Goal: Task Accomplishment & Management: Use online tool/utility

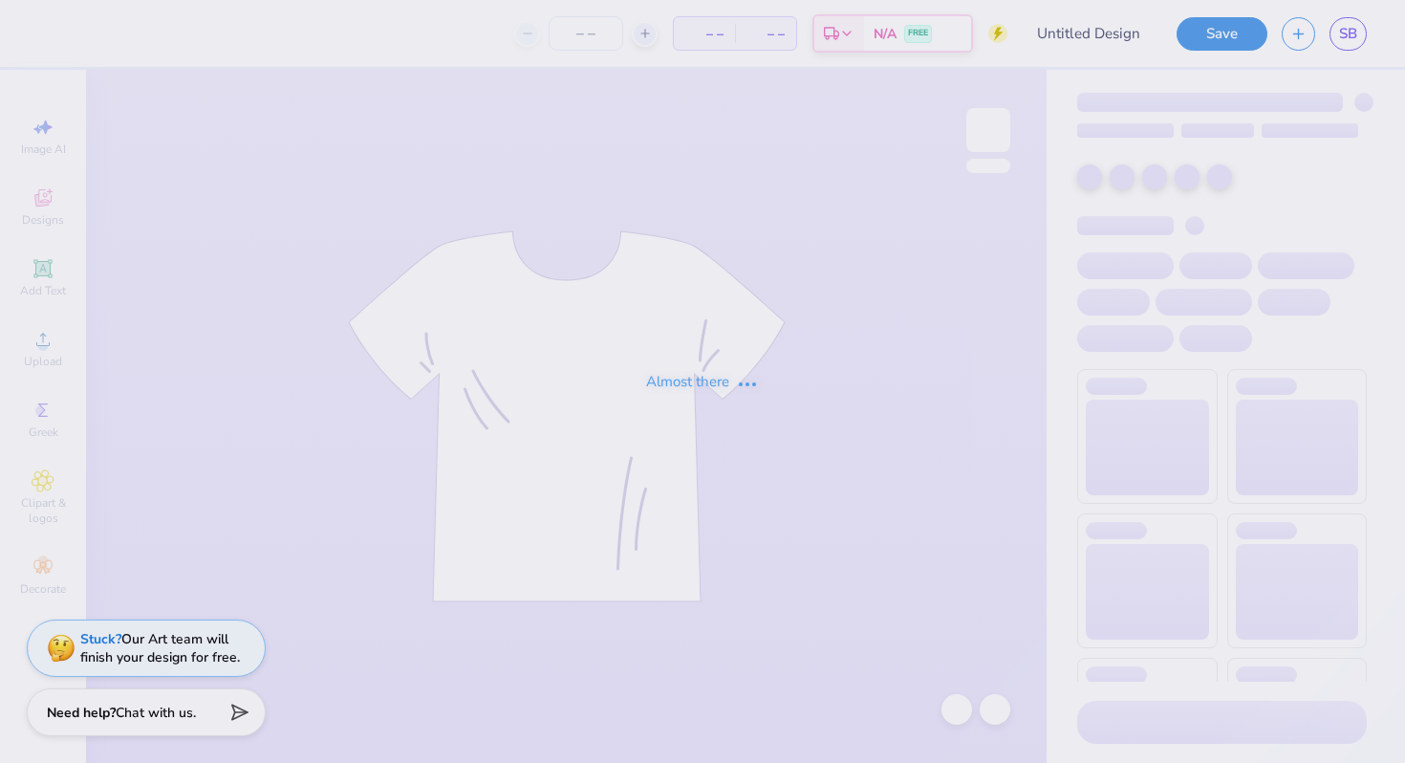
type input "[PERSON_NAME] : [GEOGRAPHIC_DATA]"
type input "24"
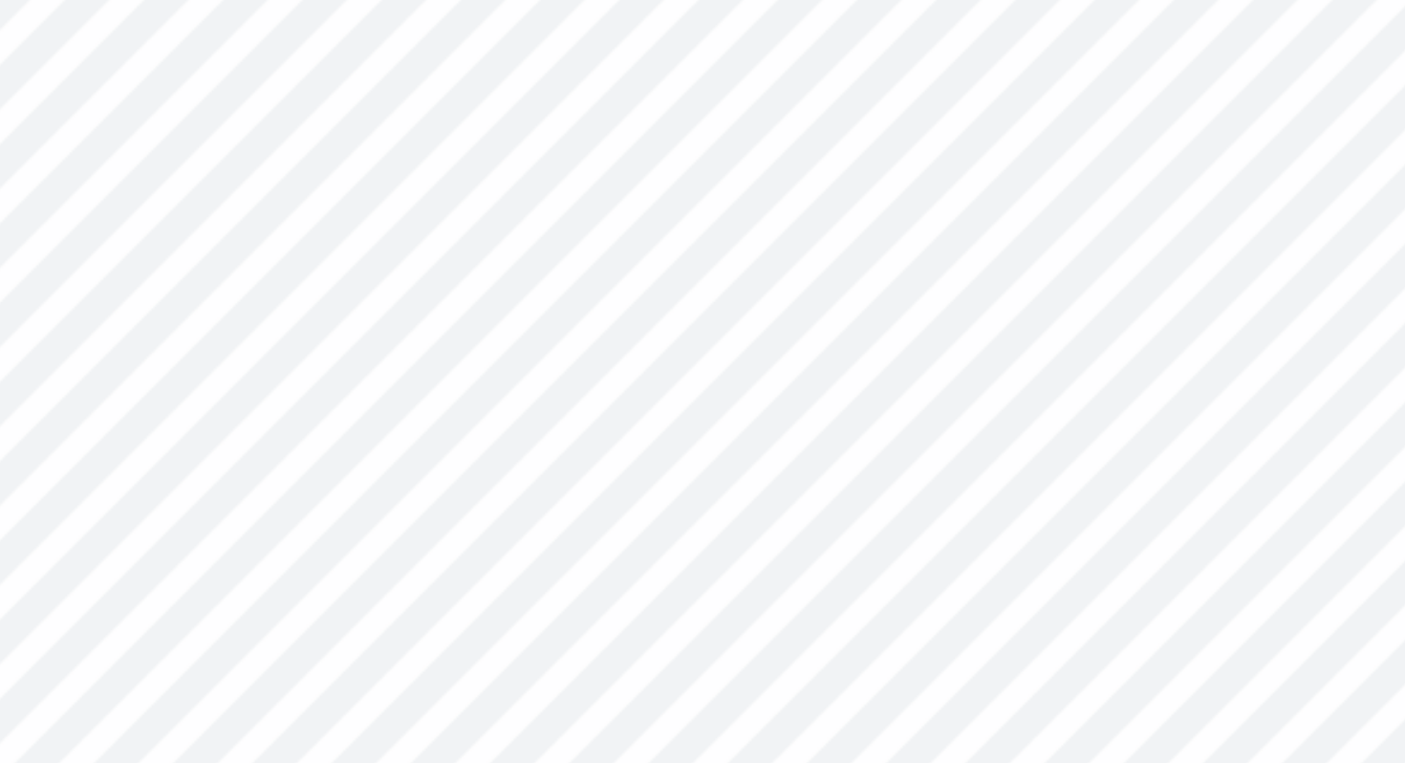
type textarea "x"
type input "0.30"
type input "0.75"
type input "4.32"
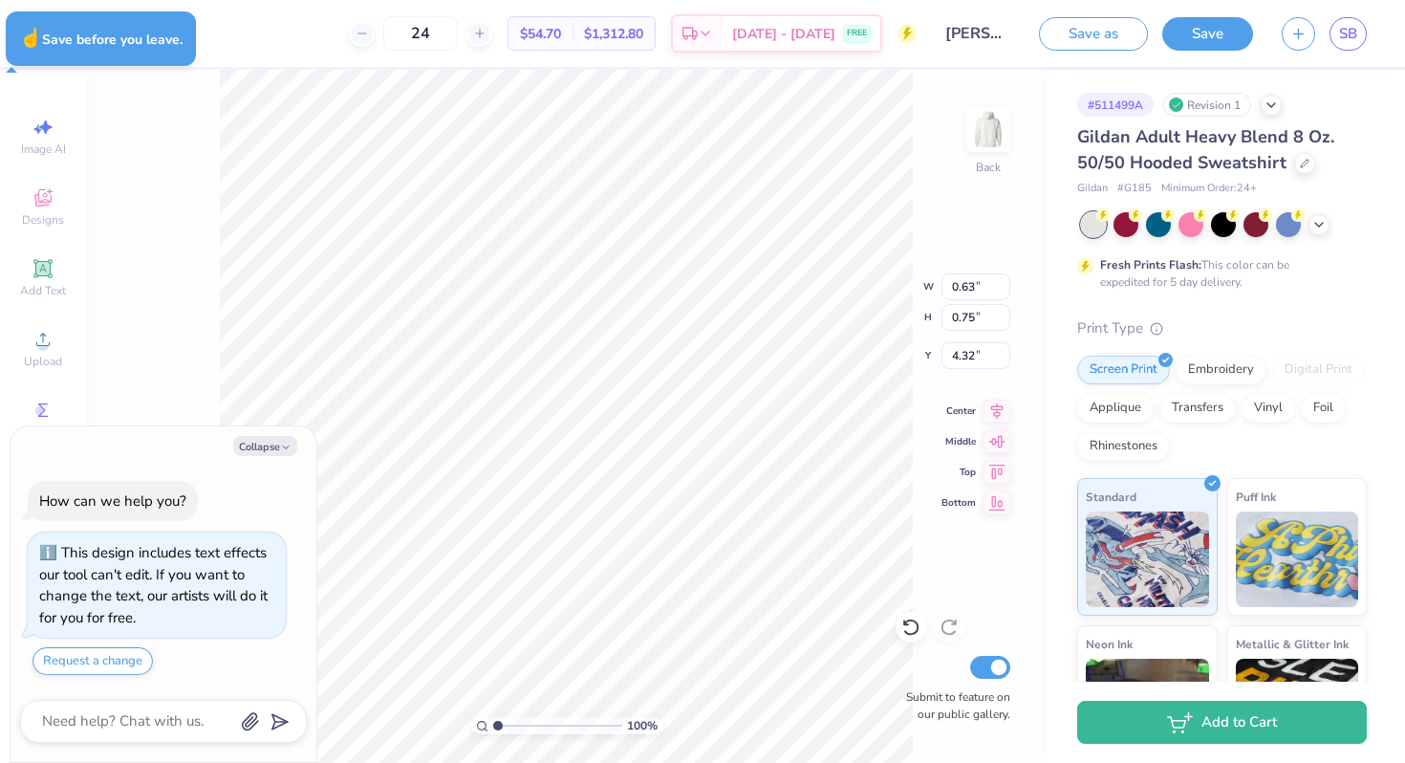
type textarea "x"
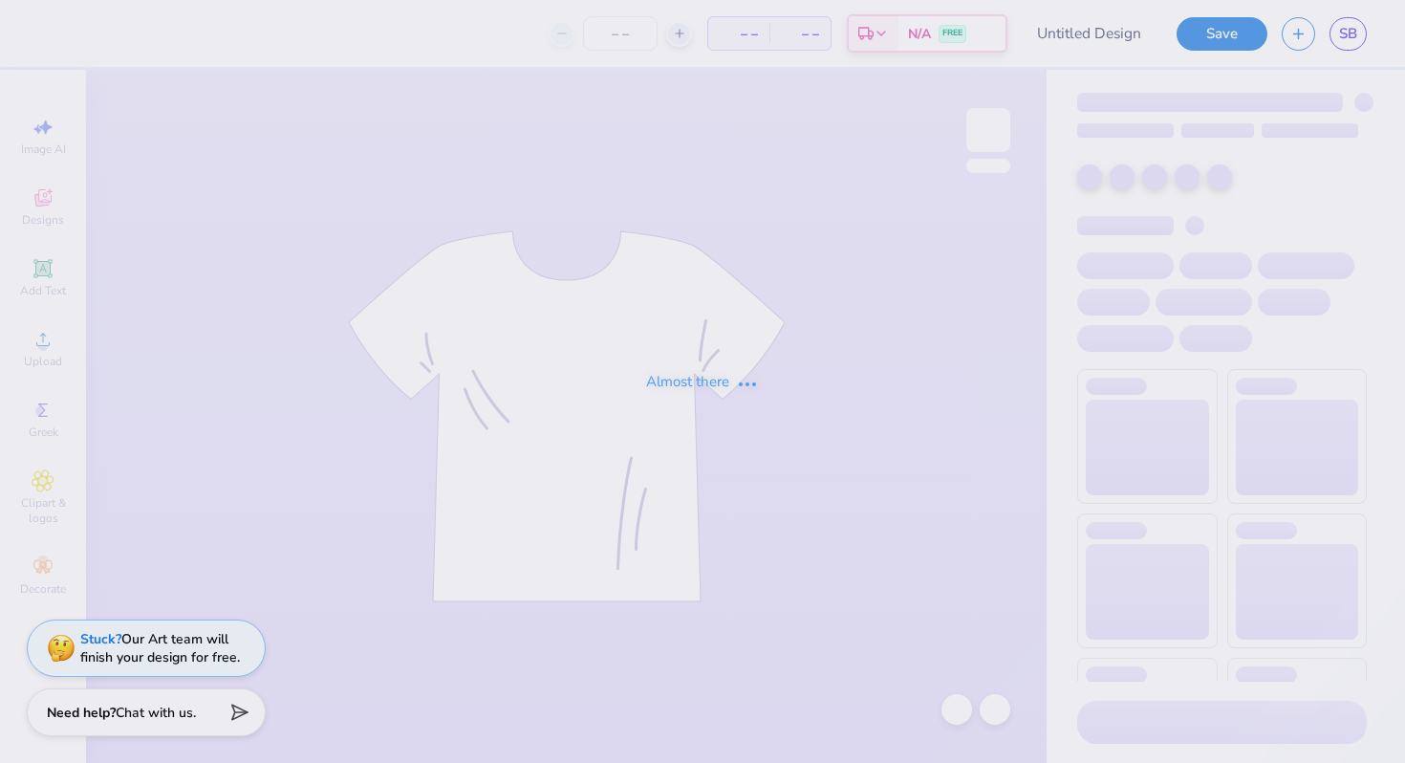
type input "[PERSON_NAME] : [GEOGRAPHIC_DATA]"
type input "24"
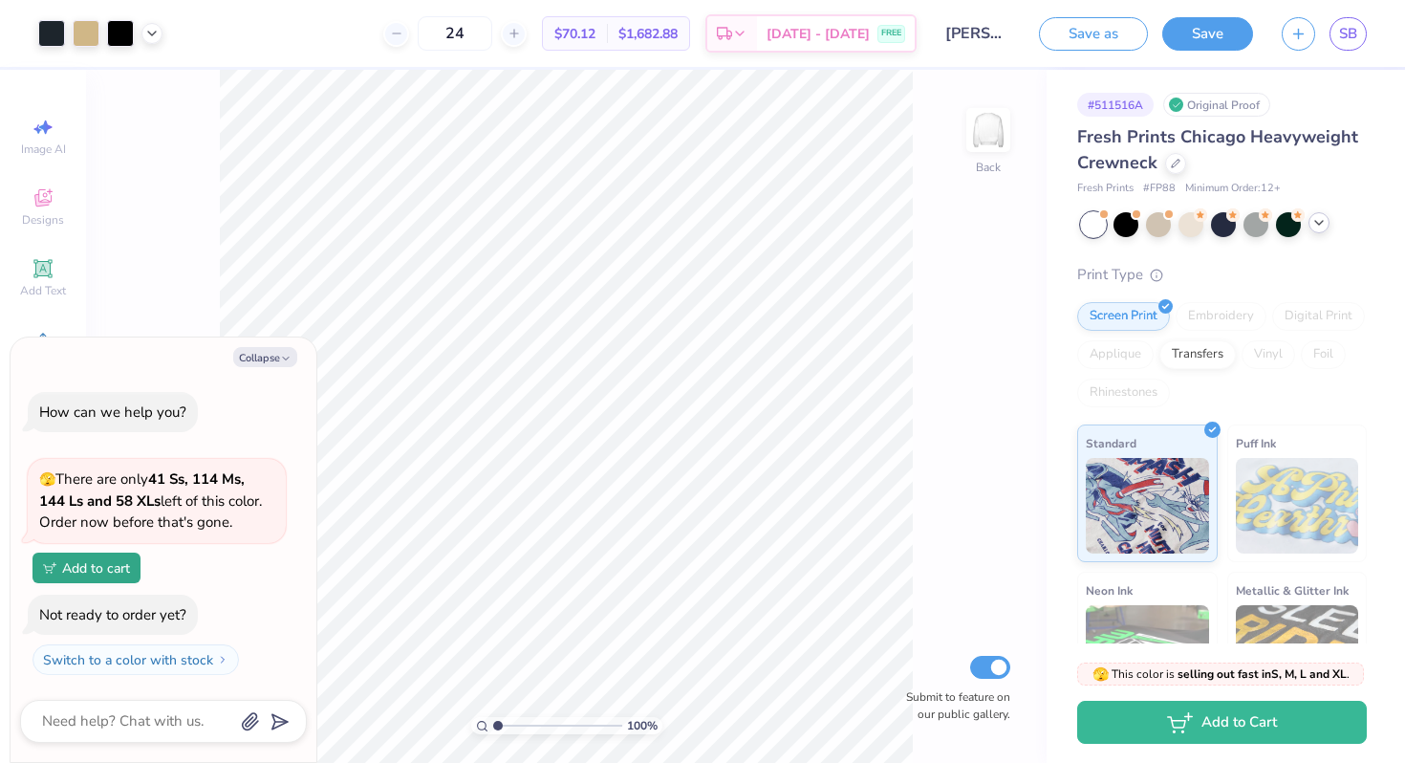
click at [1324, 219] on icon at bounding box center [1318, 222] width 15 height 15
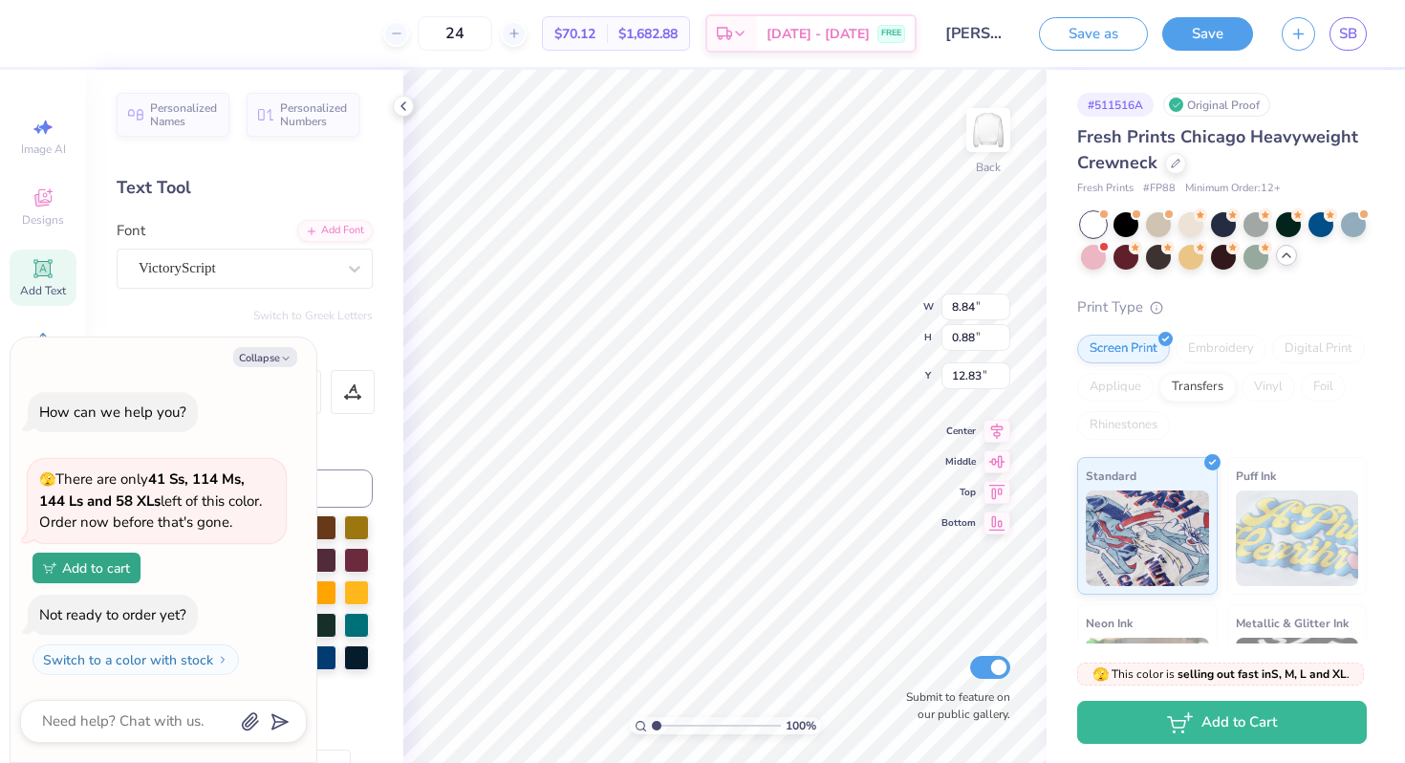
scroll to position [0, 12]
type textarea "x"
type textarea "Weste"
type textarea "x"
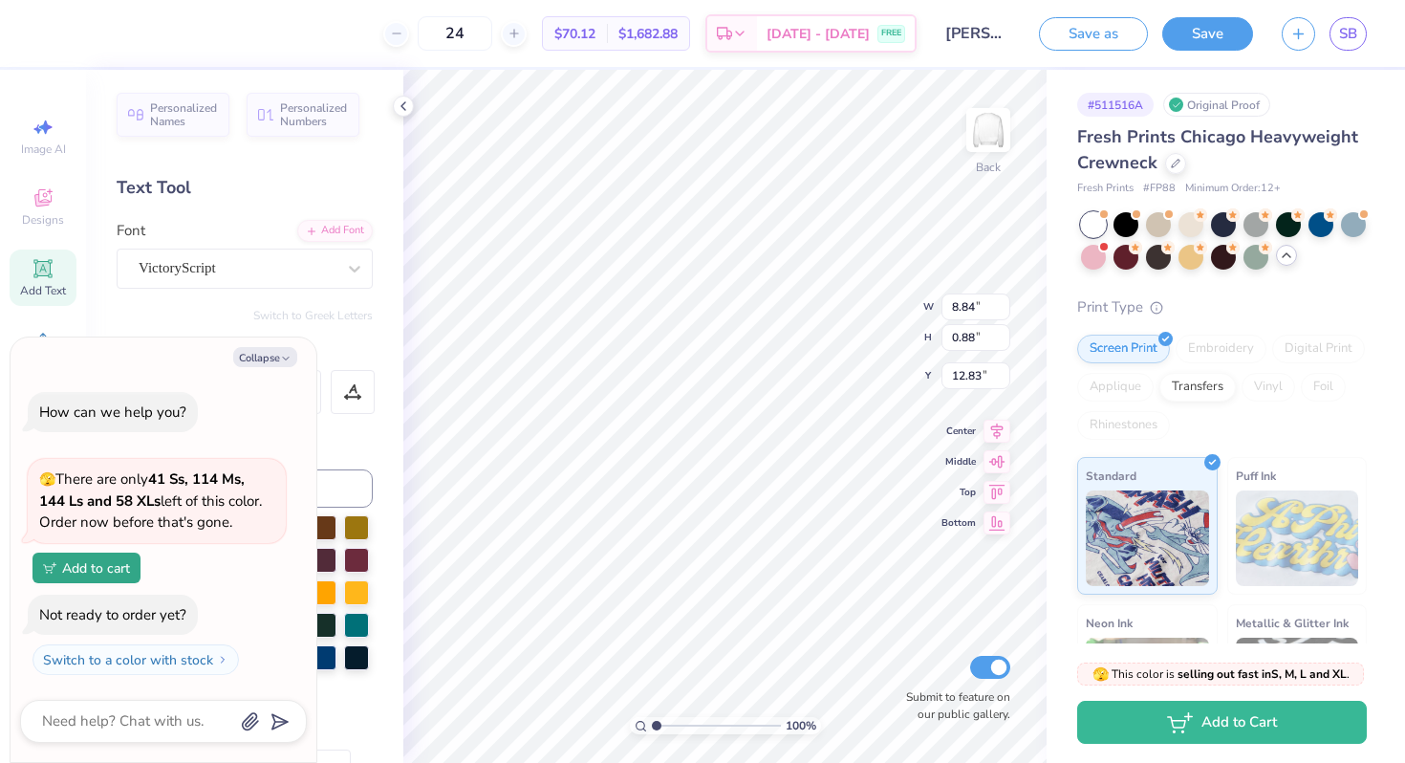
type textarea "West"
type textarea "x"
type textarea "Wes"
type textarea "x"
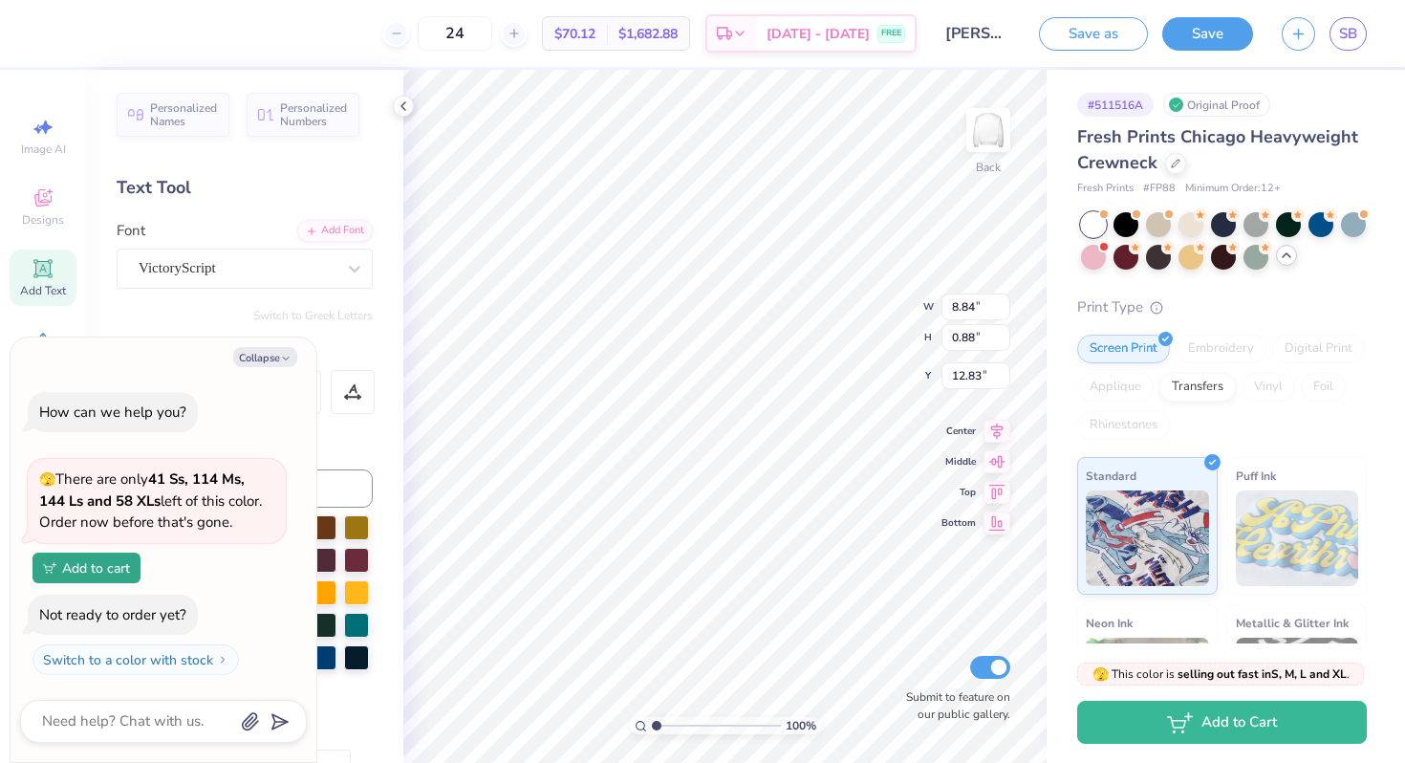
type textarea "We"
type textarea "x"
type textarea "W"
type textarea "x"
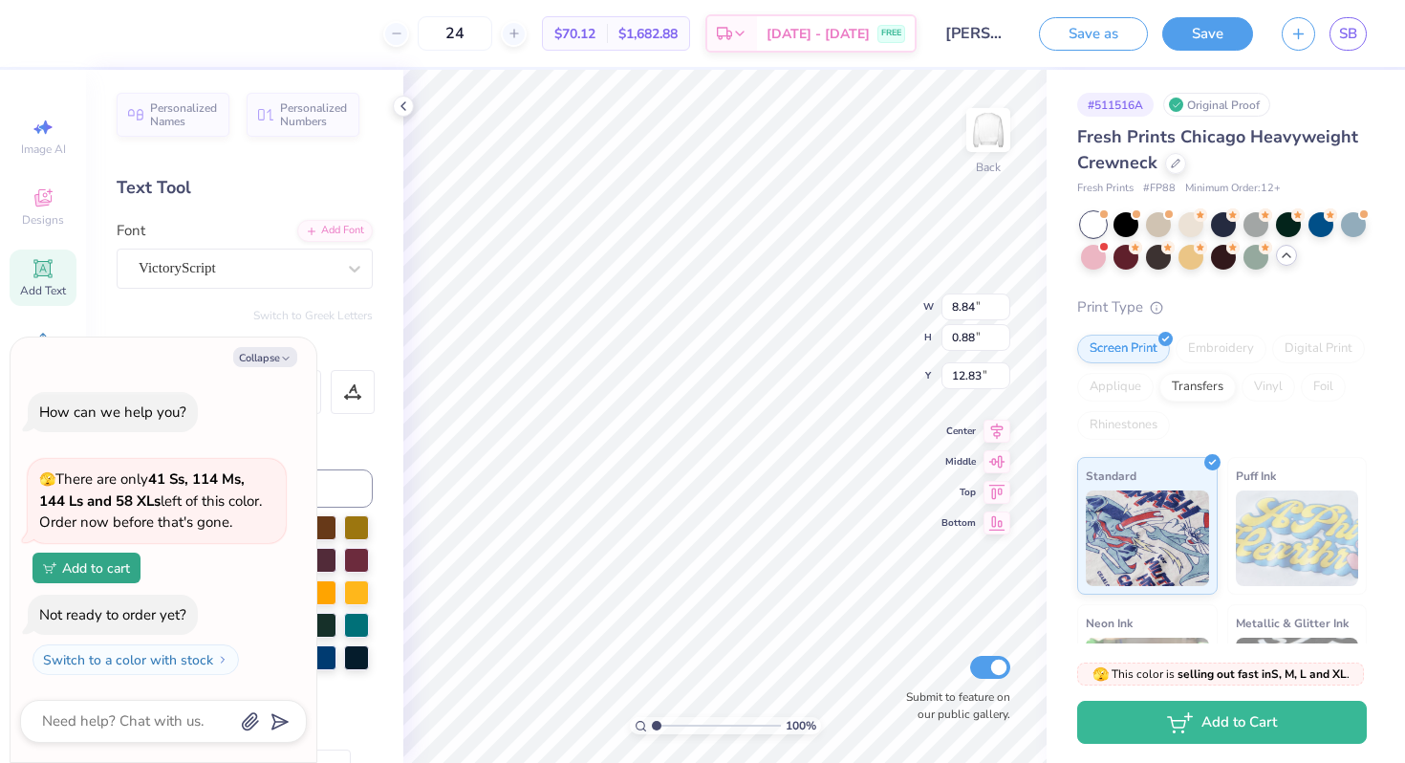
type textarea "B"
type textarea "x"
type textarea "Bo"
type textarea "x"
type textarea "Boi"
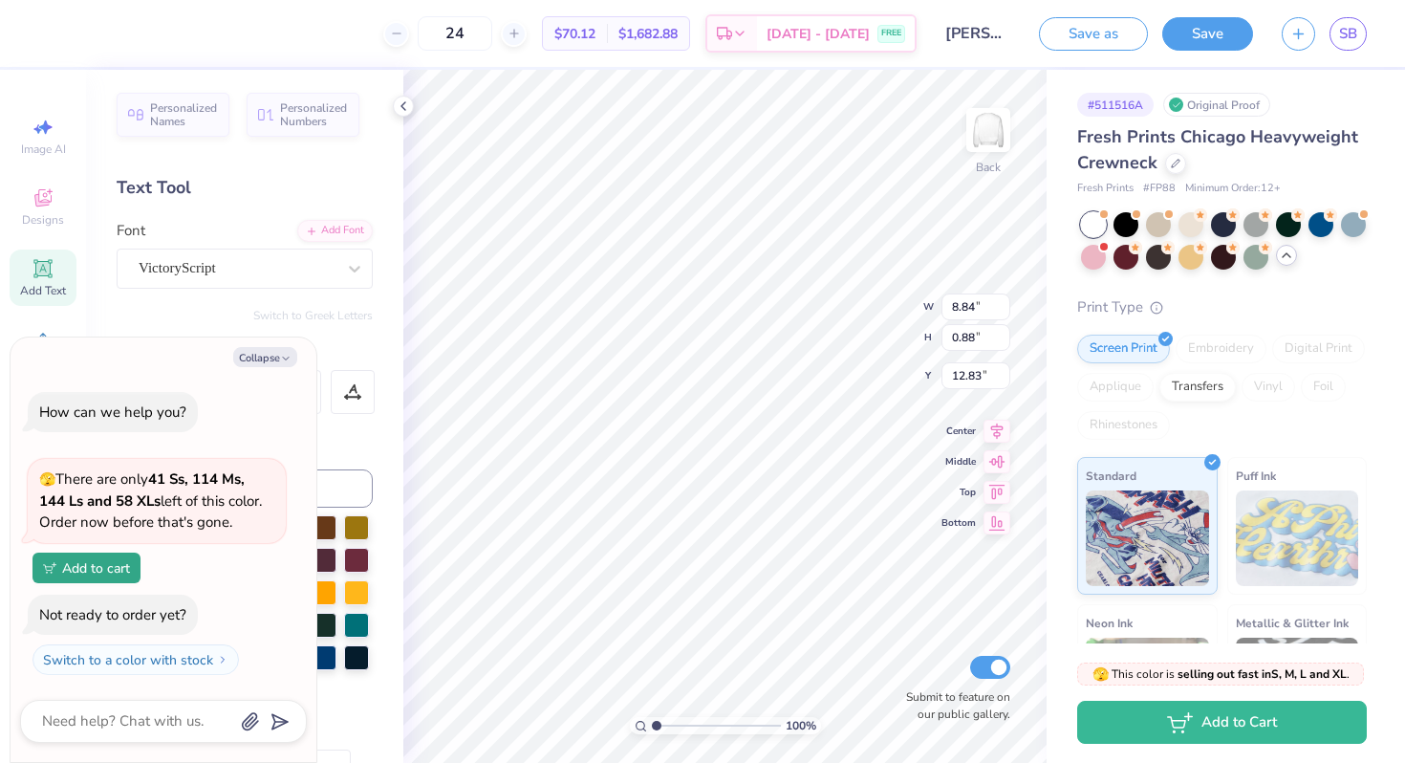
type textarea "x"
type textarea "Boil"
type textarea "x"
type textarea "Boile"
type textarea "x"
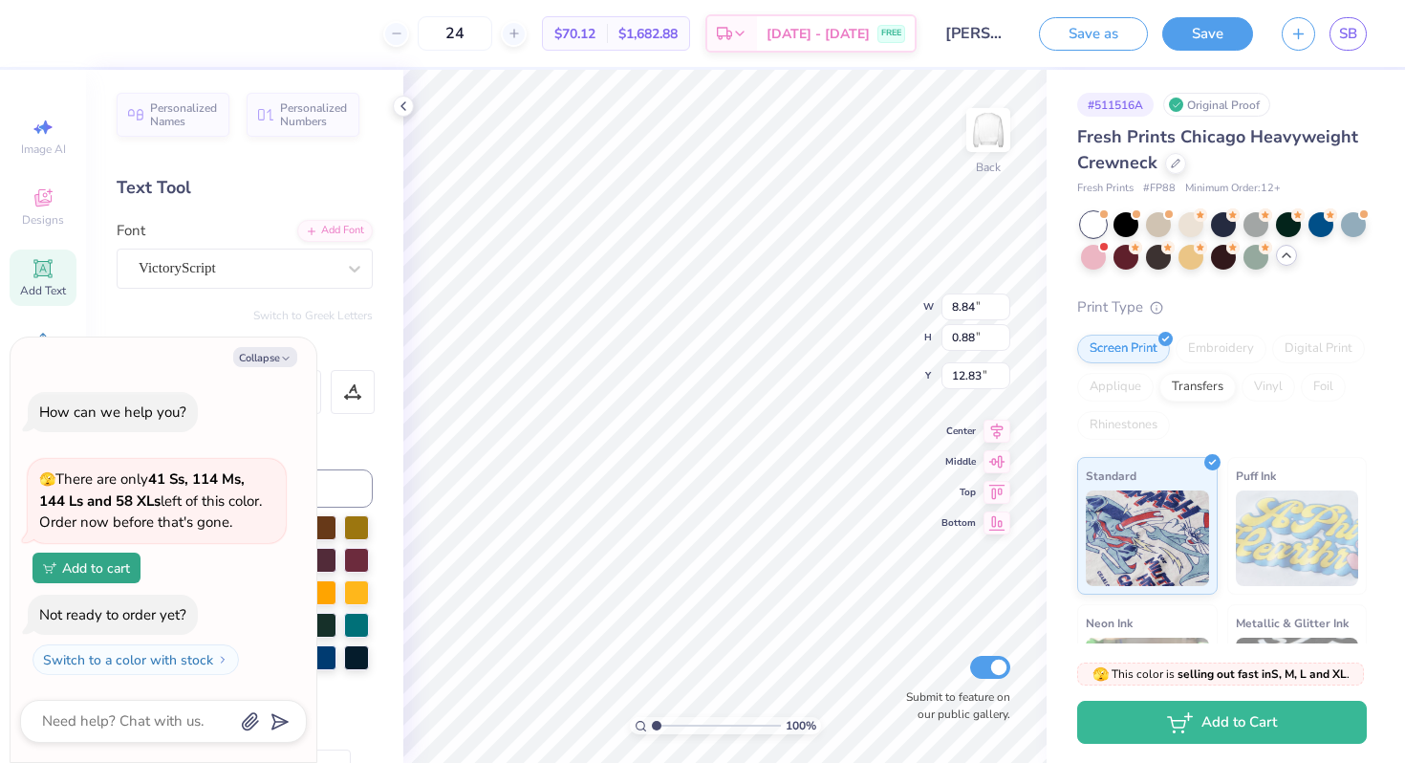
type textarea "Boiler"
type textarea "x"
type textarea "Boilers"
type textarea "x"
type textarea "Boilers"
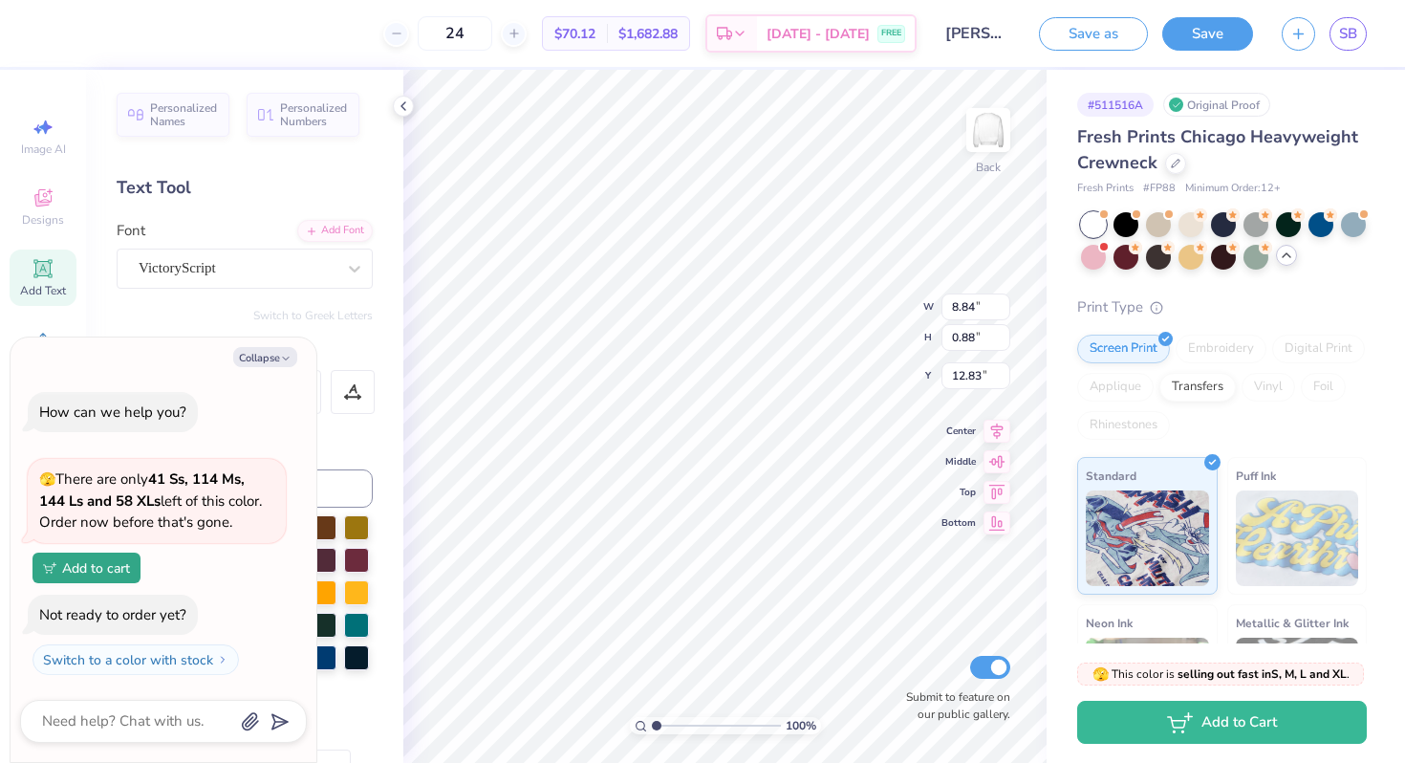
type textarea "x"
type textarea "Boilers v"
type textarea "x"
type textarea "Boilers vs"
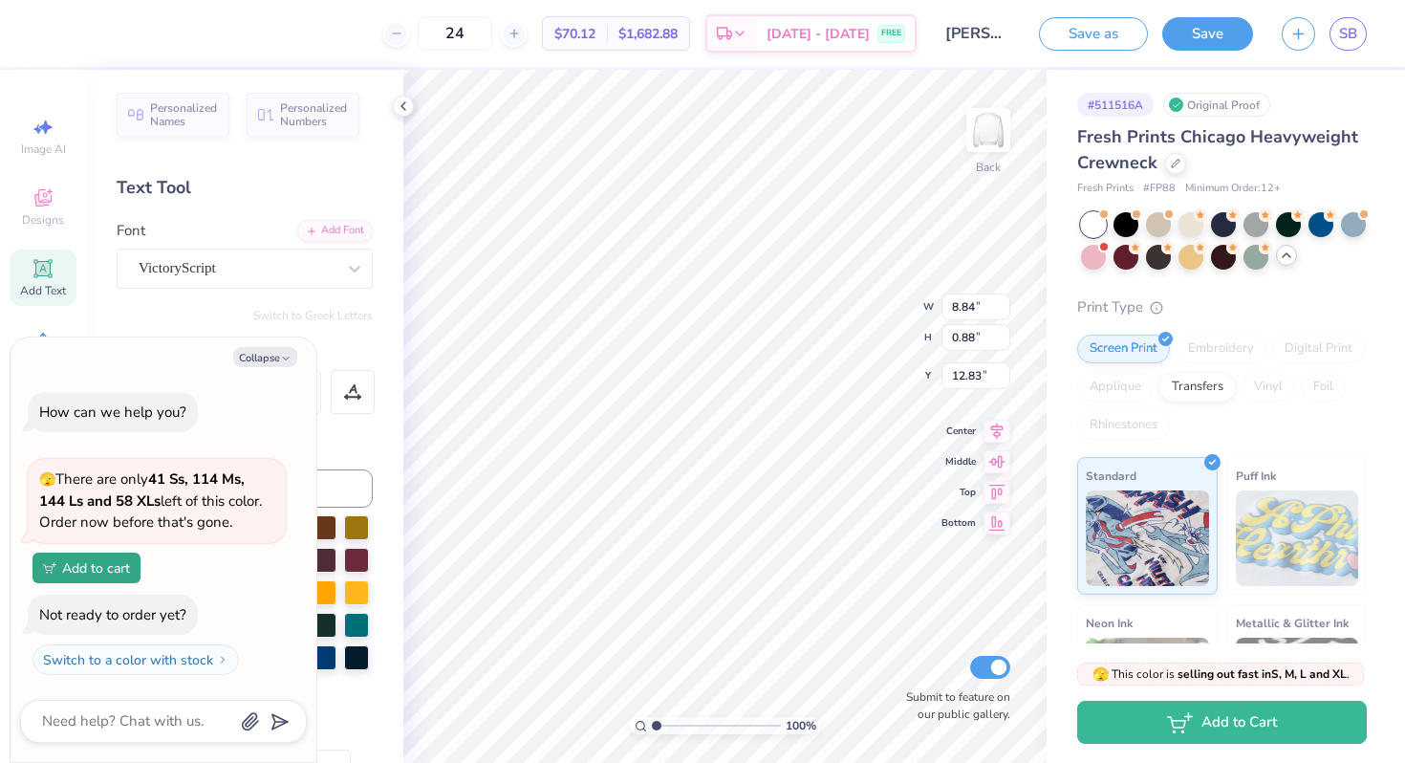
type textarea "x"
type textarea "Boilers vs."
type textarea "x"
type textarea "Boilers vs."
type textarea "x"
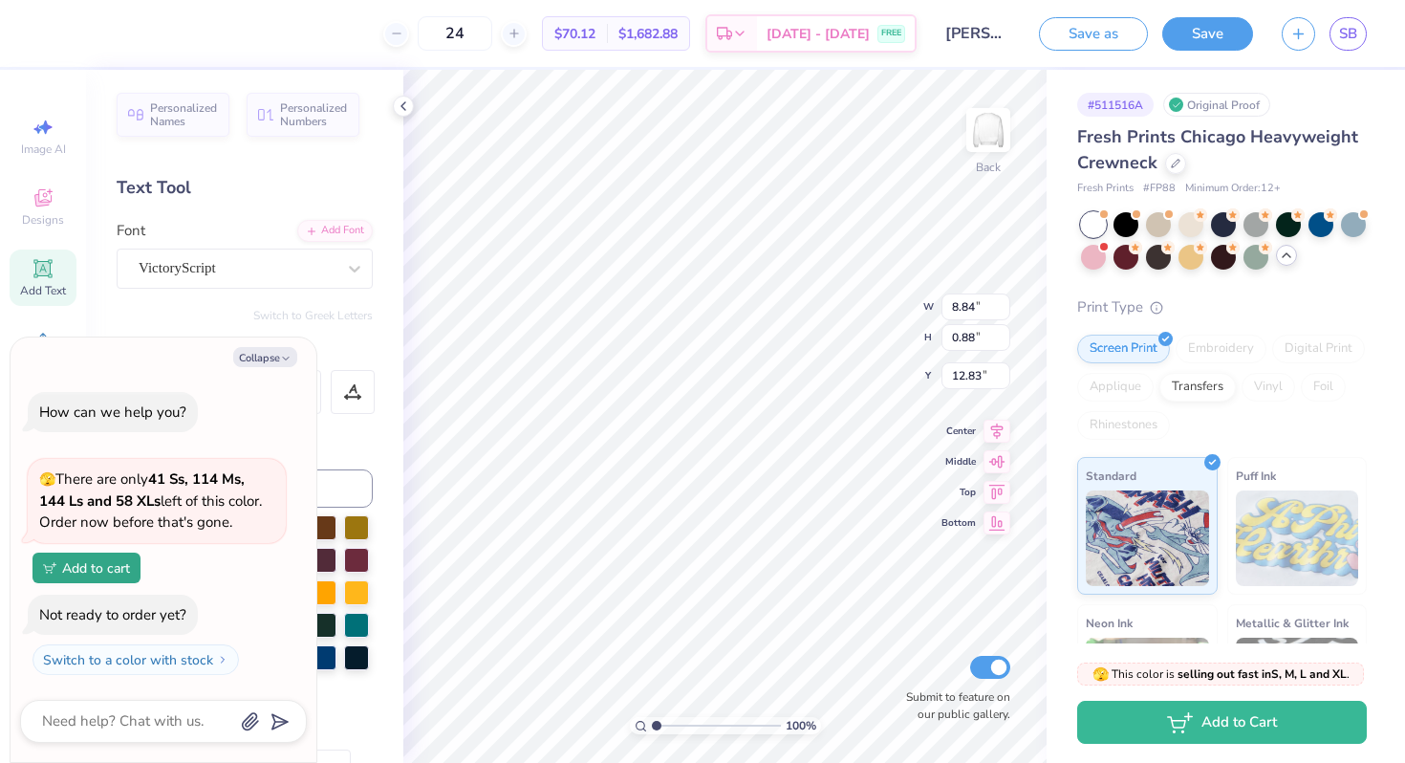
type textarea "Boilers vs. H"
type textarea "x"
type textarea "Boilers vs."
type textarea "x"
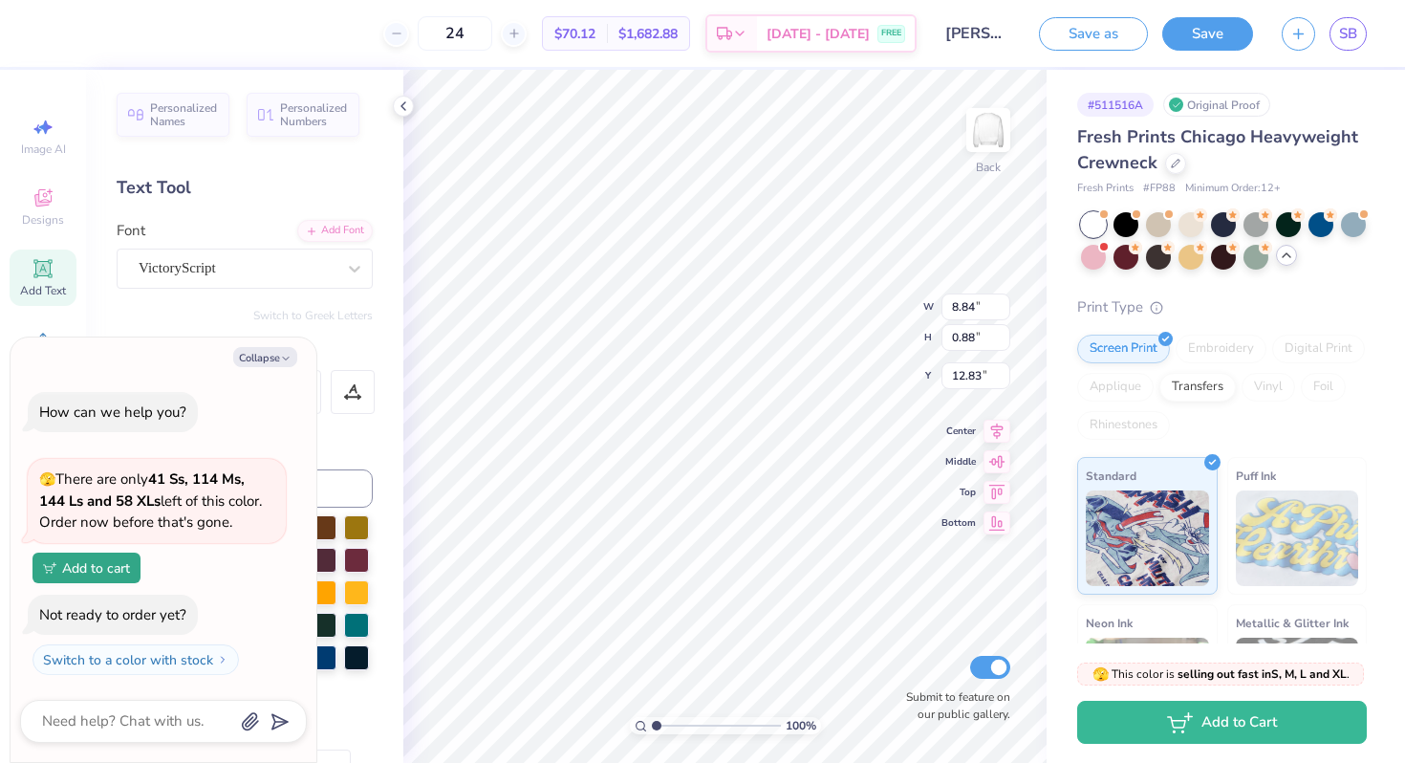
type textarea "Boilers vs. B"
type textarea "x"
type textarea "Boilers vs. Bu"
type textarea "x"
type textarea "Boilers vs. Buc"
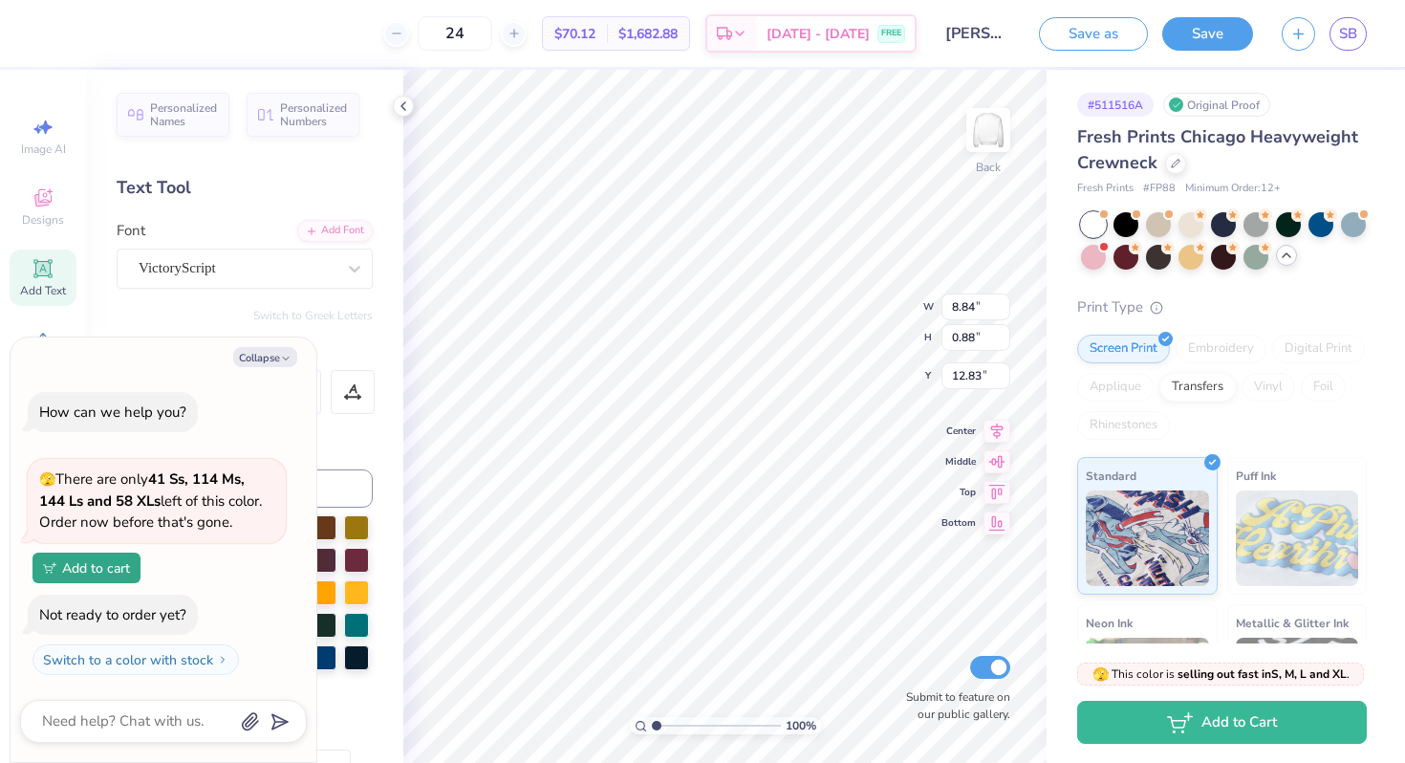
type textarea "x"
type textarea "Boilers vs. Buck"
type textarea "x"
type textarea "Boilers vs. Bucke"
type textarea "x"
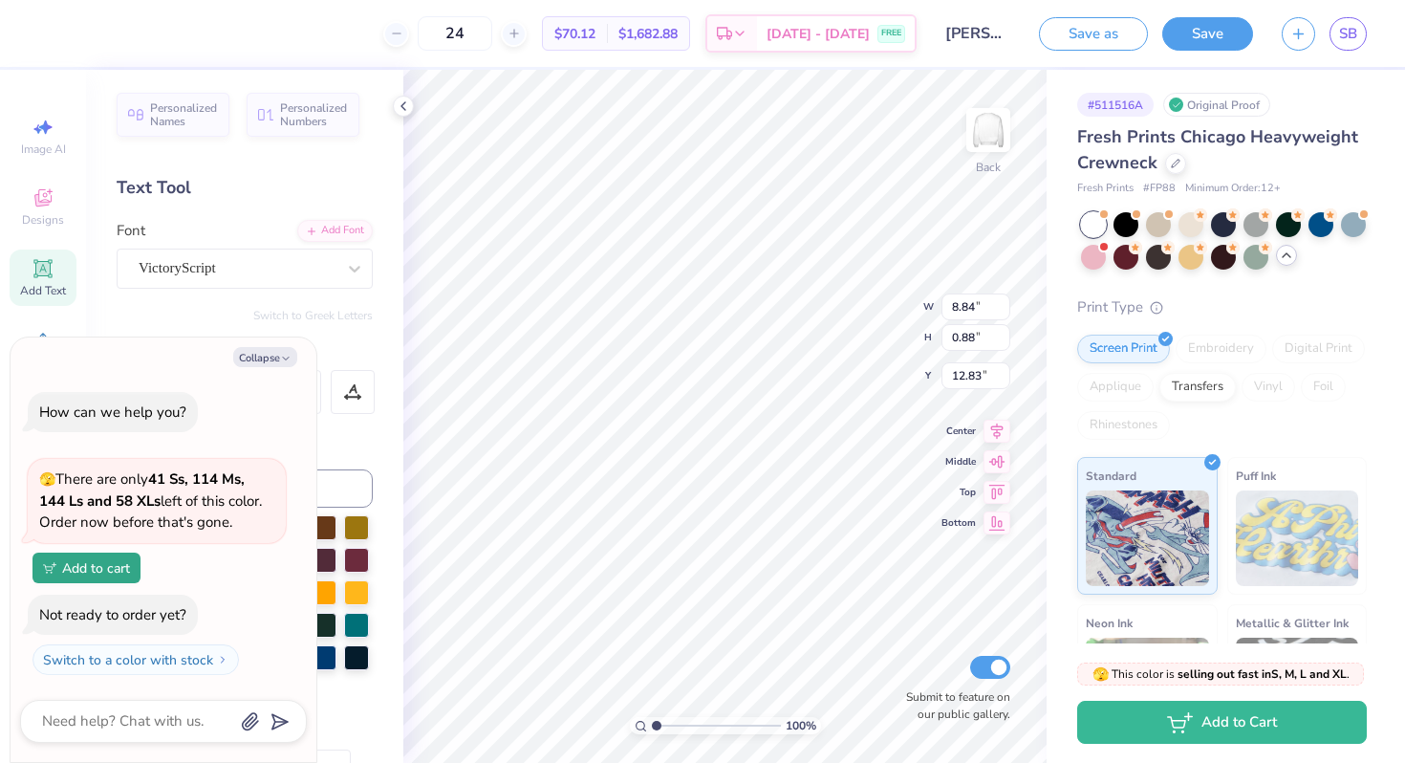
type textarea "Boilers vs. Buckey"
type textarea "x"
type textarea "Boilers vs. Buckeye"
type textarea "x"
type textarea "Boilers vs. Buckeyes"
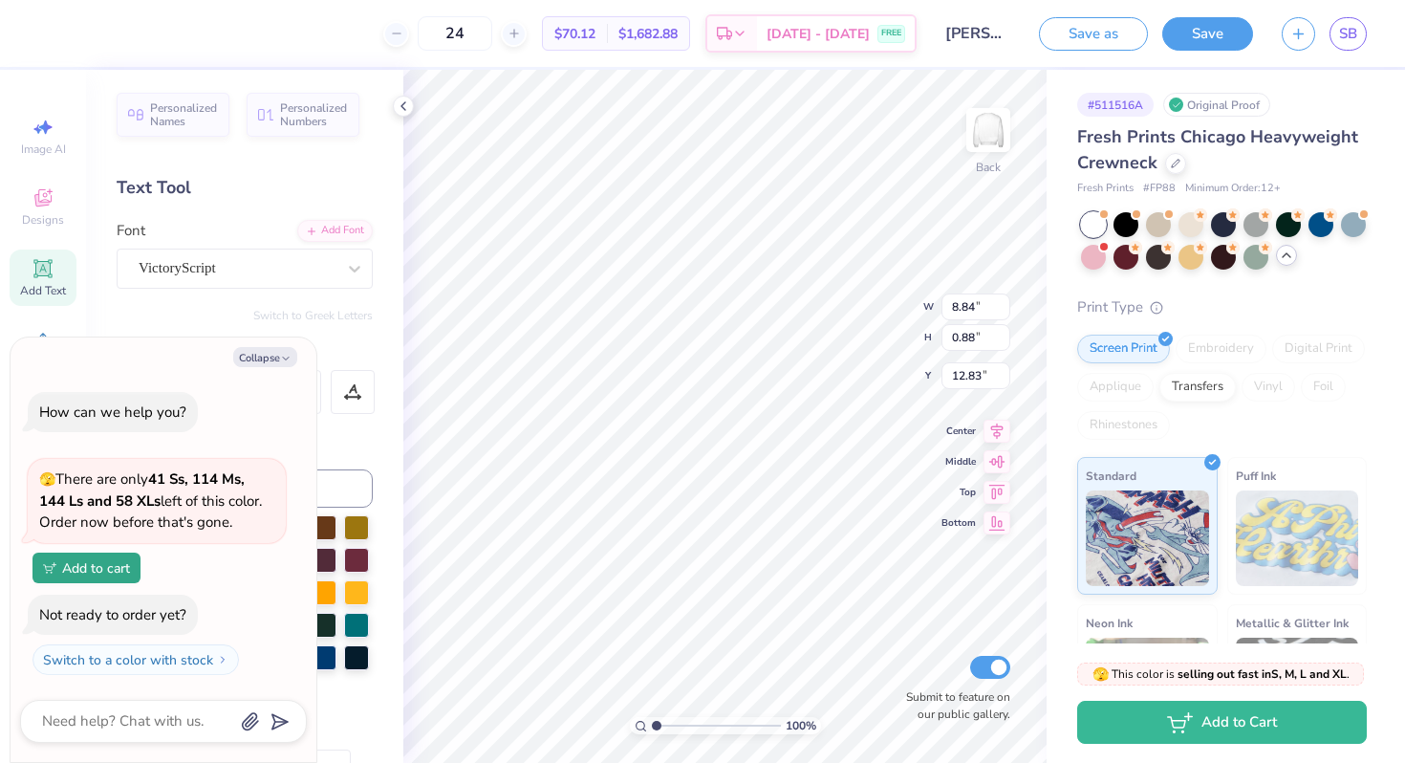
scroll to position [0, 7]
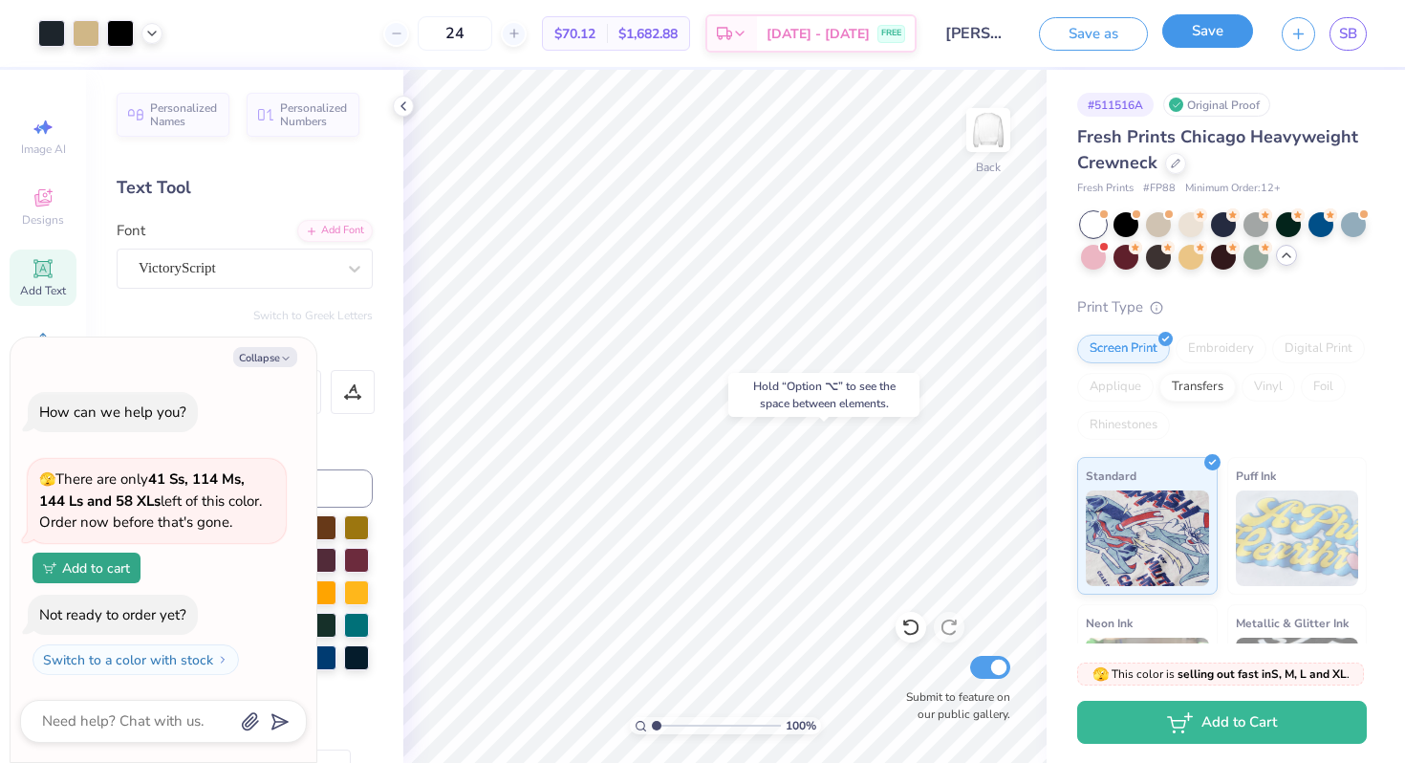
click at [1199, 22] on button "Save" at bounding box center [1207, 30] width 91 height 33
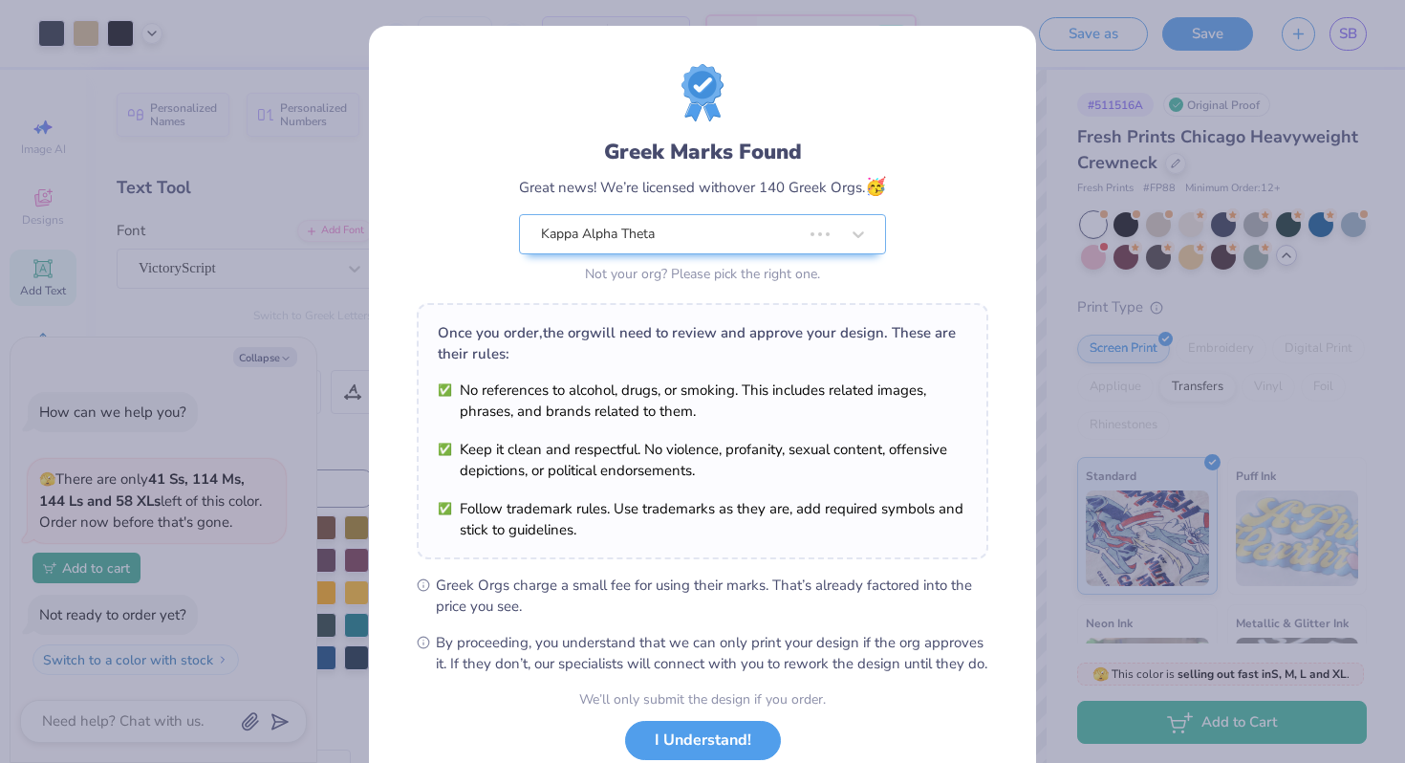
type textarea "x"
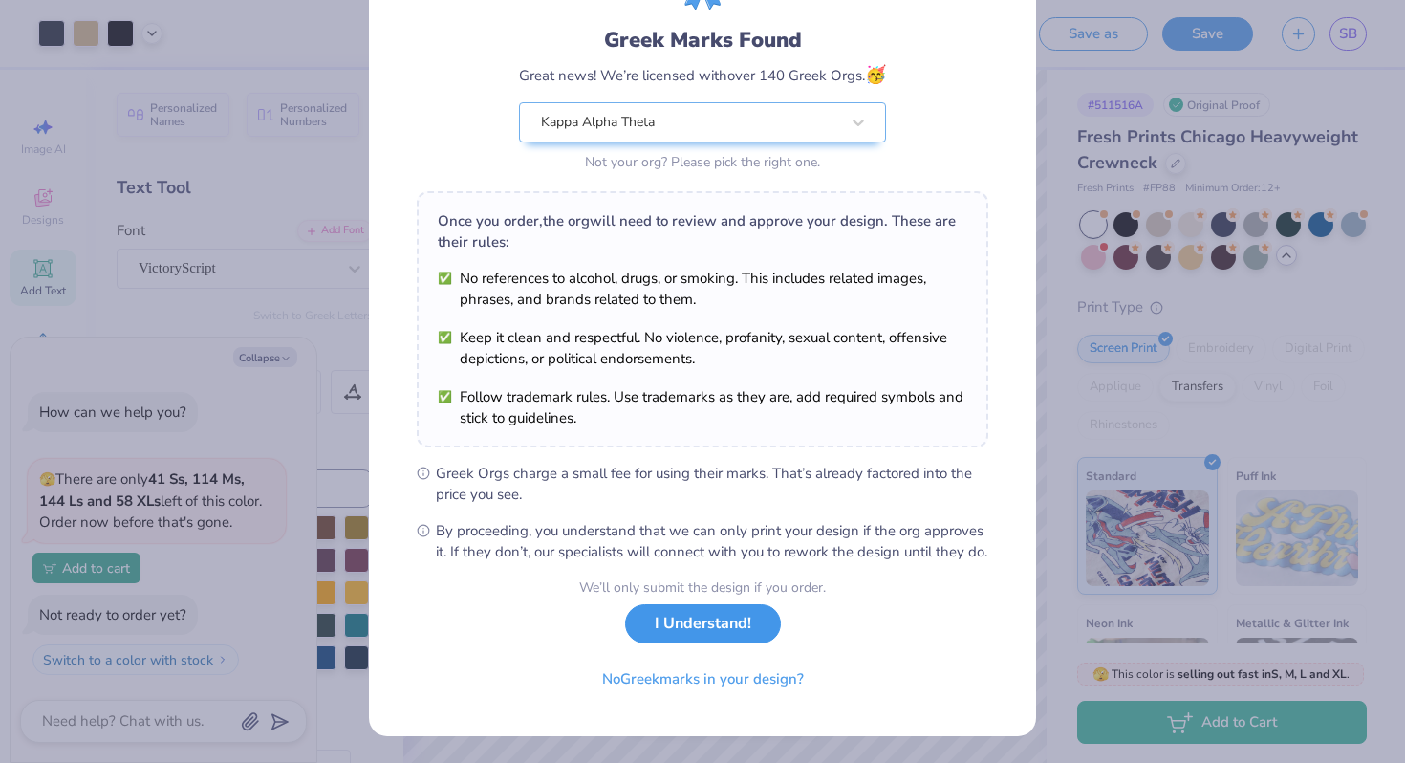
click at [744, 633] on button "I Understand!" at bounding box center [703, 623] width 156 height 39
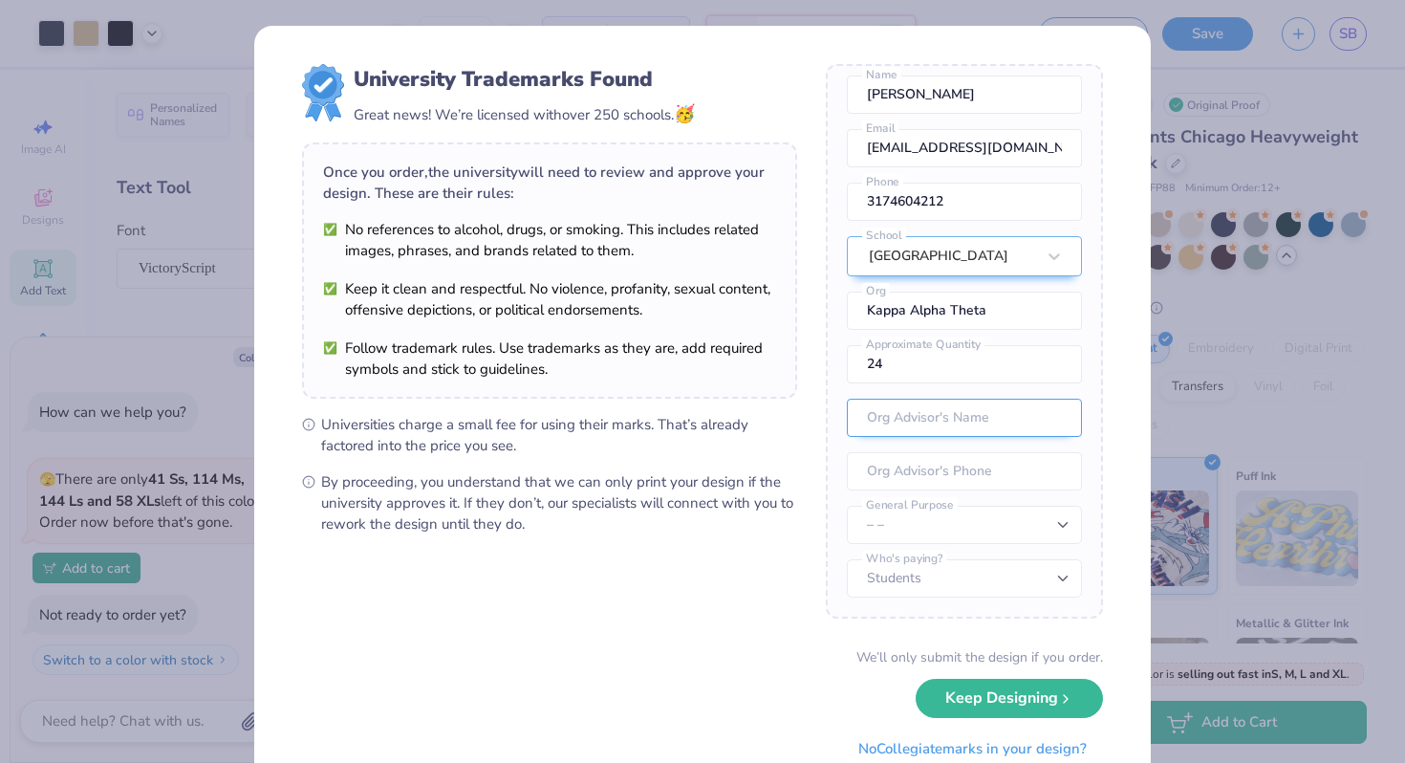
scroll to position [17, 0]
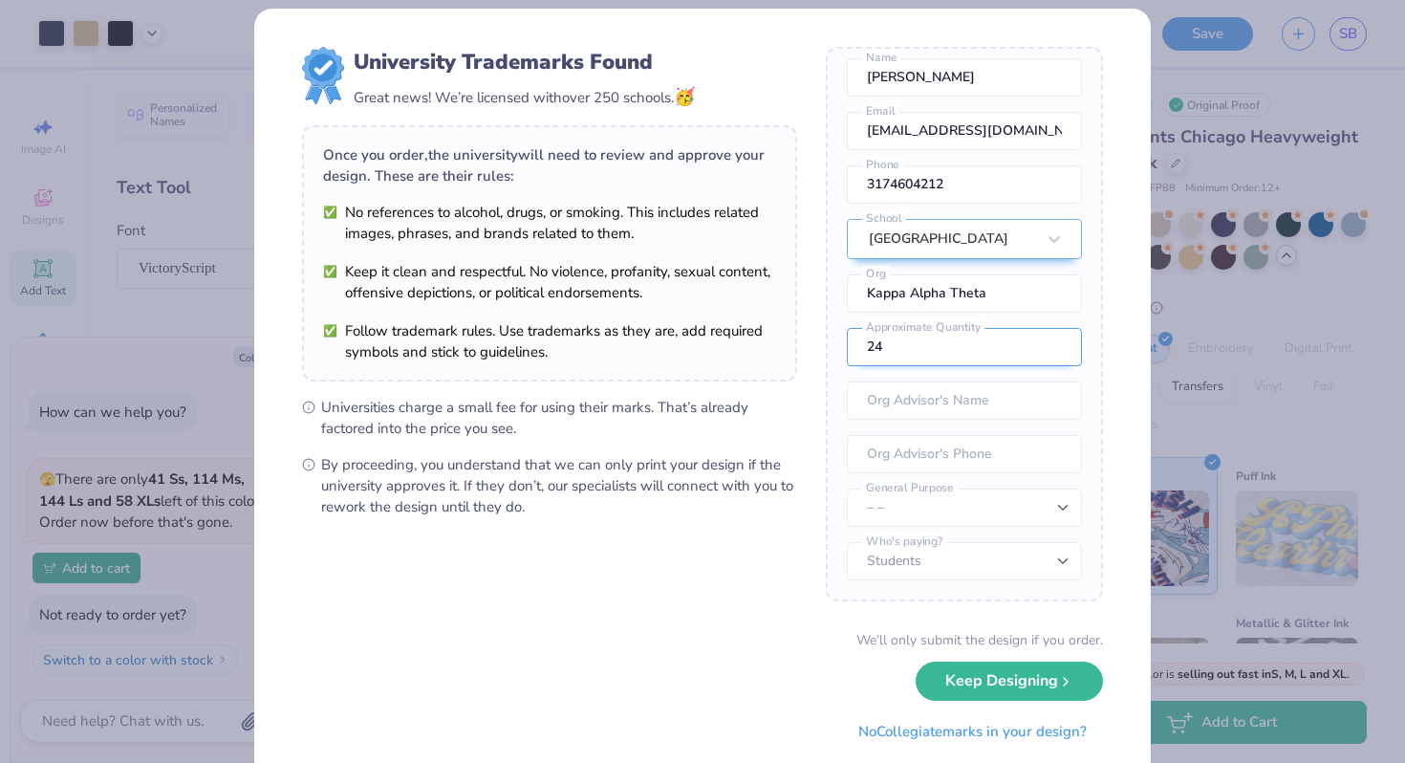
click at [947, 345] on input "24" at bounding box center [964, 347] width 235 height 38
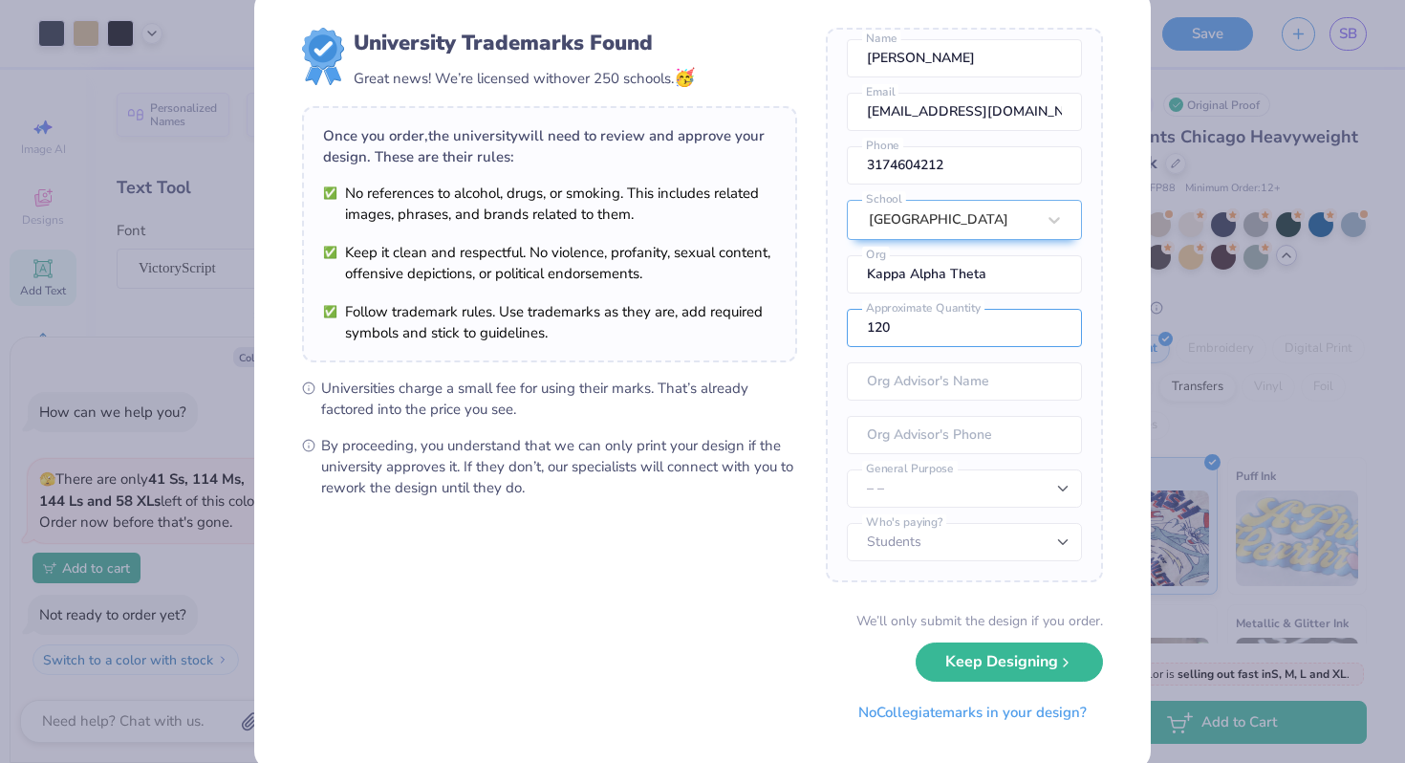
type input "120"
click at [923, 545] on select "Students University" at bounding box center [964, 542] width 235 height 38
click at [927, 482] on select "– – Member apparel for registered Student Organization / Department / School Fu…" at bounding box center [964, 488] width 235 height 38
select select "Member apparel for registered Student Organization / Department / School"
click at [718, 624] on div "We’ll only submit the design if you order. Keep Designing No Collegiate marks i…" at bounding box center [702, 671] width 801 height 120
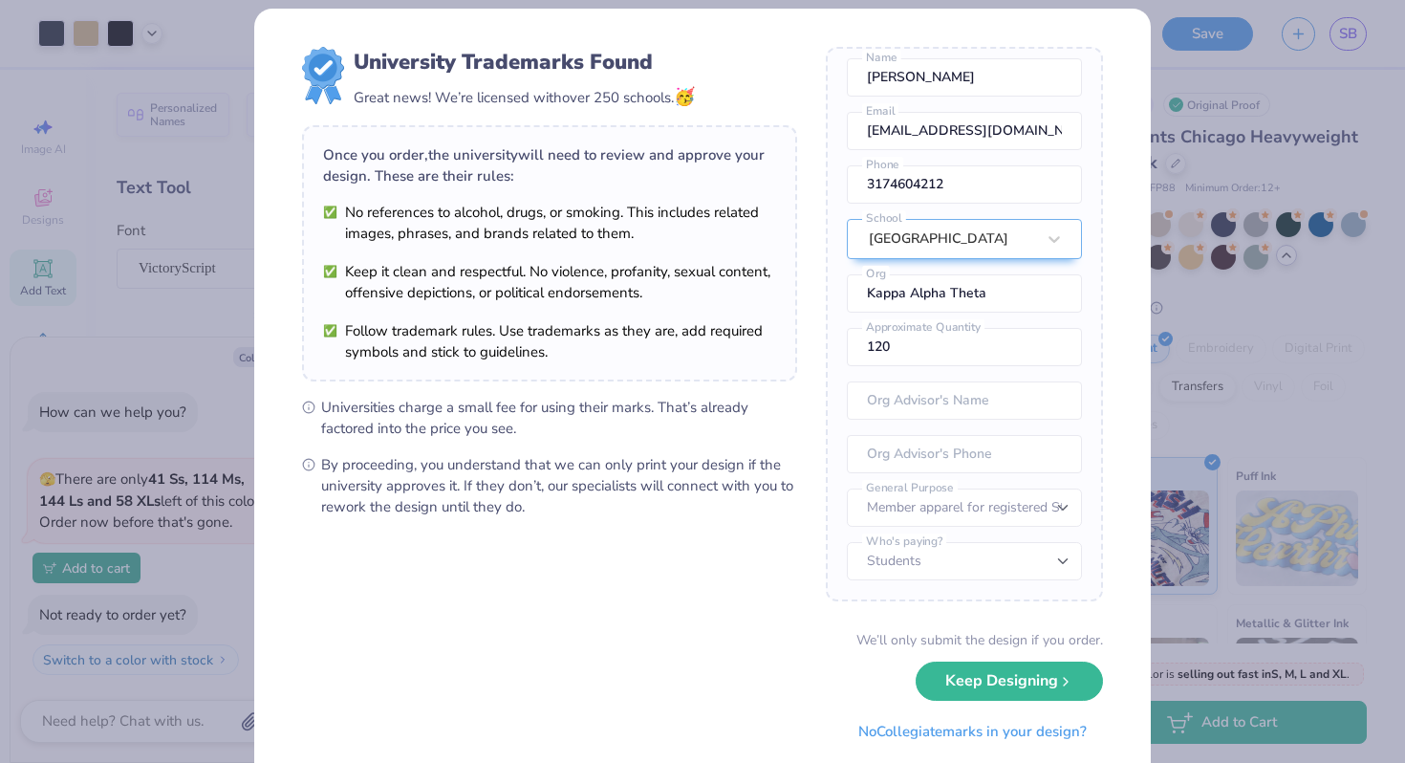
scroll to position [0, 0]
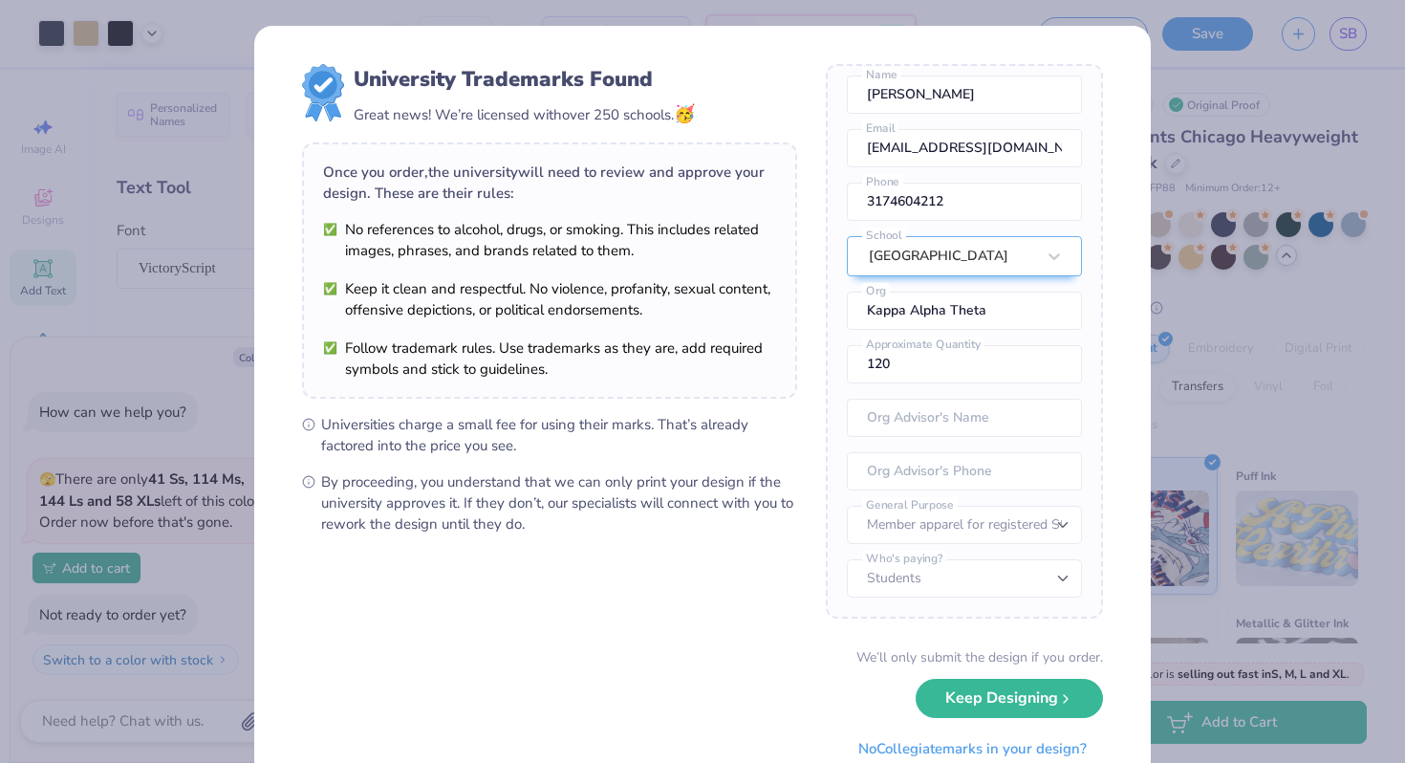
click at [1294, 224] on div "University Trademarks Found Great news! We’re licensed with over 250 schools. 🥳…" at bounding box center [702, 381] width 1405 height 763
click at [960, 701] on button "Keep Designing" at bounding box center [1009, 693] width 187 height 39
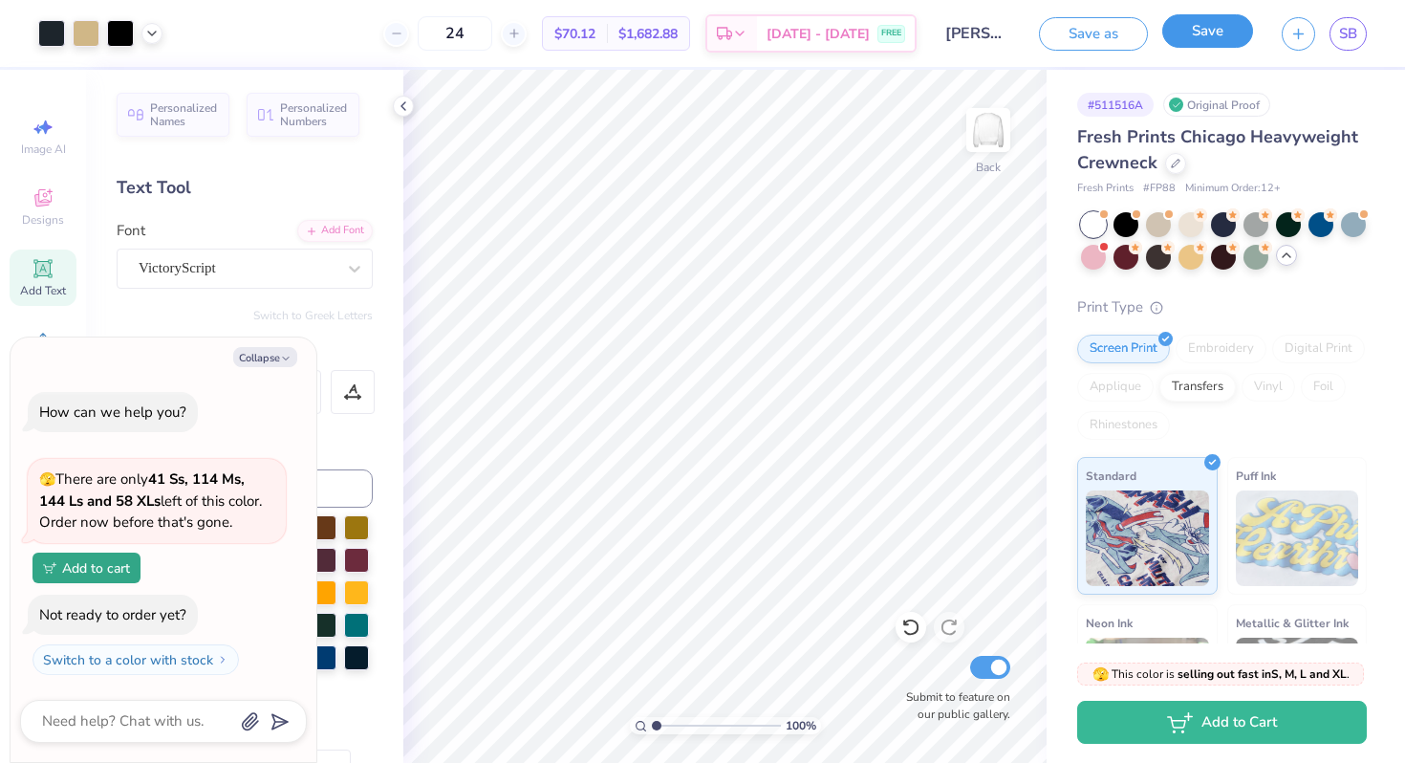
click at [1191, 29] on button "Save" at bounding box center [1207, 30] width 91 height 33
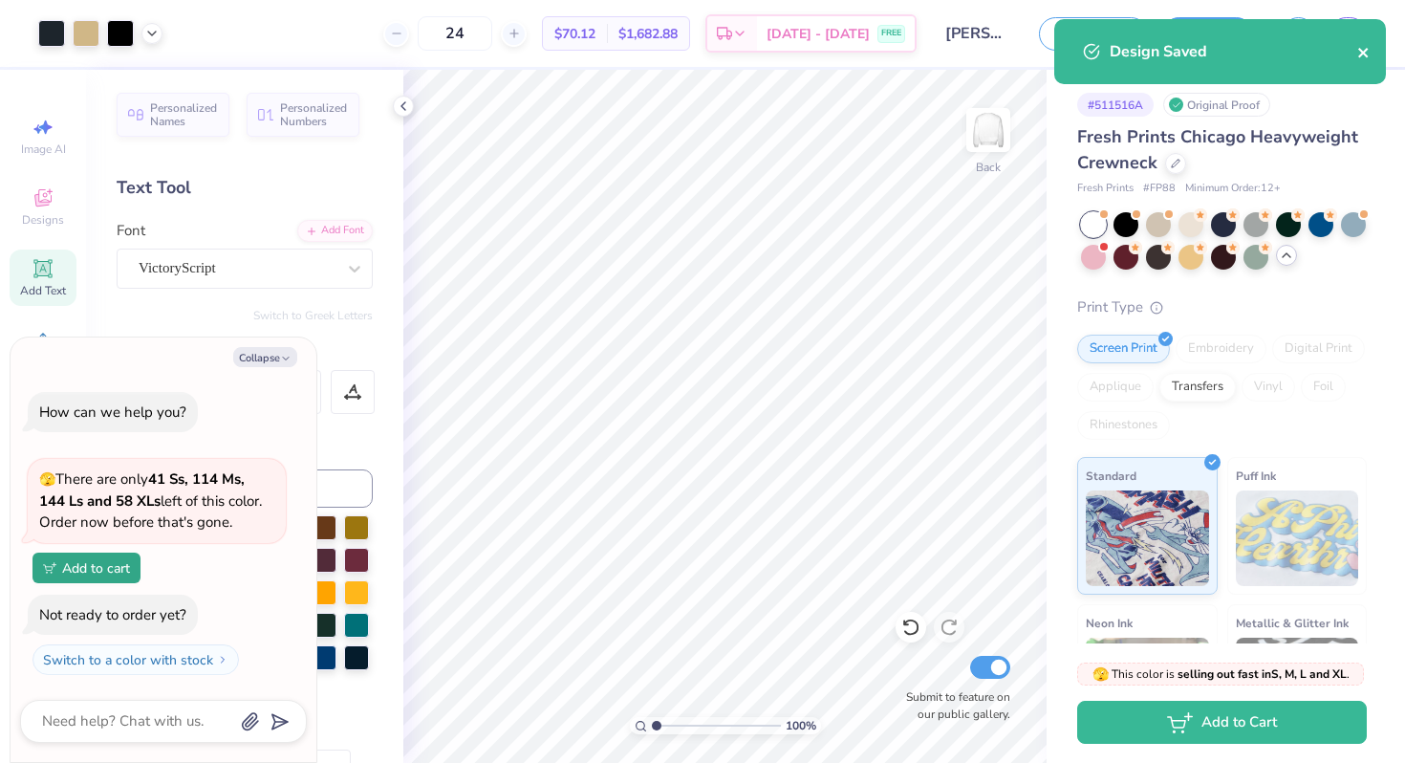
click at [1368, 54] on icon "close" at bounding box center [1363, 52] width 13 height 15
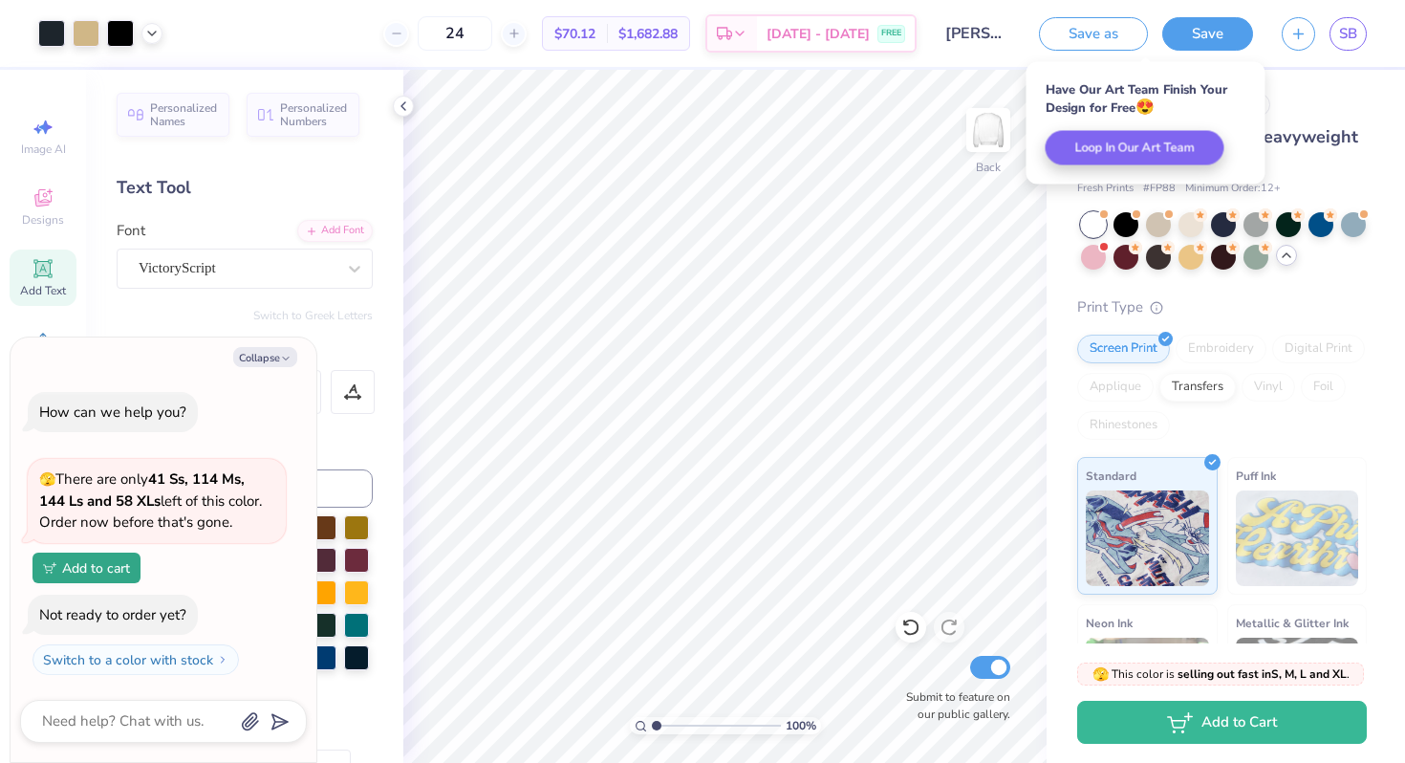
click at [1315, 276] on div "Fresh Prints Chicago Heavyweight Crewneck Fresh Prints # FP88 Minimum Order: 12…" at bounding box center [1222, 506] width 290 height 765
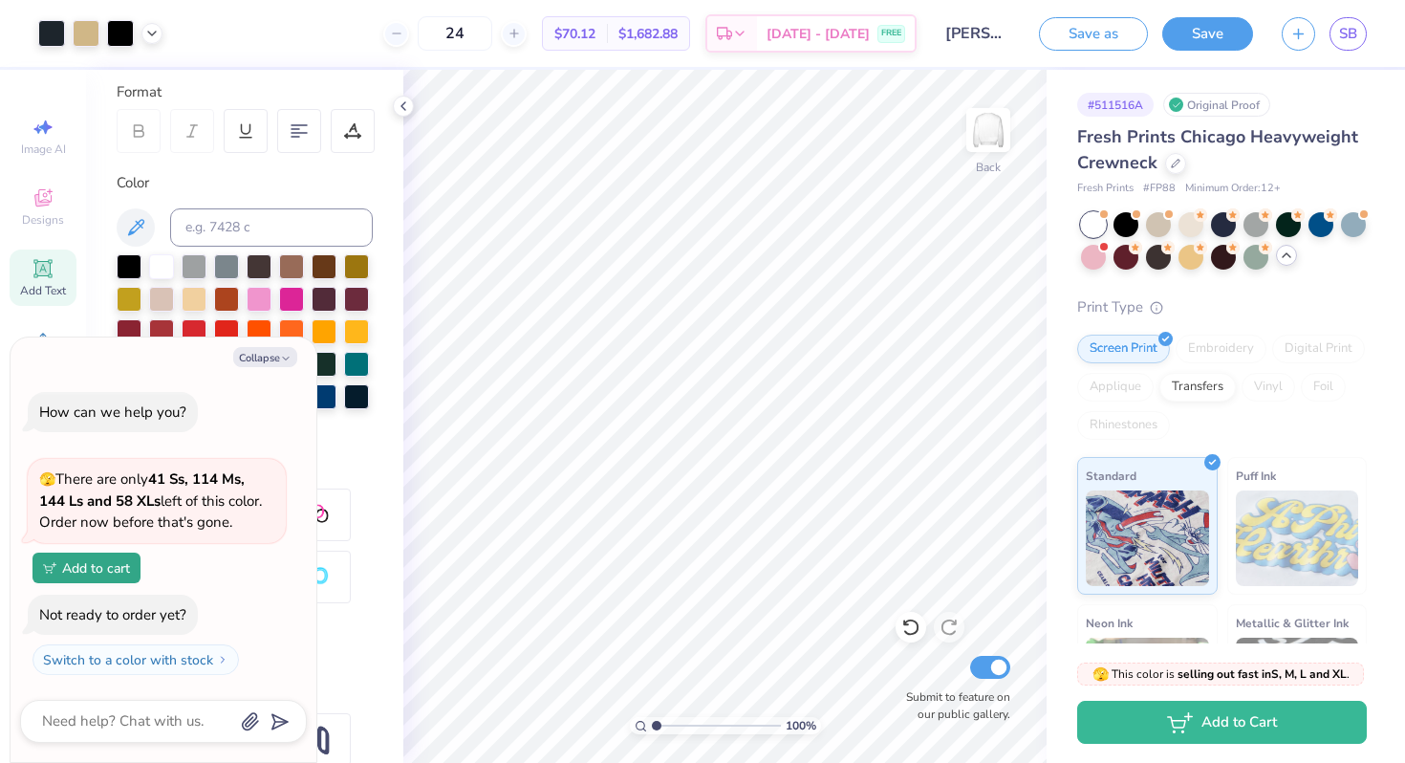
scroll to position [348, 0]
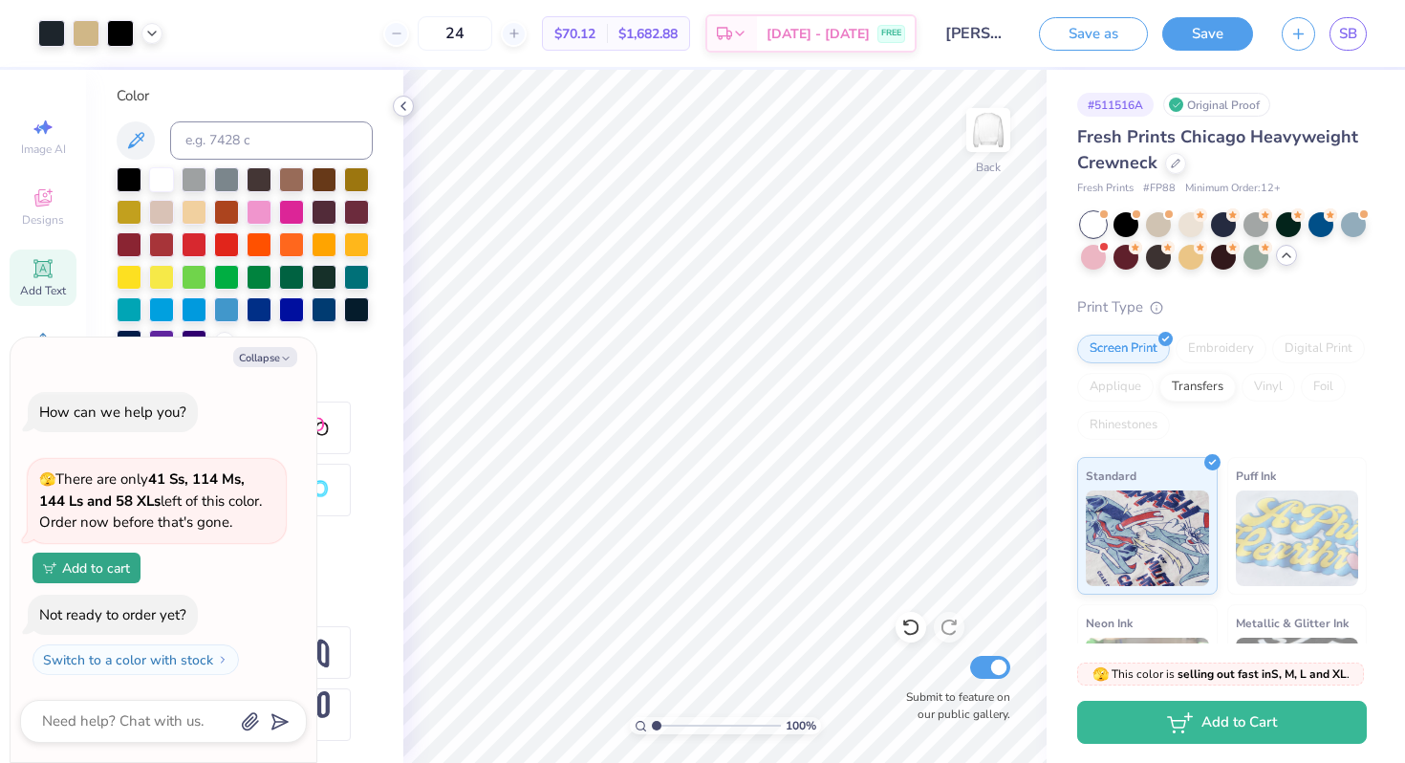
click at [405, 103] on icon at bounding box center [403, 105] width 15 height 15
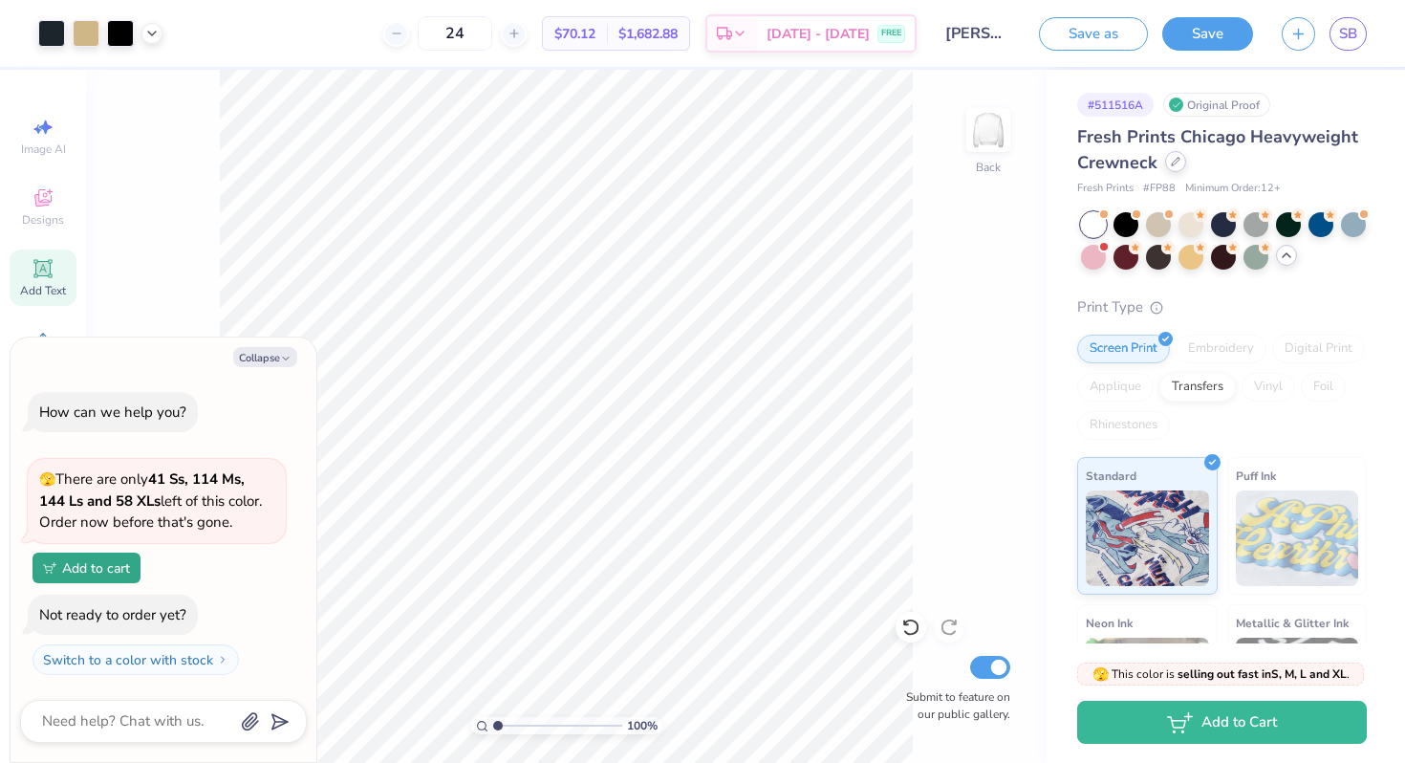
click at [1175, 165] on icon at bounding box center [1176, 162] width 10 height 10
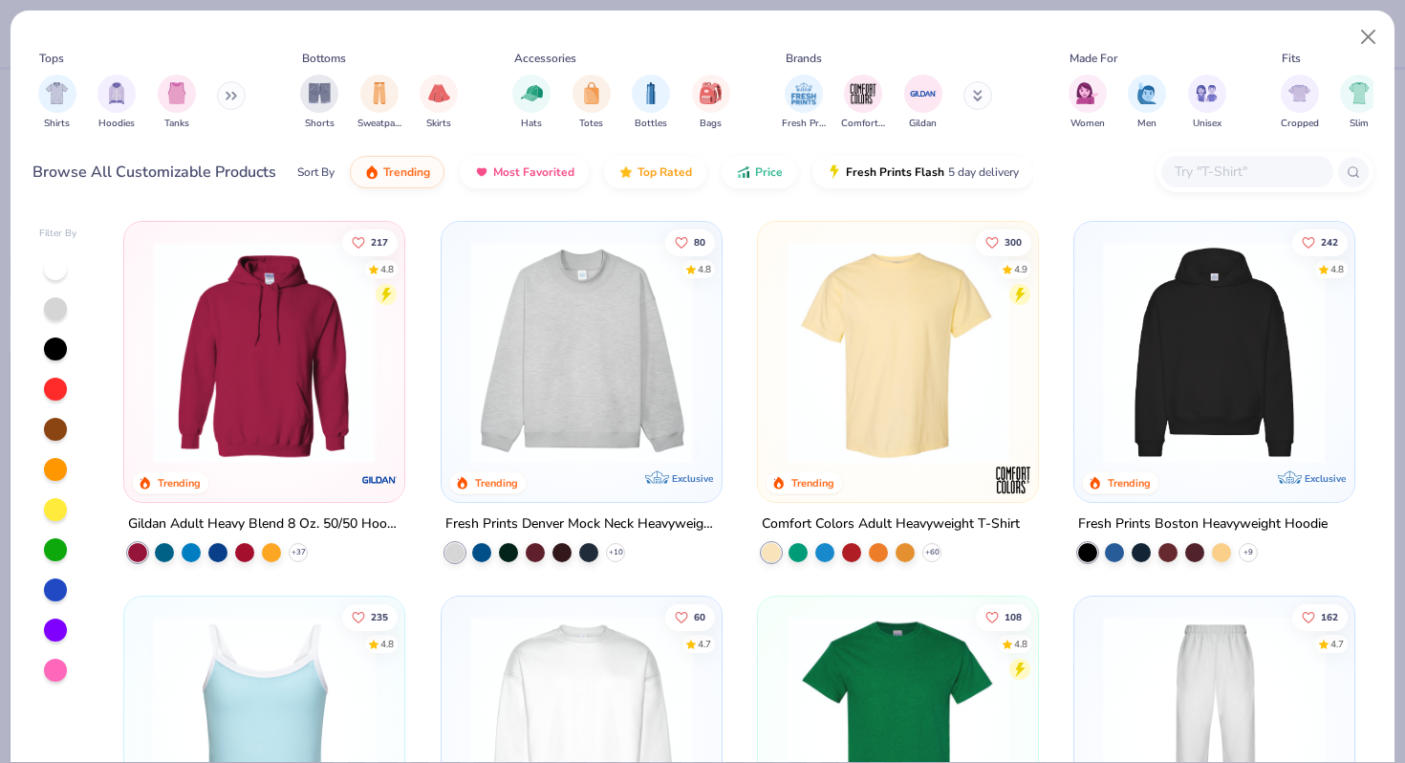
click at [226, 92] on button at bounding box center [231, 95] width 29 height 29
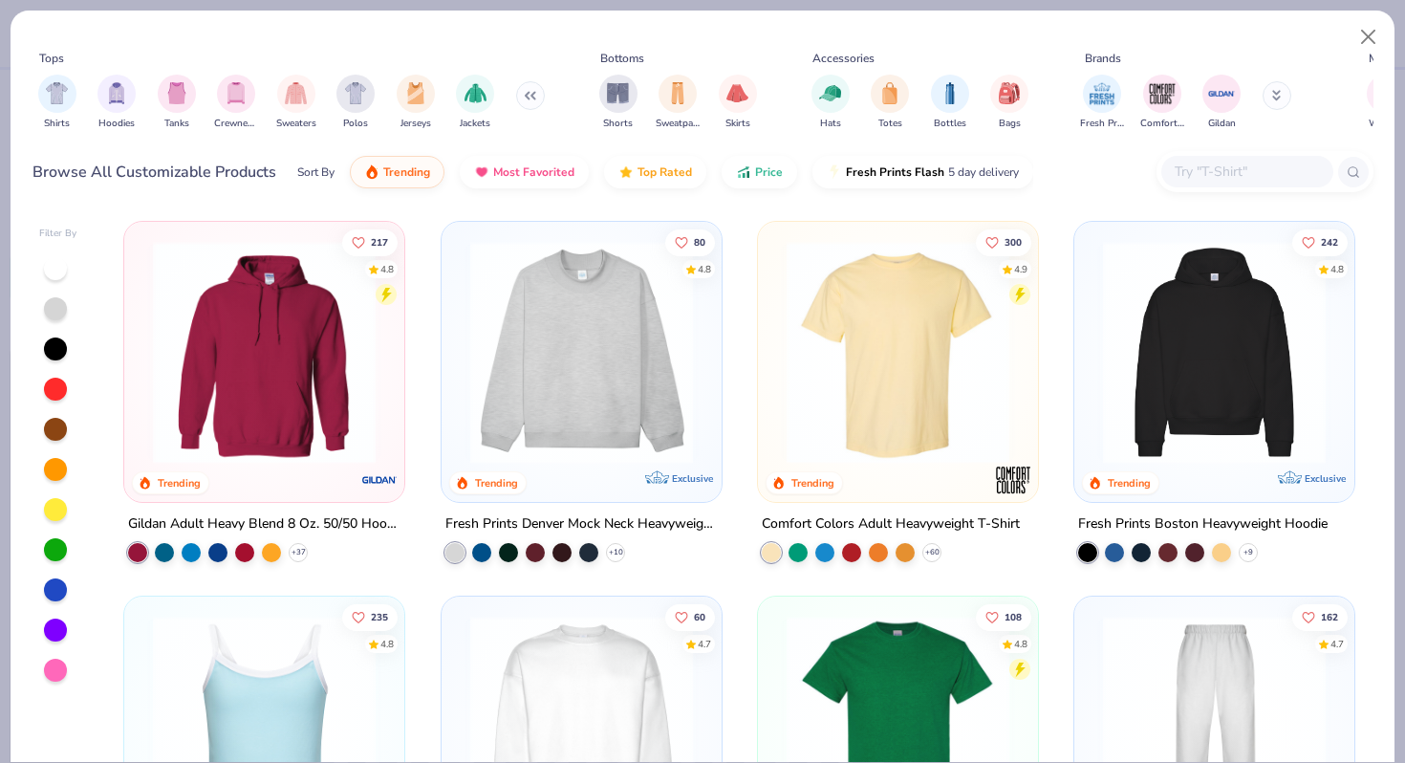
click at [226, 92] on img "filter for Crewnecks" at bounding box center [236, 93] width 21 height 22
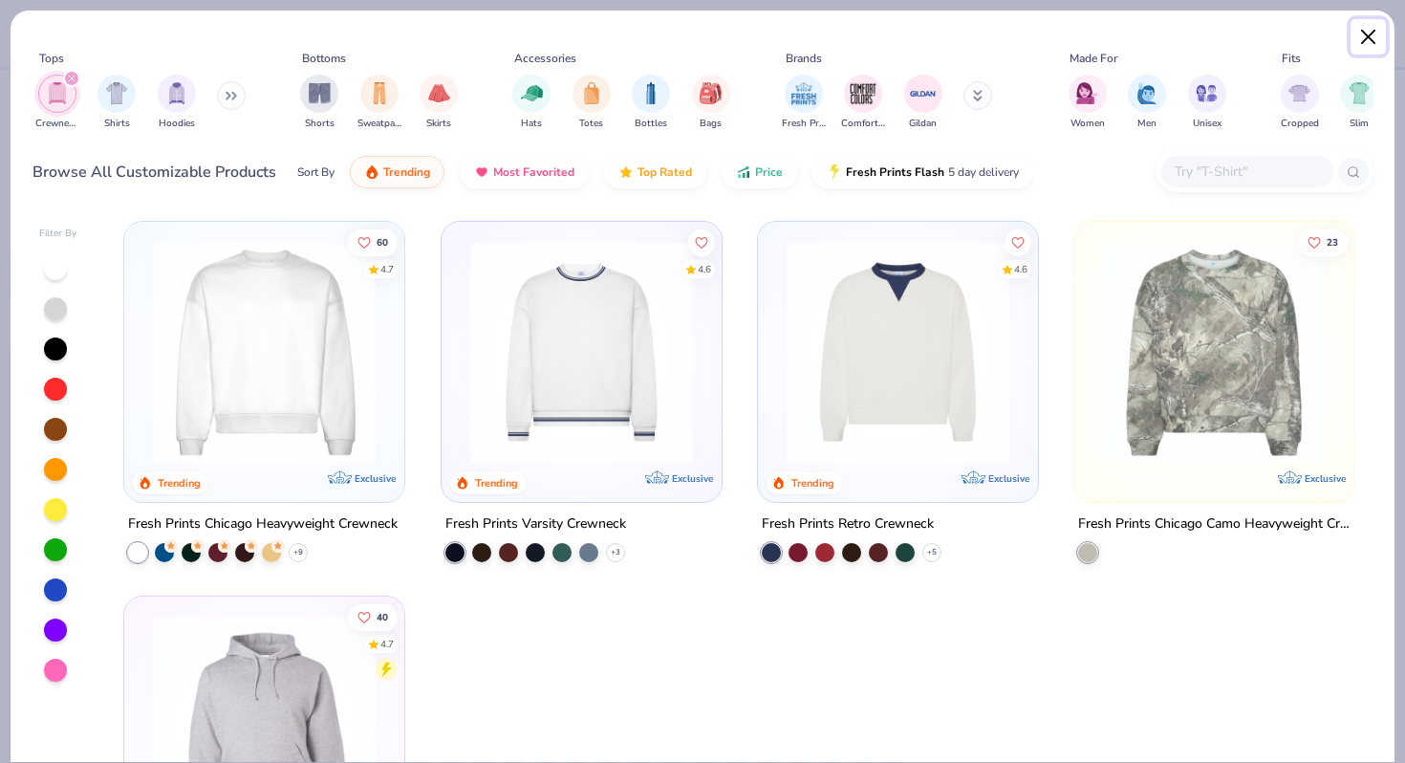
click at [1365, 32] on button "Close" at bounding box center [1368, 37] width 36 height 36
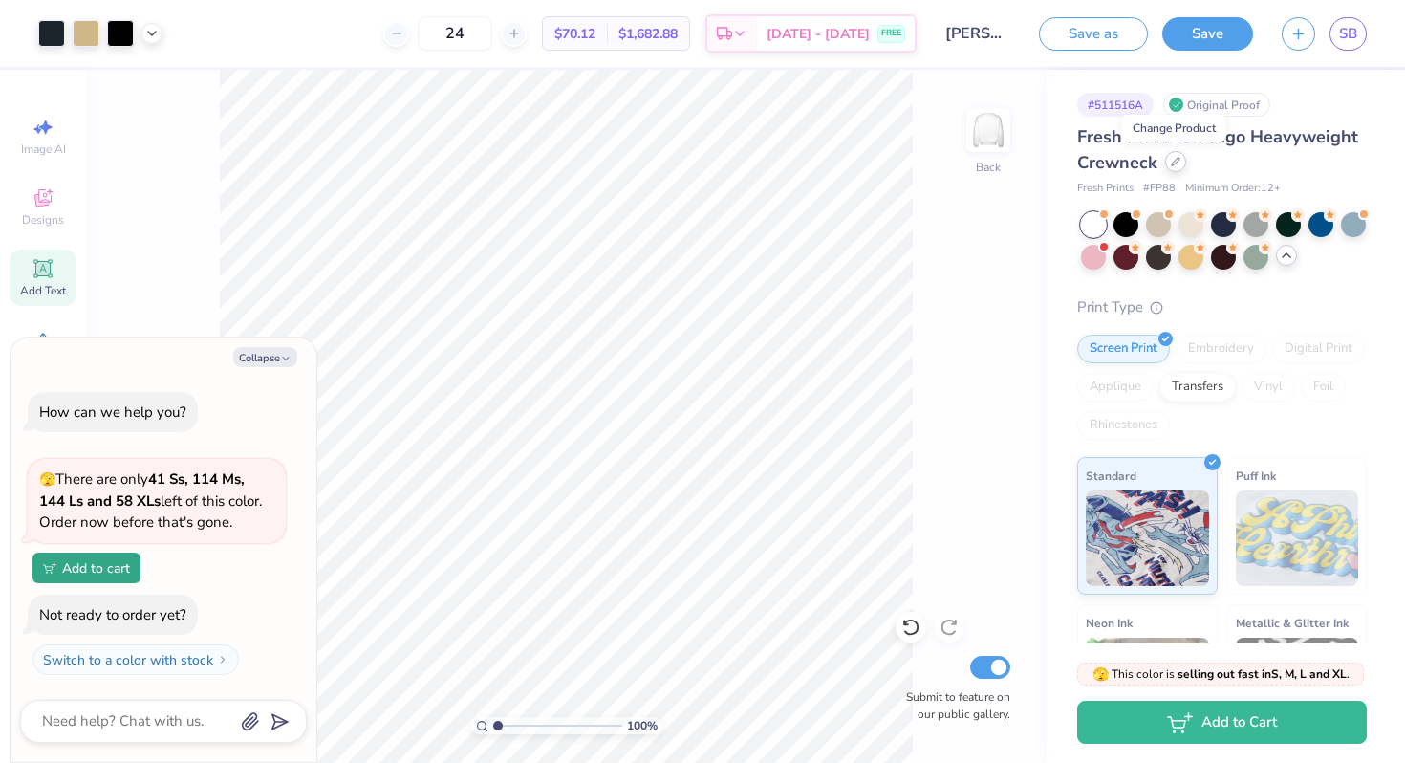
click at [1165, 161] on div at bounding box center [1175, 161] width 21 height 21
type textarea "x"
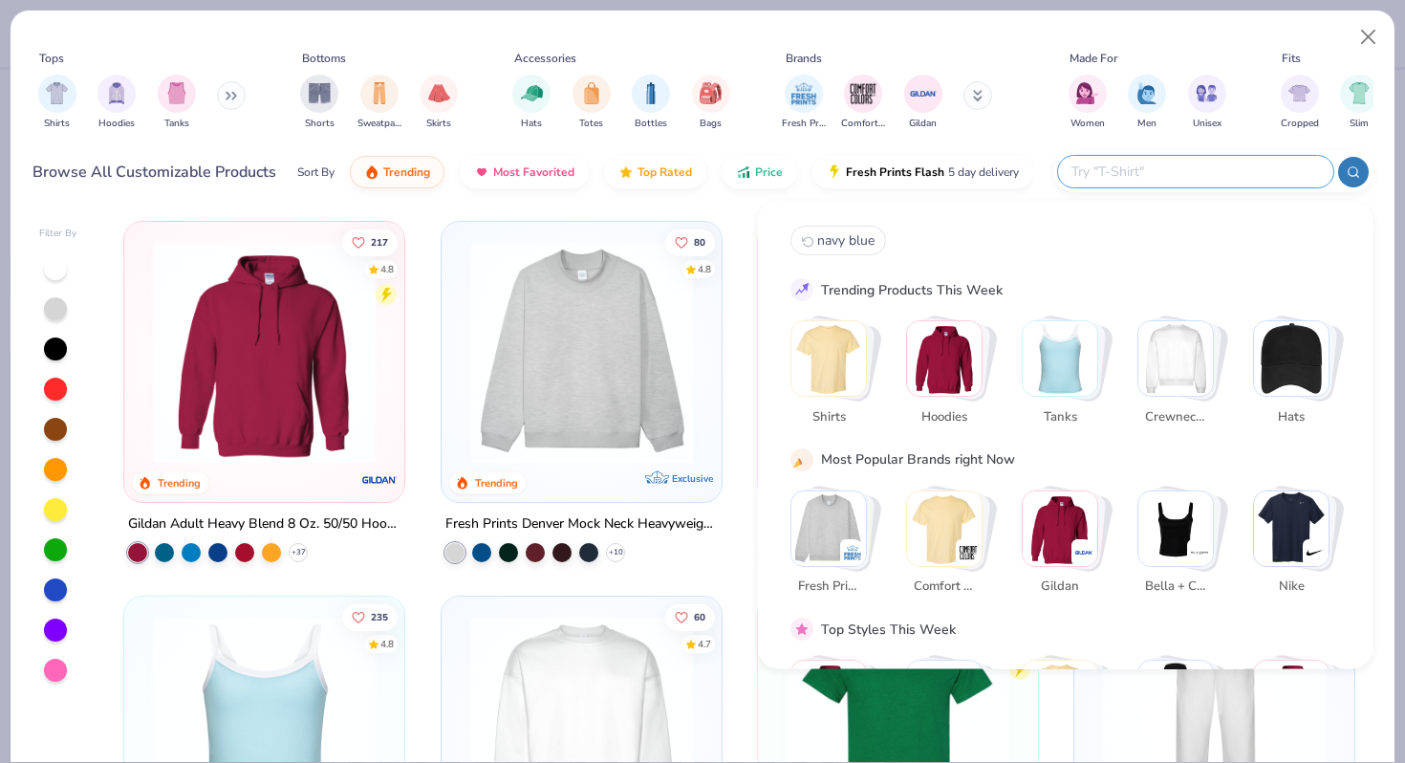
click at [1242, 164] on input "text" at bounding box center [1194, 172] width 250 height 22
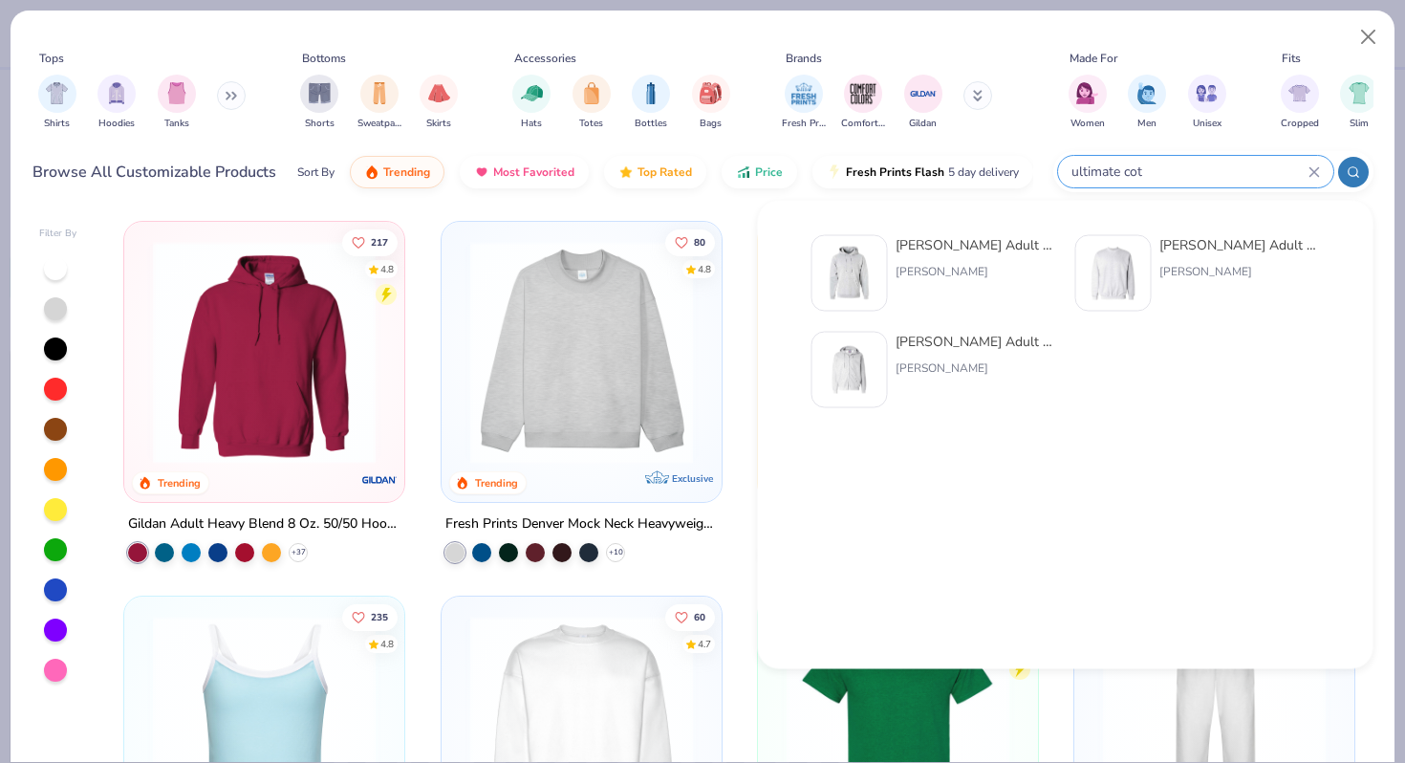
click at [1351, 173] on icon at bounding box center [1353, 171] width 13 height 13
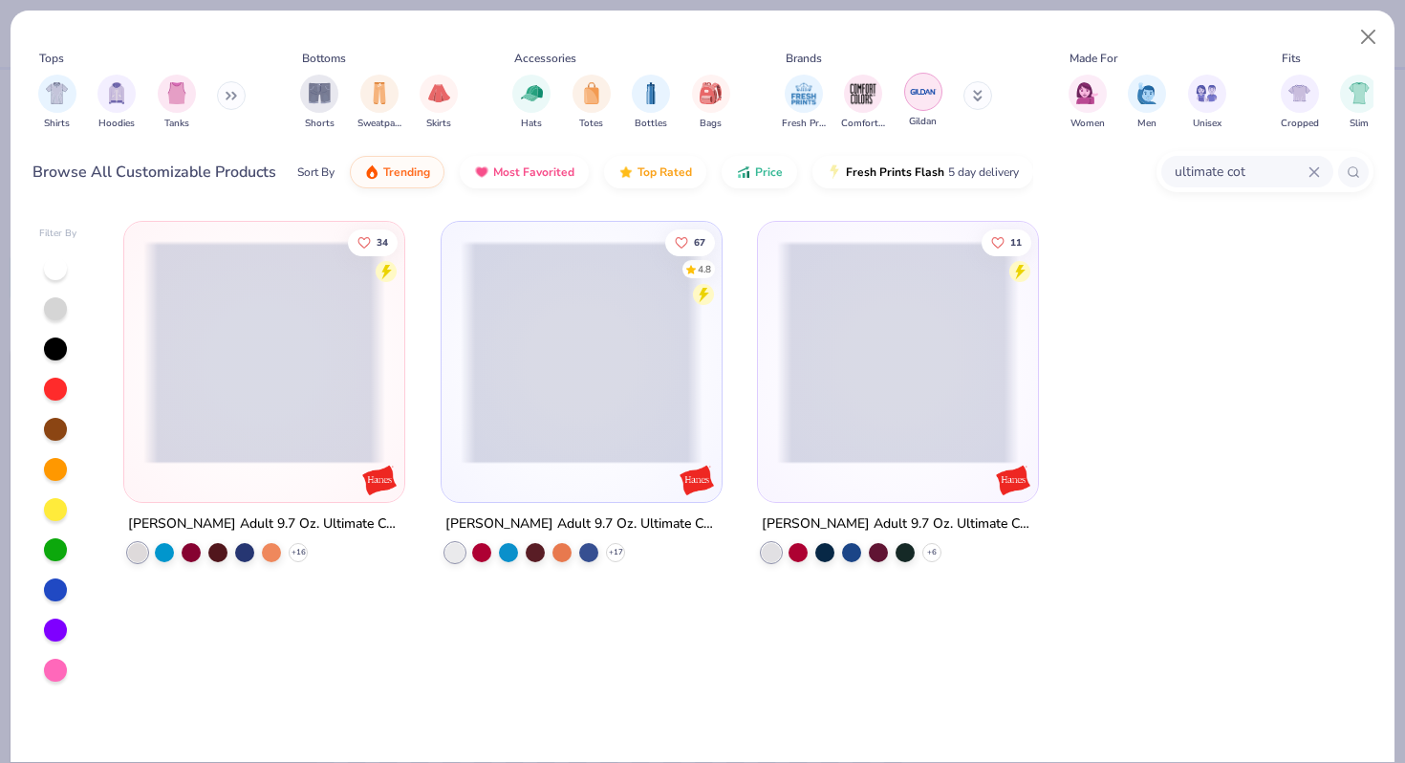
type input "ultimate cot"
click at [931, 92] on img "filter for Gildan" at bounding box center [923, 91] width 29 height 29
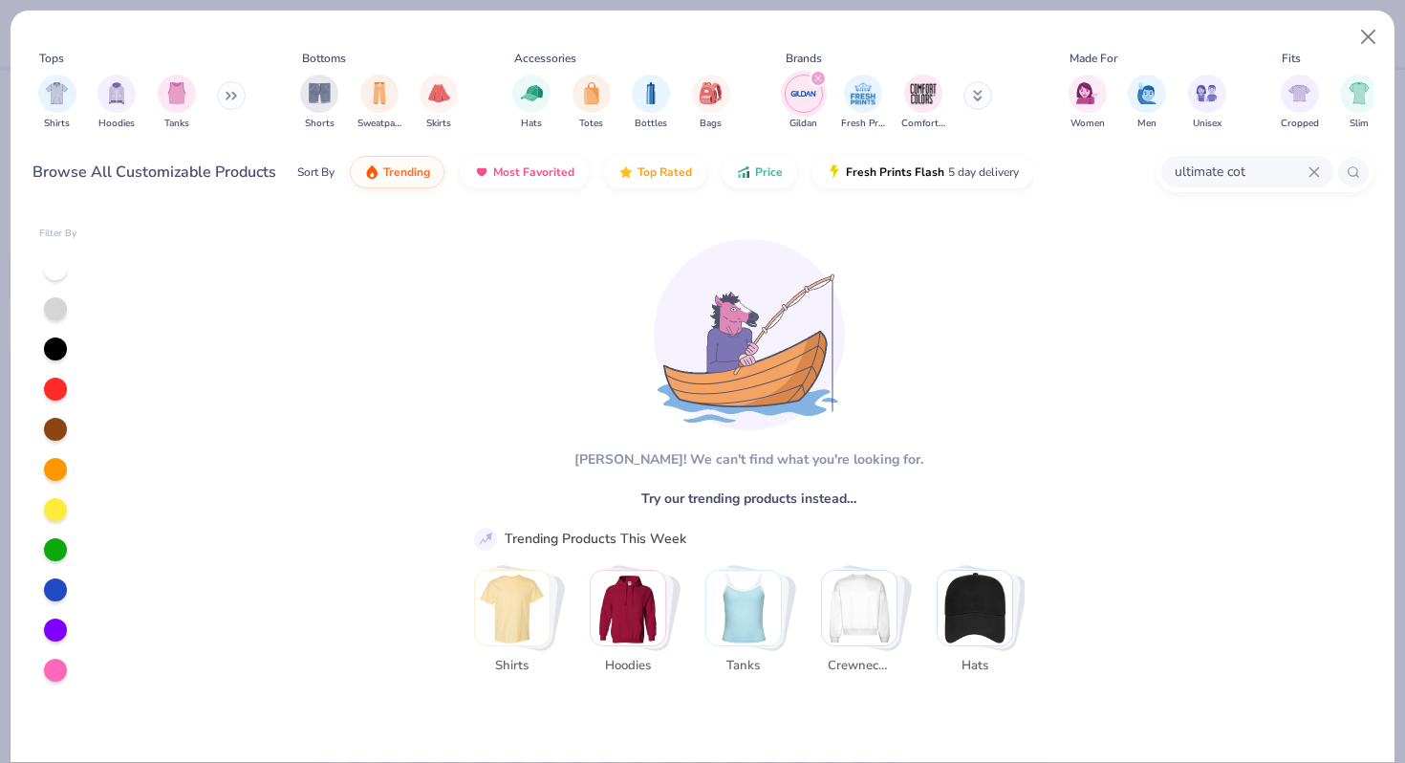
click at [1320, 171] on div "ultimate cot" at bounding box center [1247, 172] width 172 height 32
click at [809, 94] on img "filter for Gildan" at bounding box center [803, 93] width 29 height 29
type textarea "x"
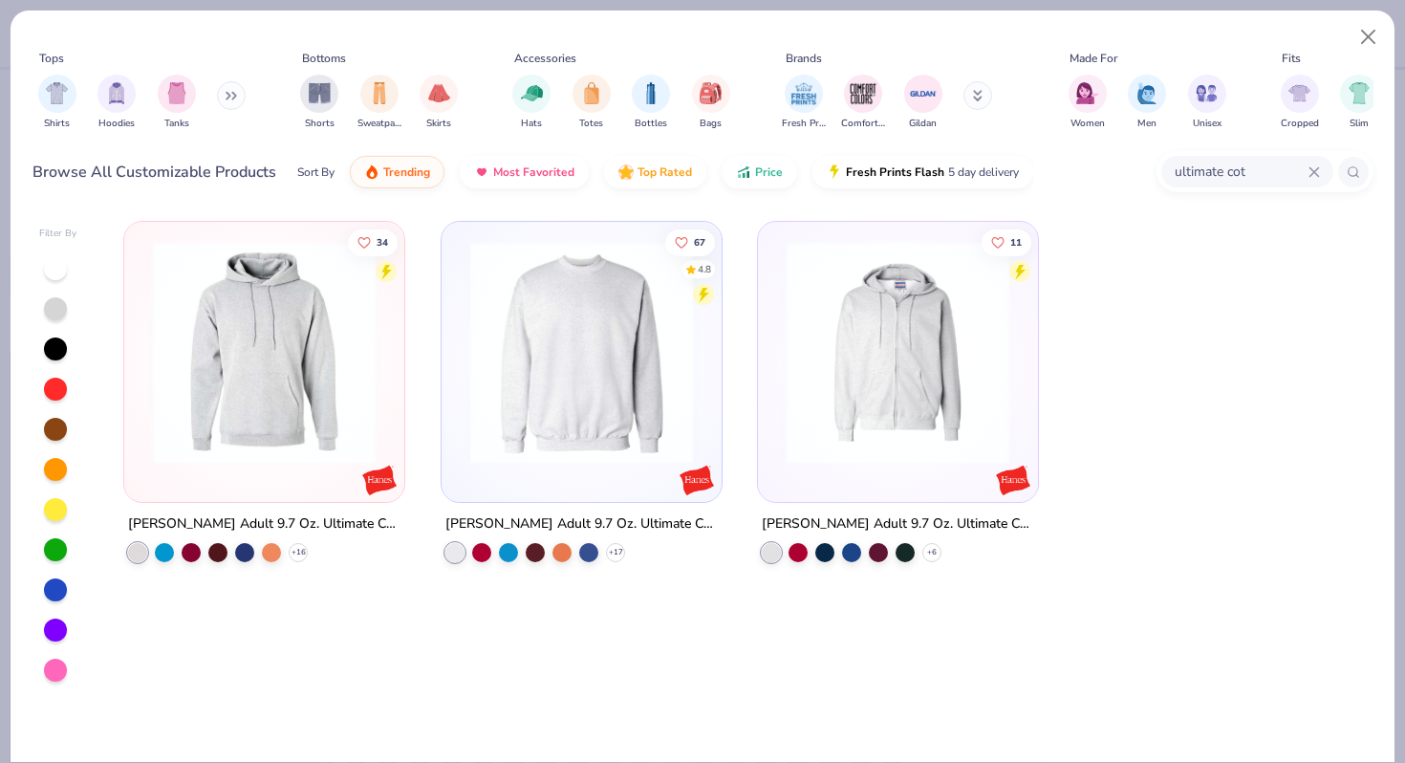
click at [1309, 167] on icon at bounding box center [1313, 171] width 9 height 9
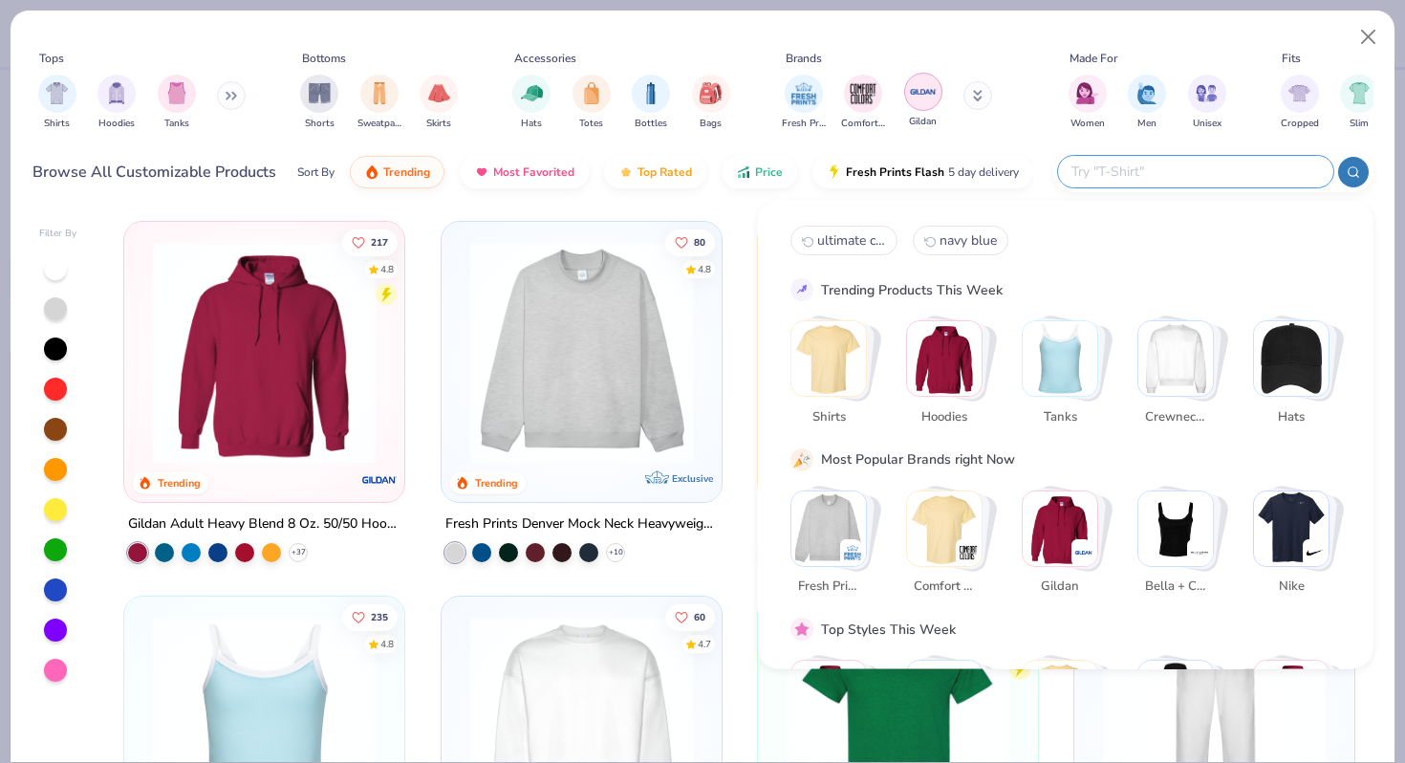
click at [915, 103] on img "filter for Gildan" at bounding box center [923, 91] width 29 height 29
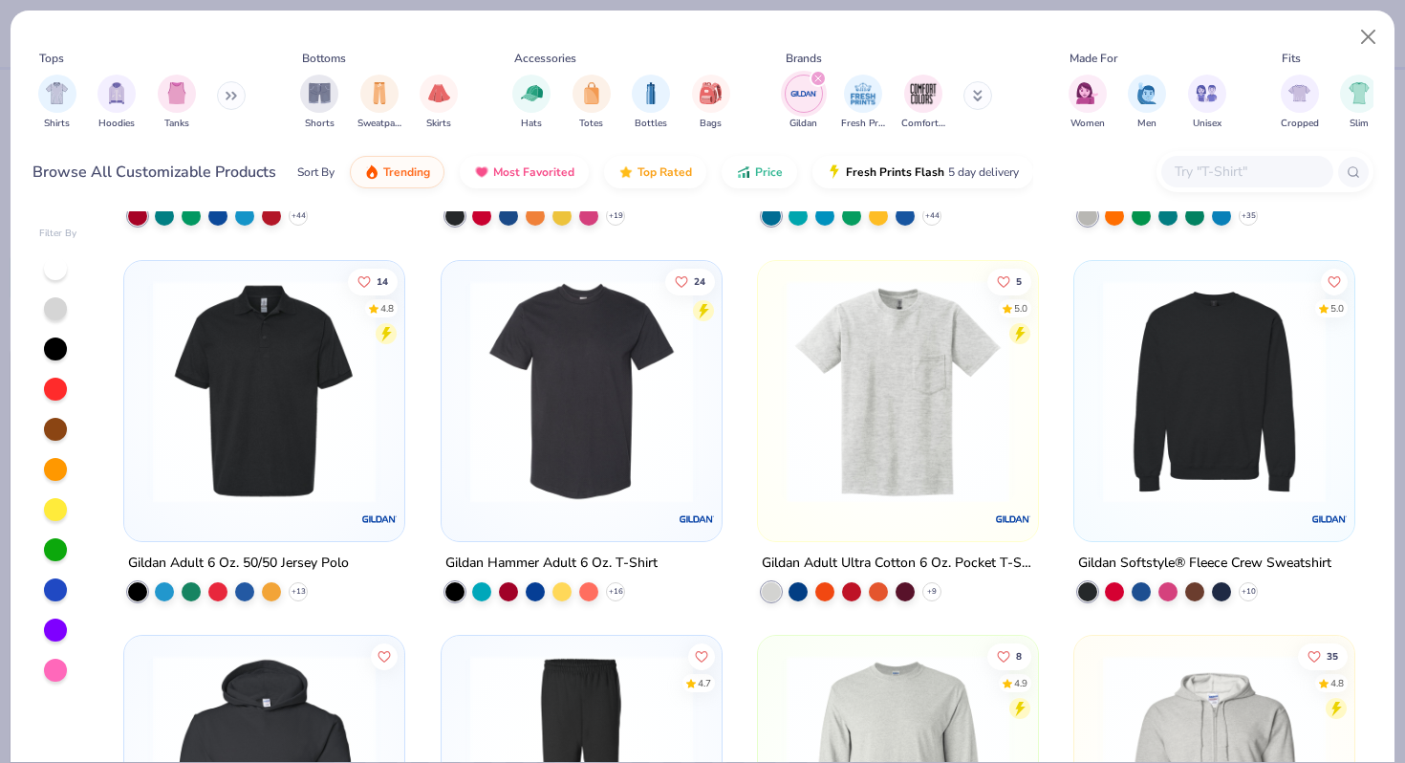
scroll to position [788, 0]
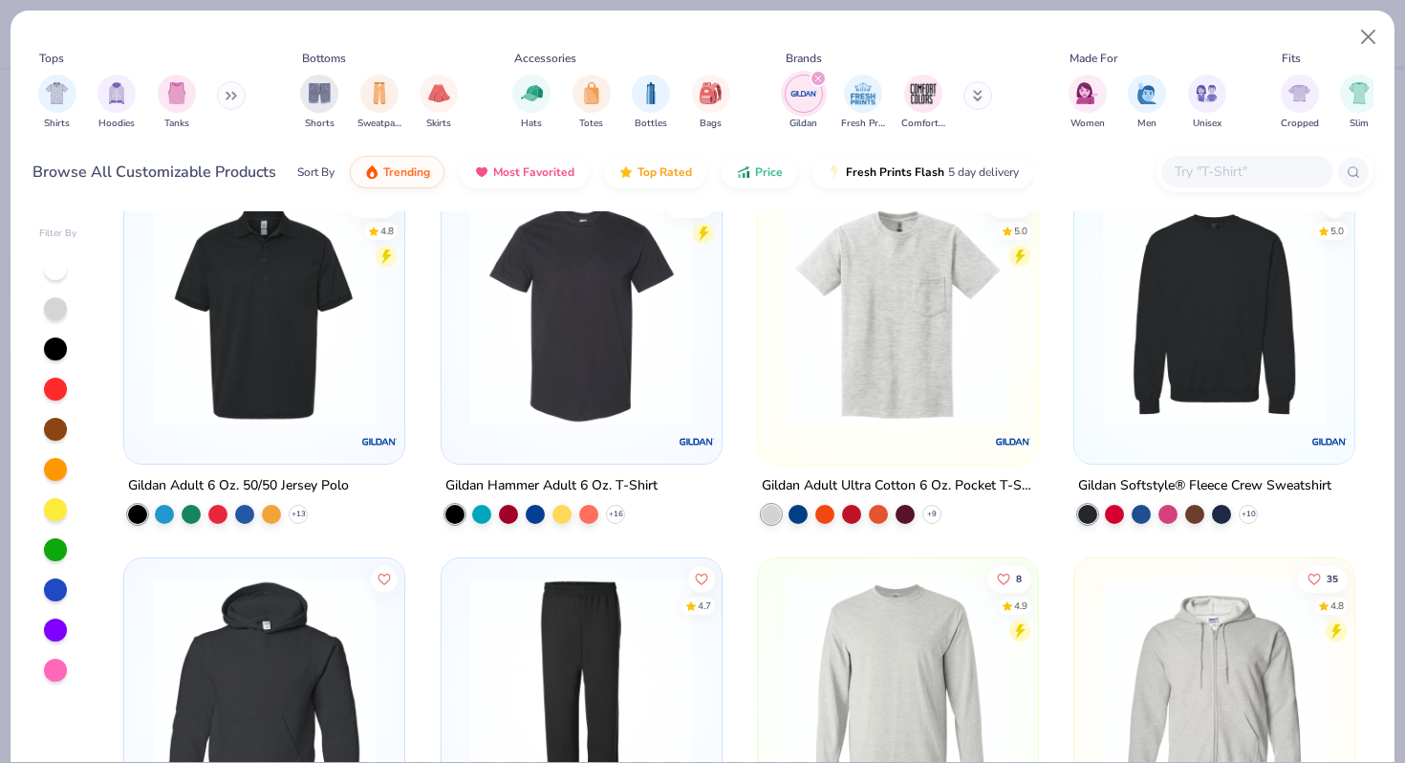
click at [1252, 298] on img at bounding box center [1214, 313] width 242 height 223
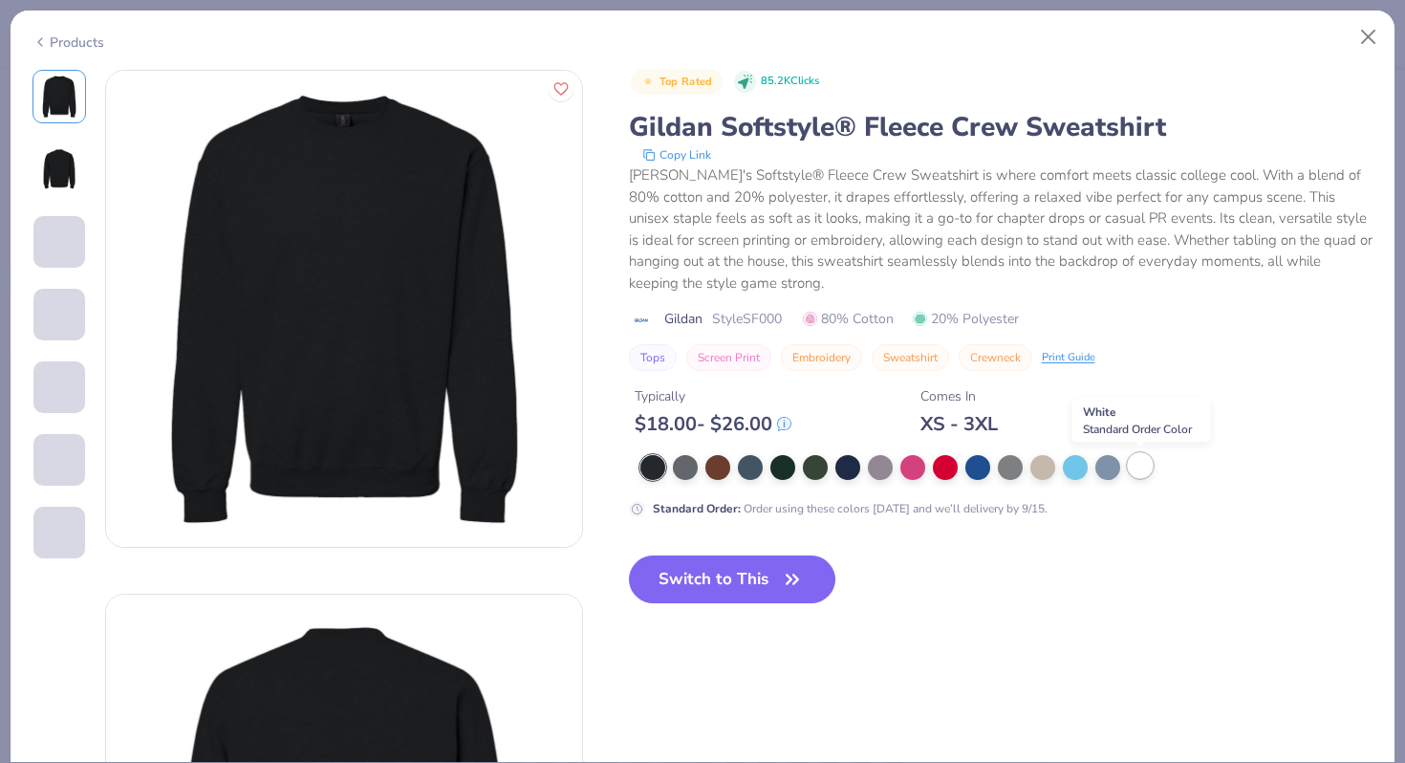
click at [1143, 469] on div at bounding box center [1140, 465] width 25 height 25
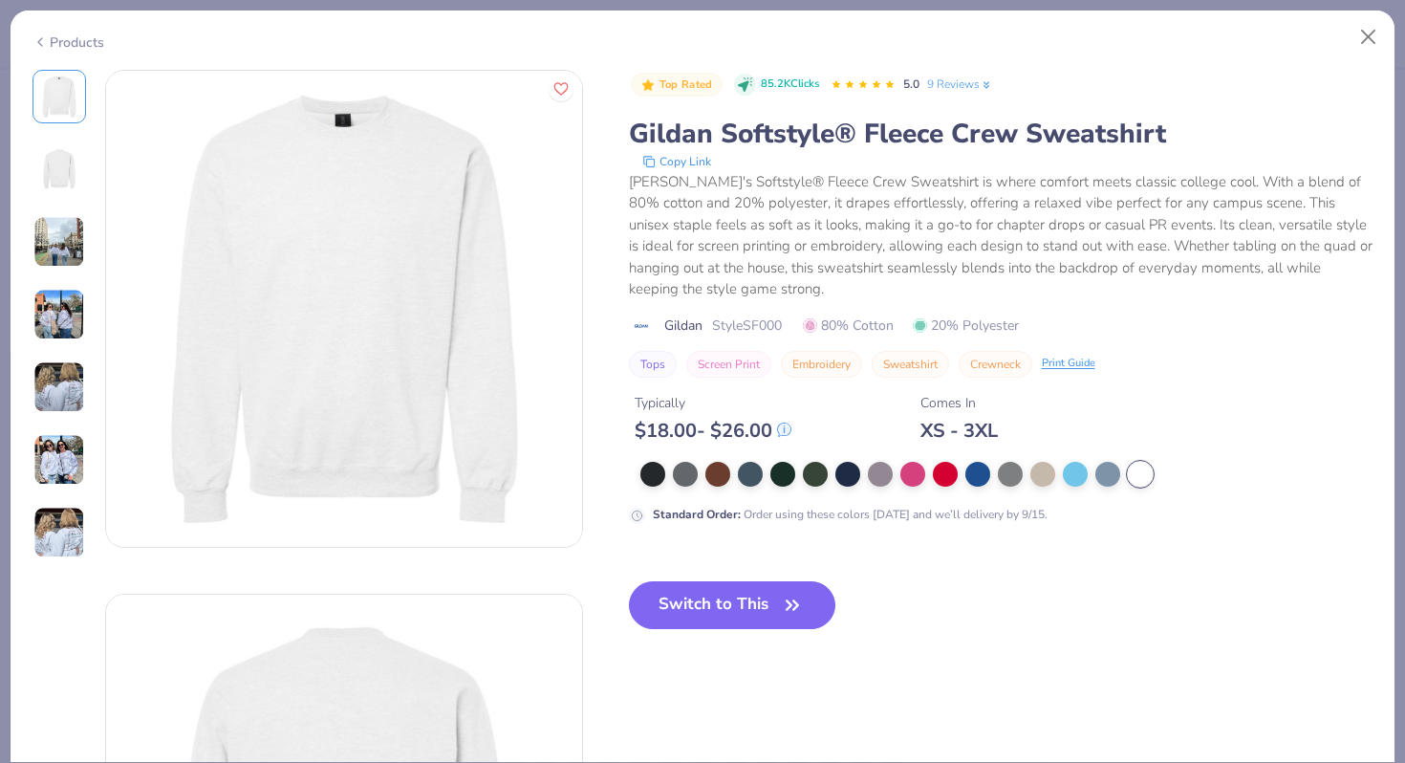
click at [54, 464] on img at bounding box center [59, 460] width 52 height 52
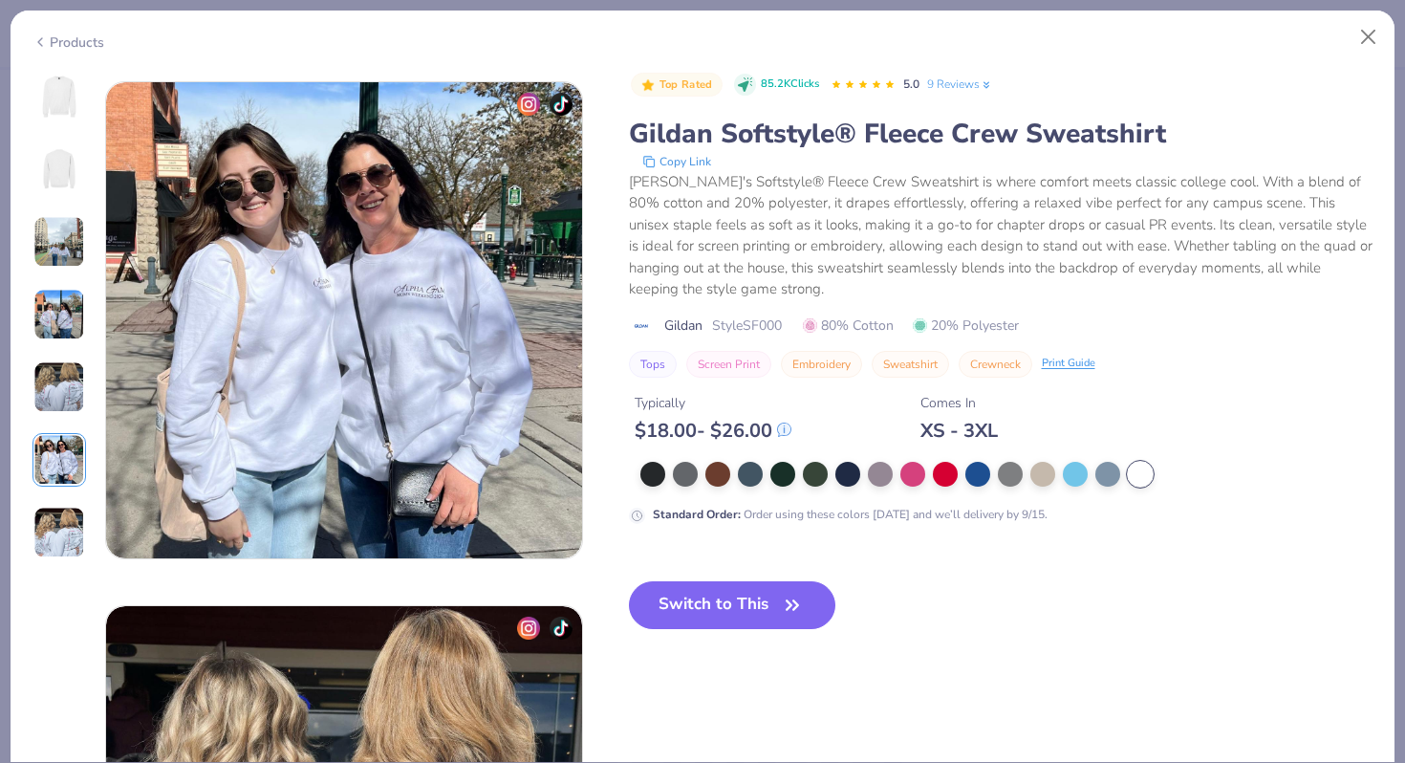
scroll to position [2619, 0]
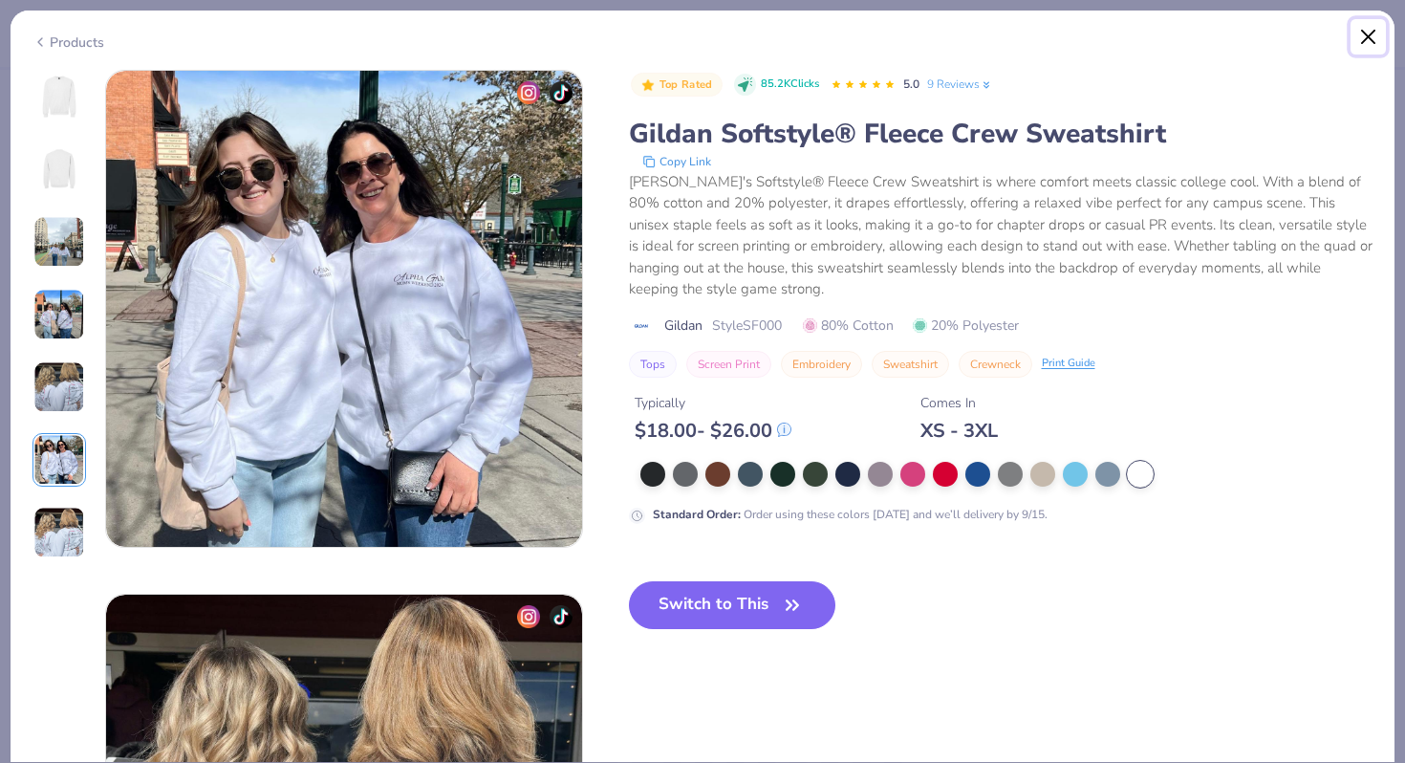
click at [1379, 32] on button "Close" at bounding box center [1368, 37] width 36 height 36
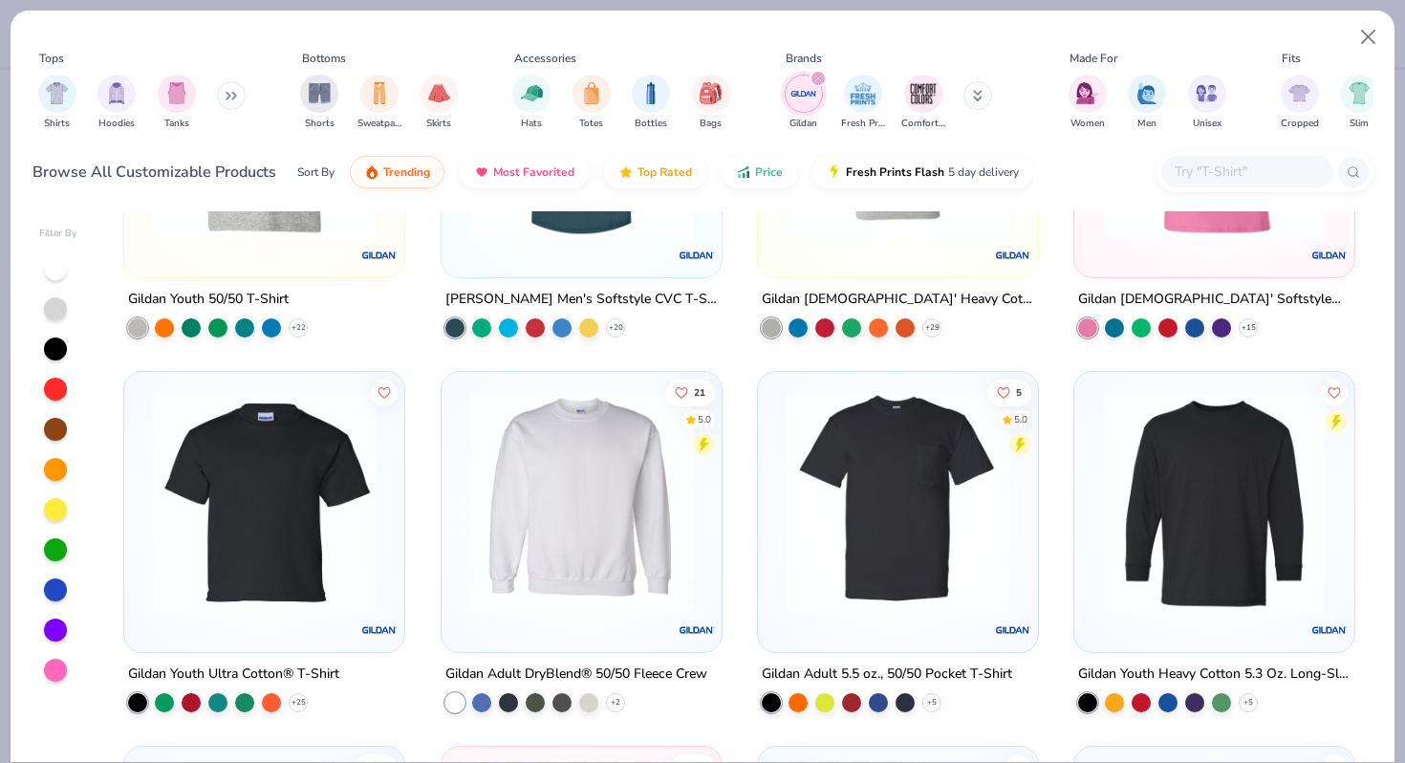
scroll to position [2512, 0]
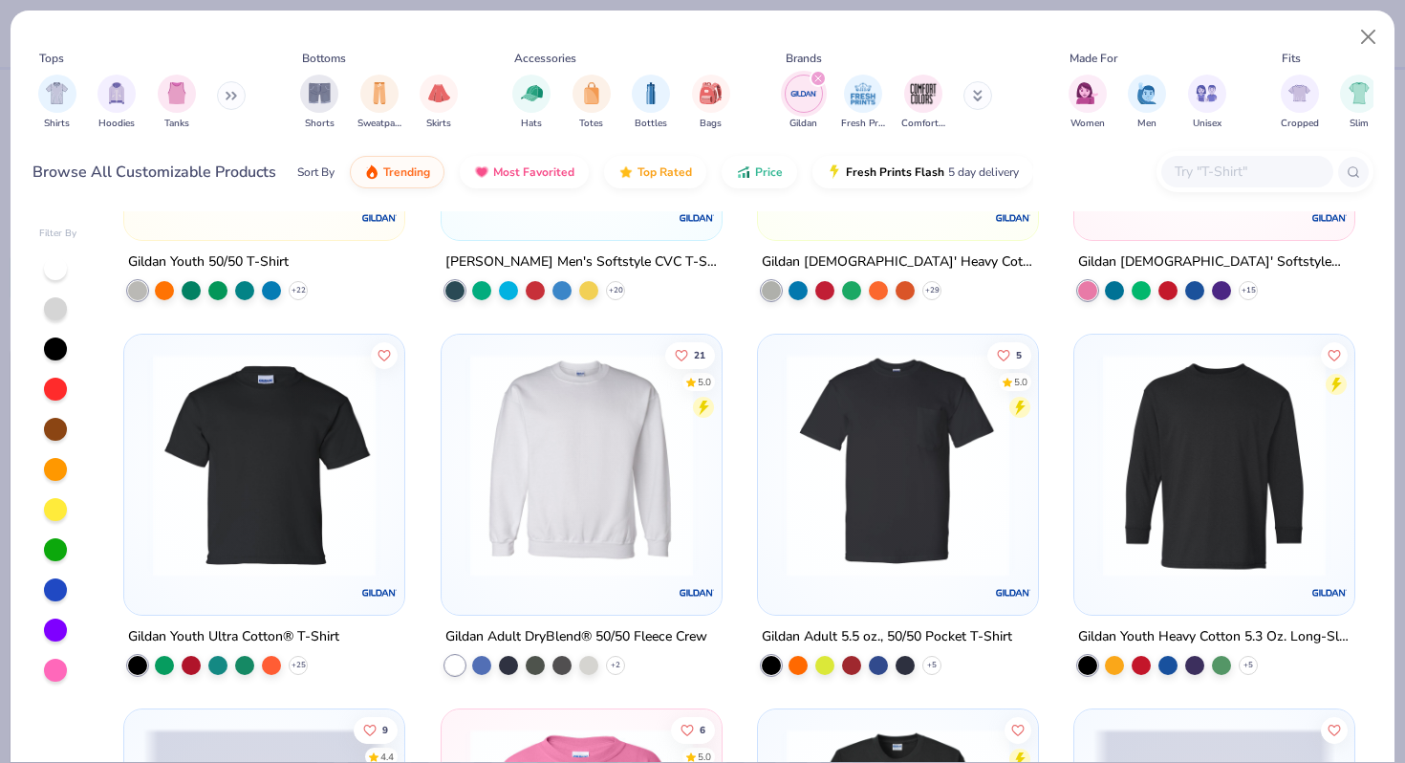
click at [527, 413] on img at bounding box center [582, 465] width 242 height 223
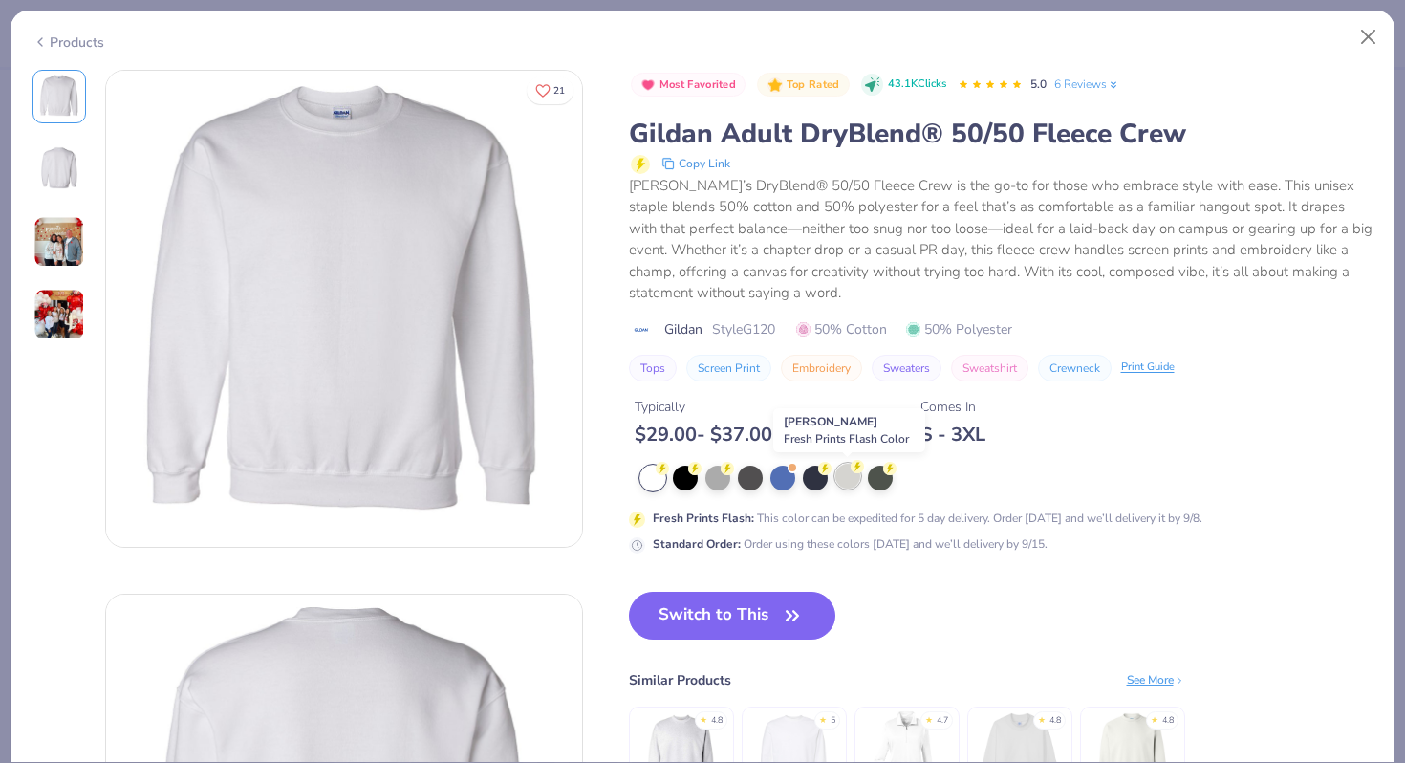
click at [843, 475] on div at bounding box center [847, 476] width 25 height 25
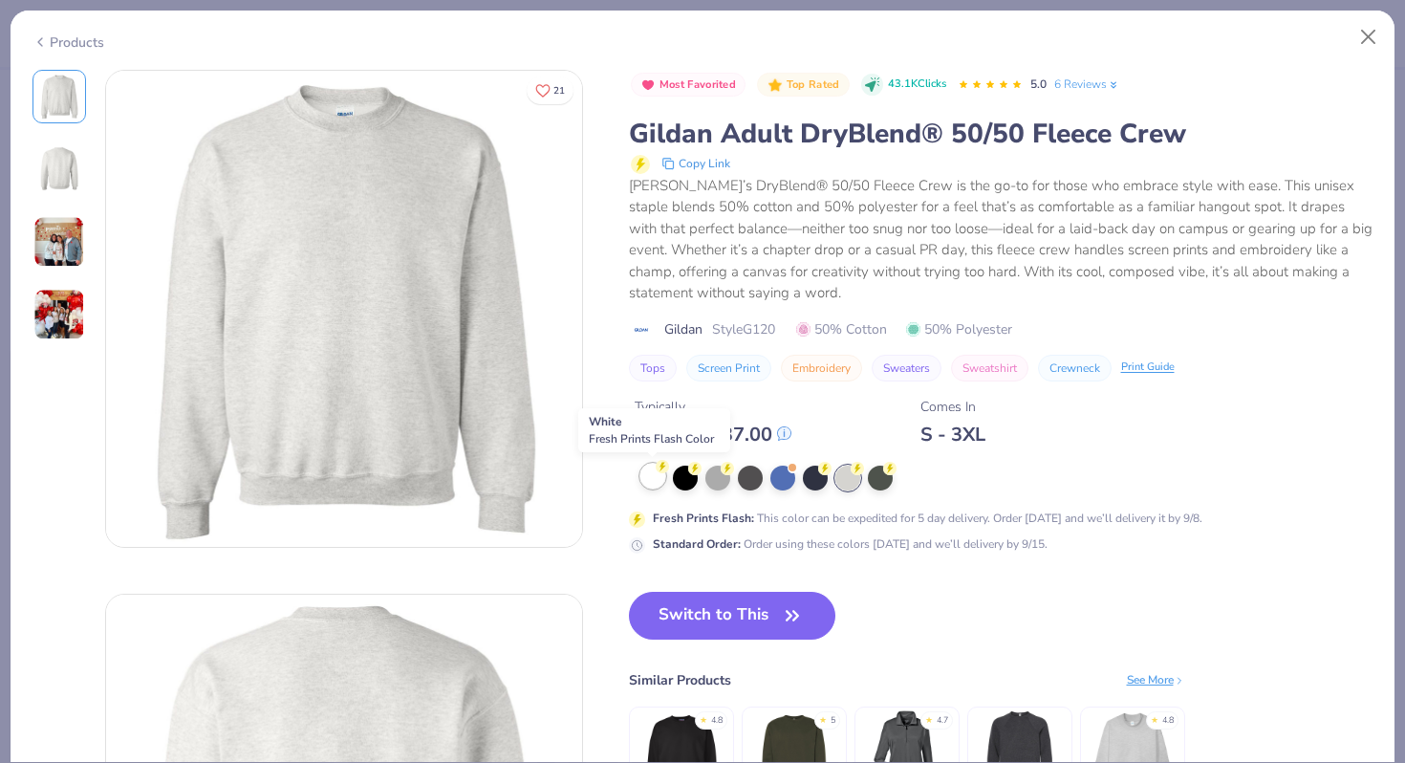
click at [648, 479] on div at bounding box center [652, 476] width 25 height 25
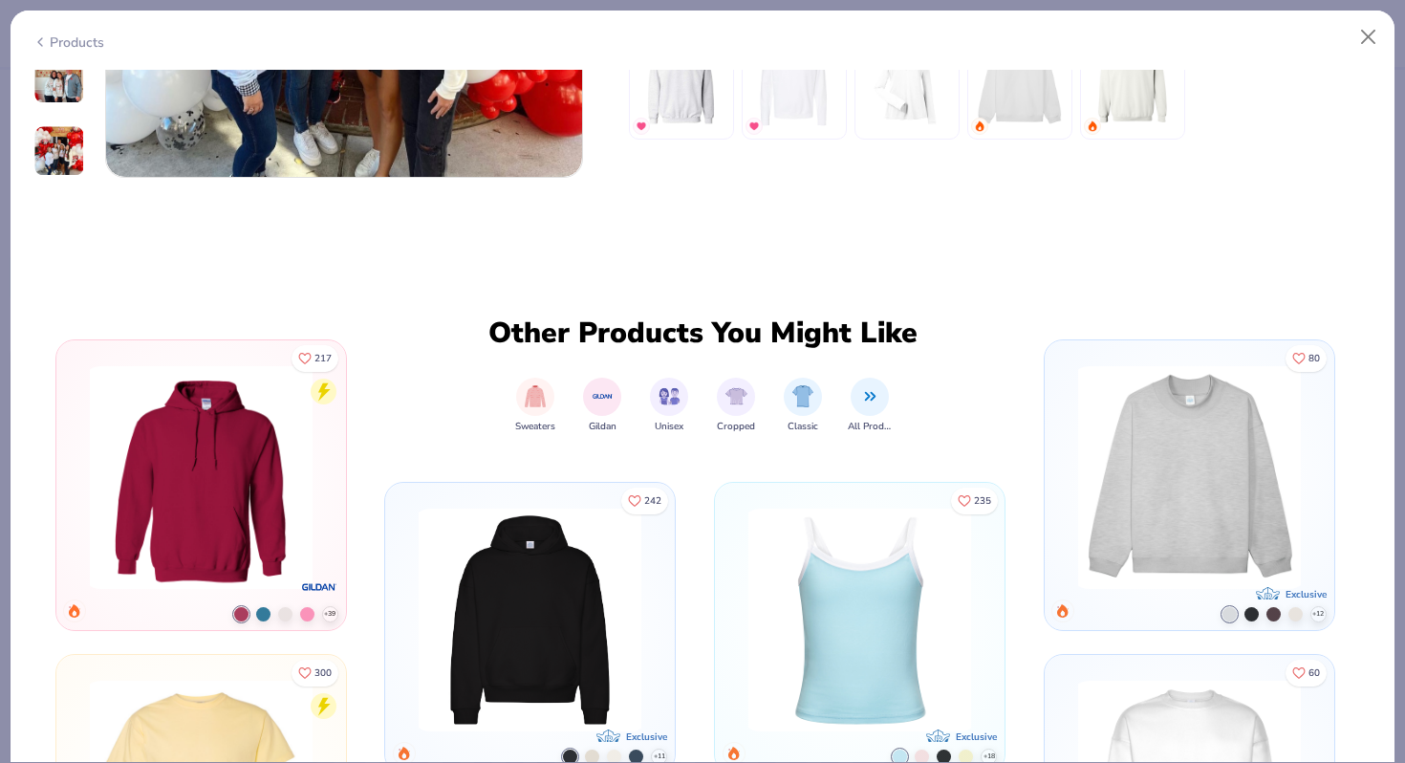
scroll to position [1134, 0]
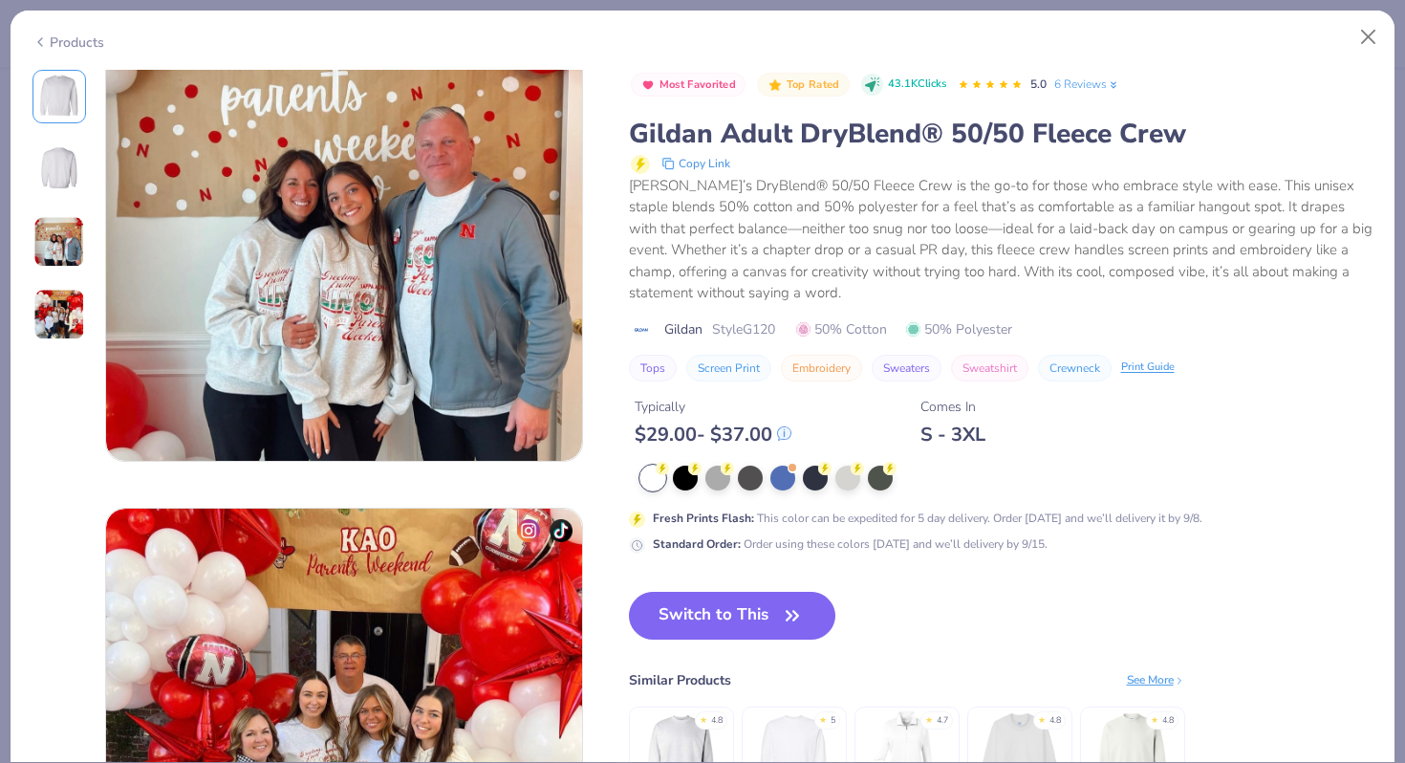
click at [59, 298] on img at bounding box center [59, 315] width 52 height 52
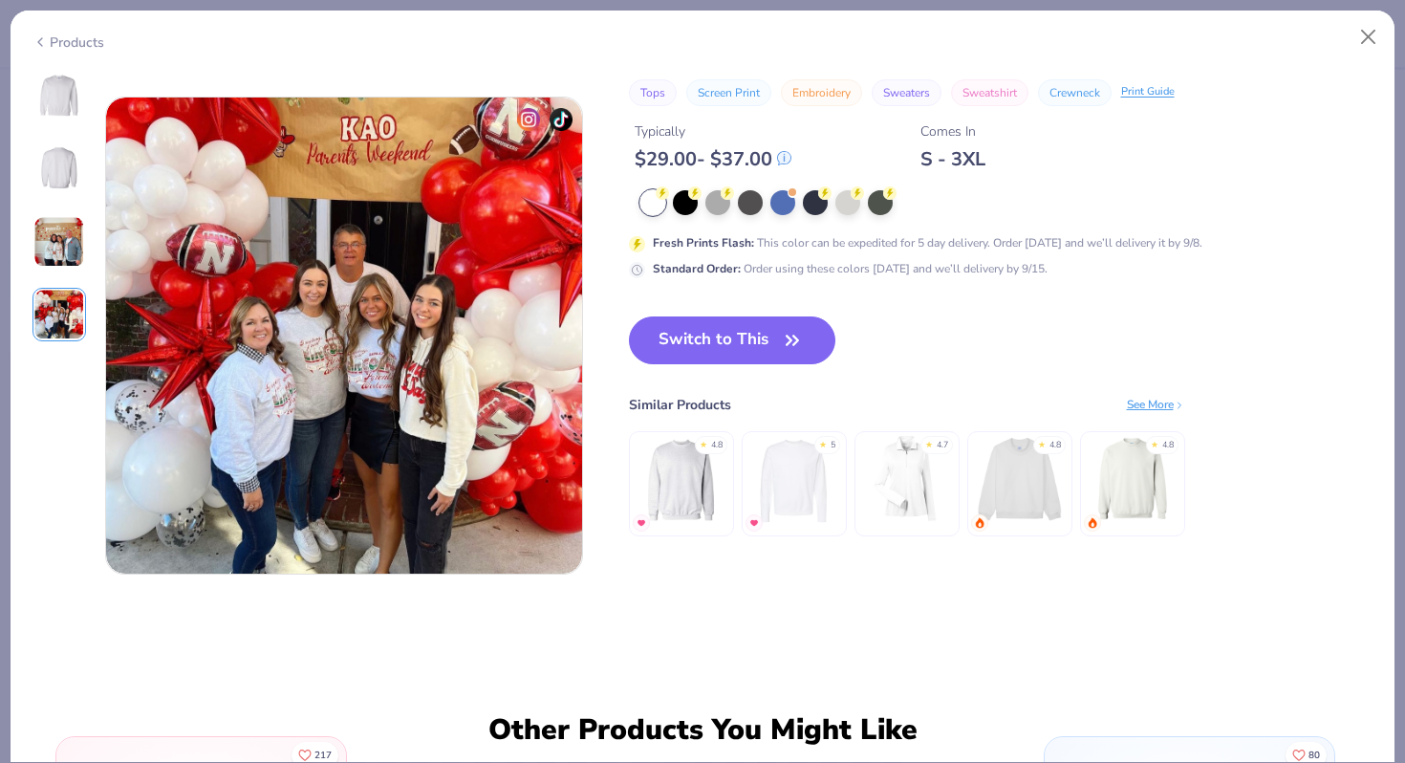
scroll to position [1571, 0]
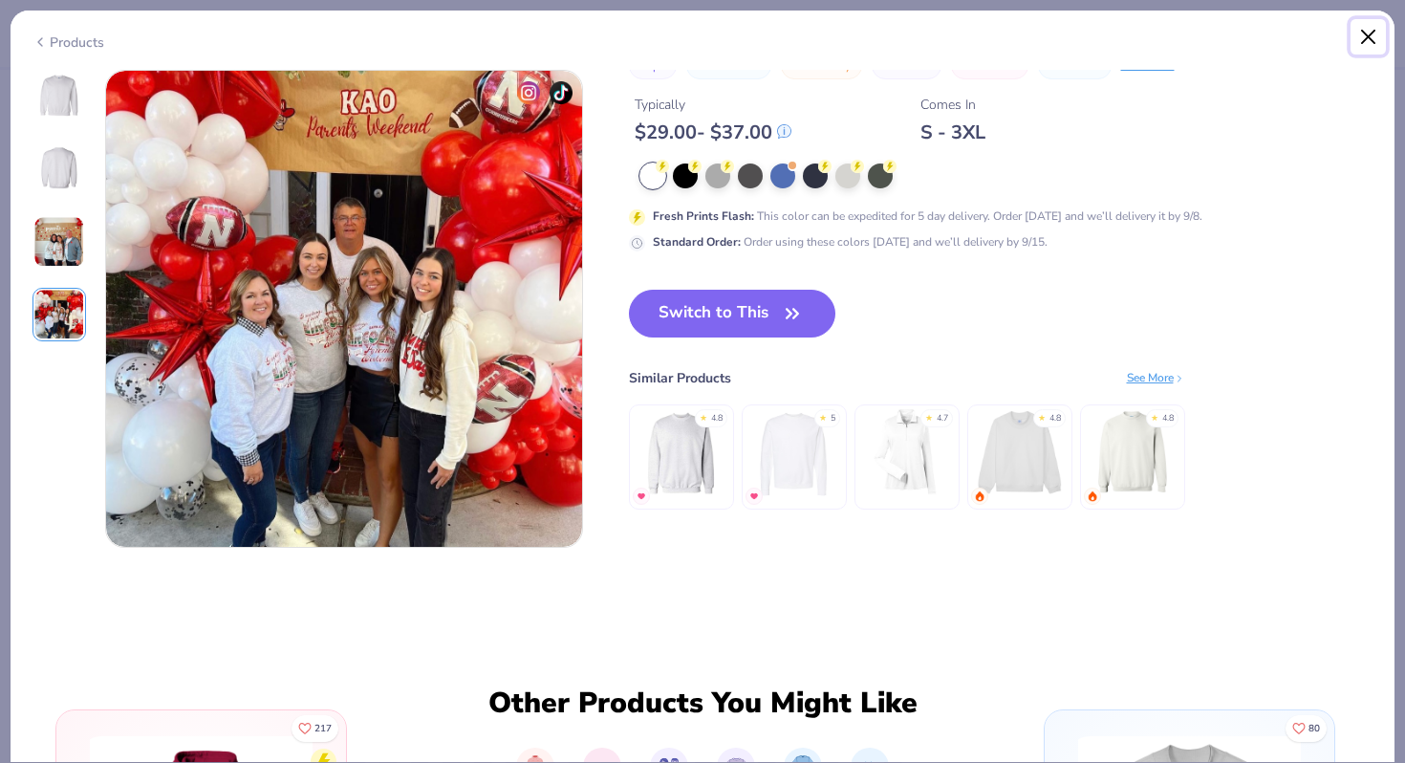
click at [1372, 39] on button "Close" at bounding box center [1368, 37] width 36 height 36
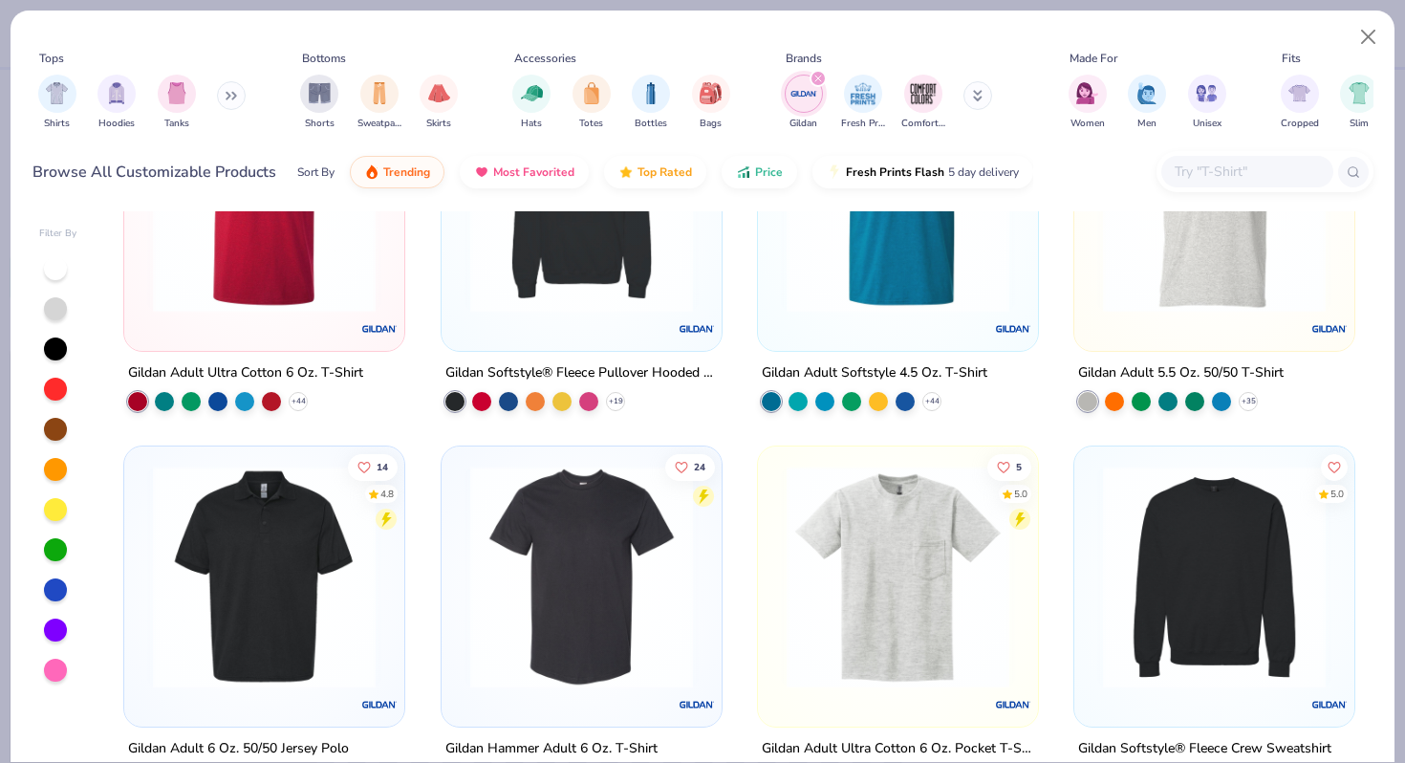
scroll to position [590, 0]
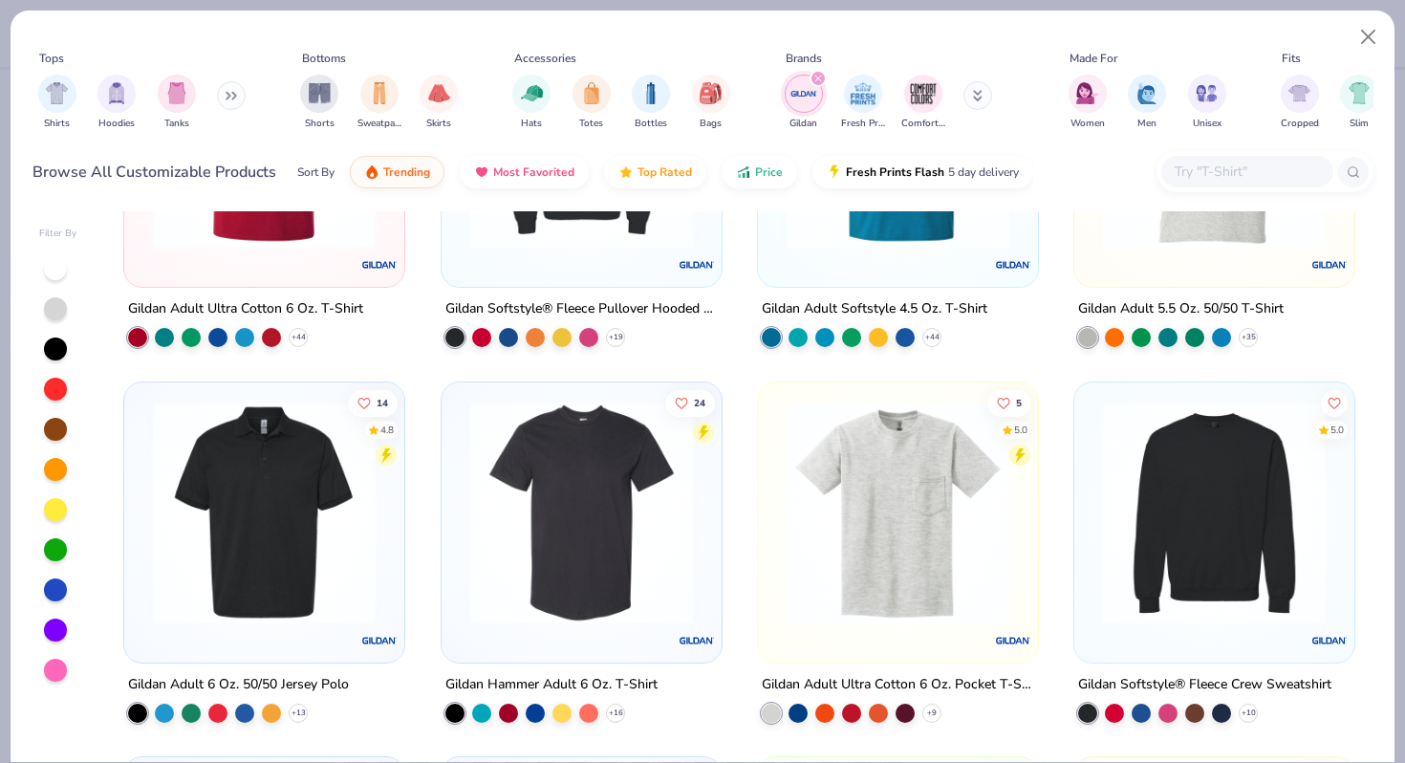
click at [1144, 512] on img at bounding box center [1214, 511] width 242 height 223
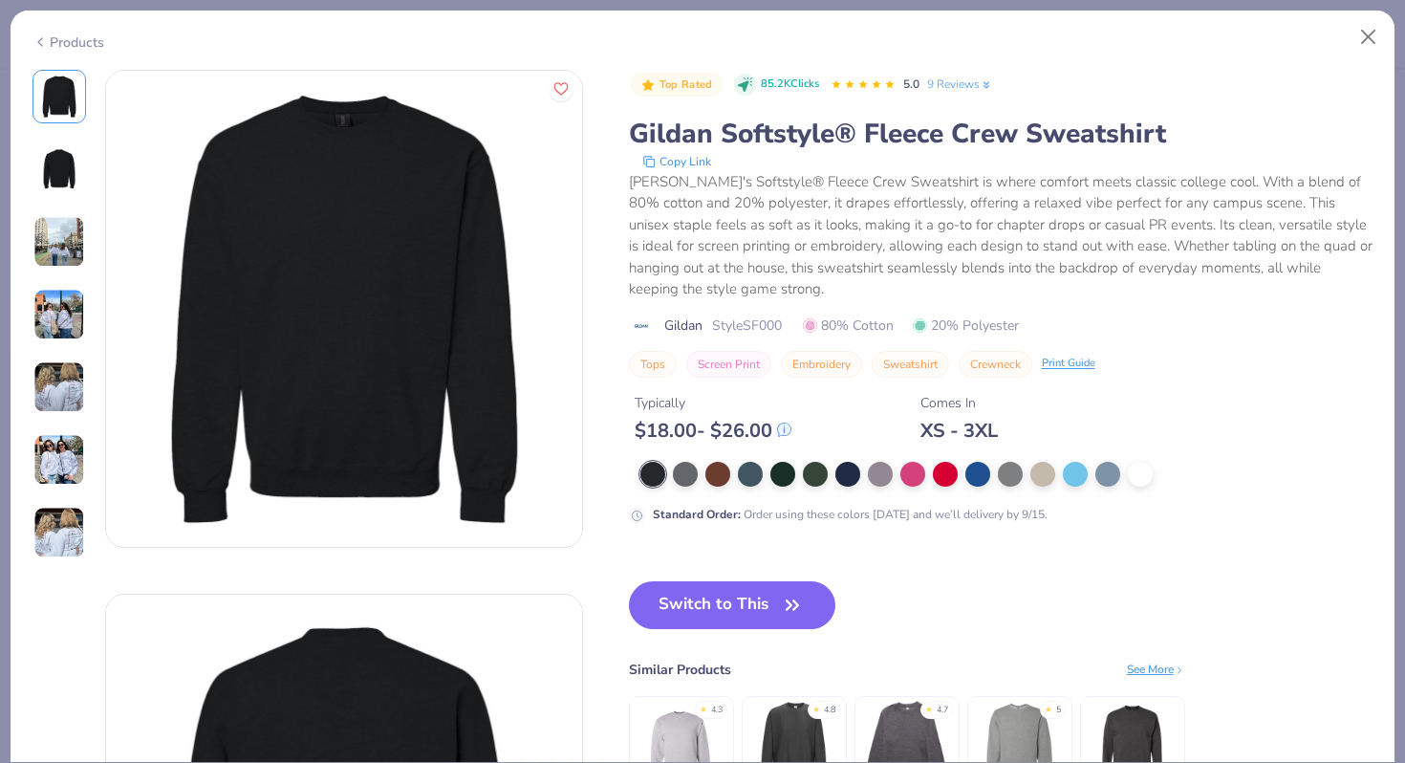
click at [48, 434] on img at bounding box center [59, 460] width 52 height 52
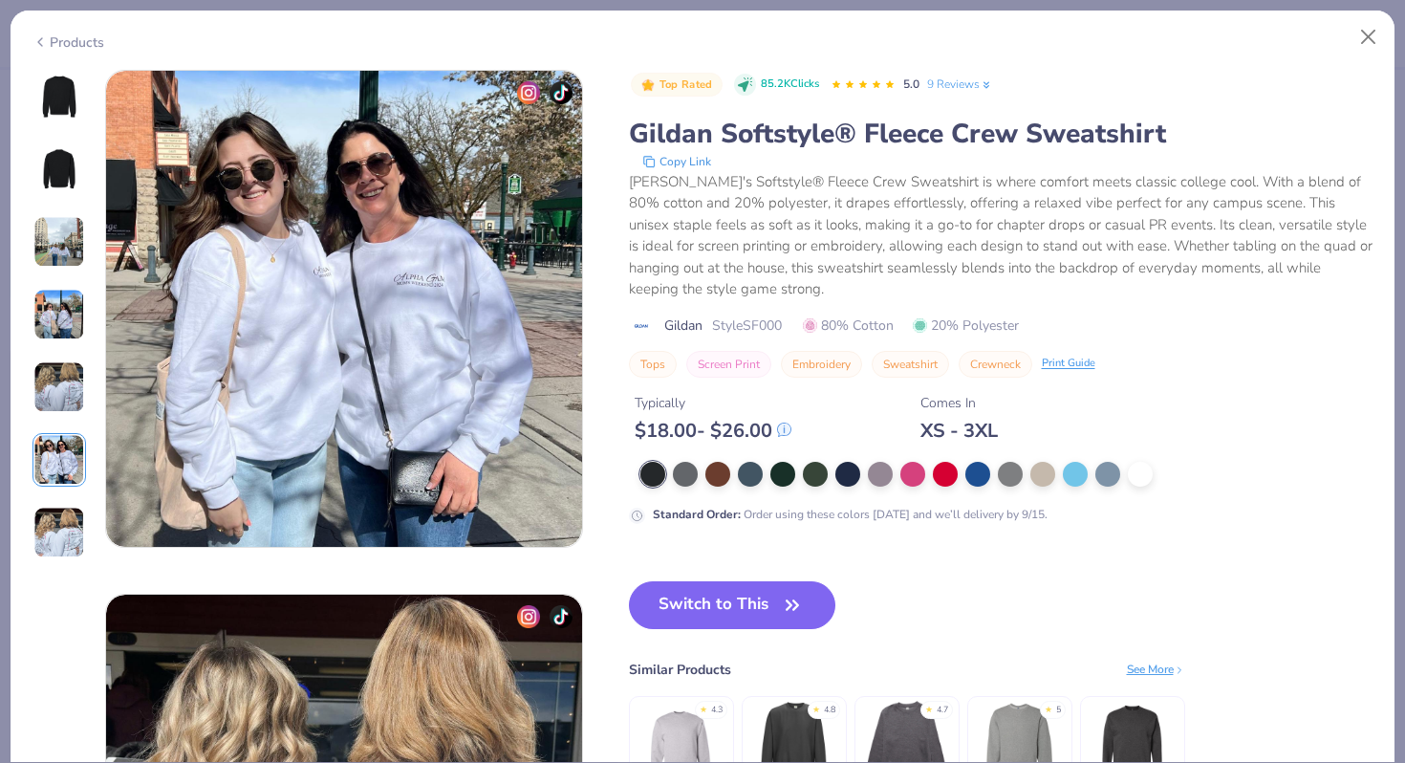
click at [60, 521] on img at bounding box center [59, 533] width 52 height 52
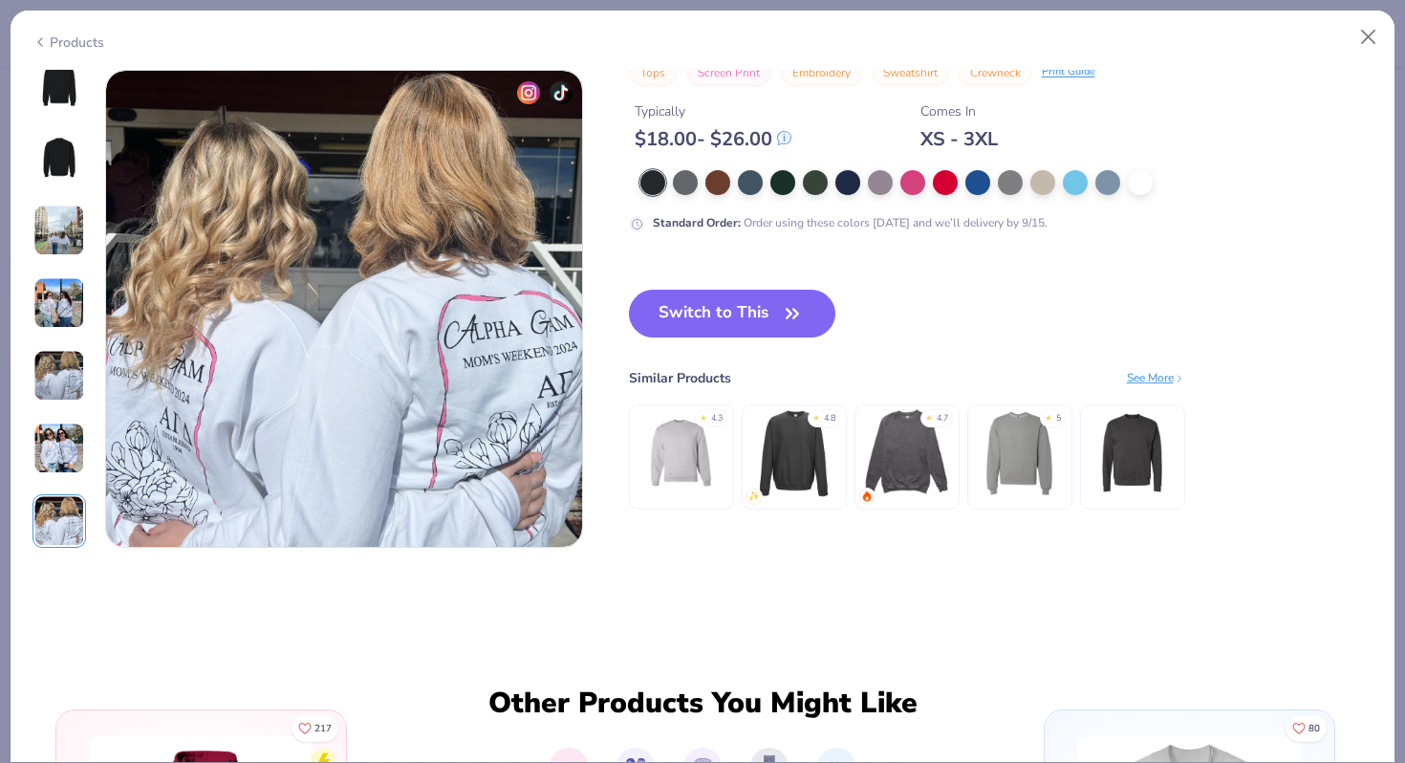
scroll to position [3056, 0]
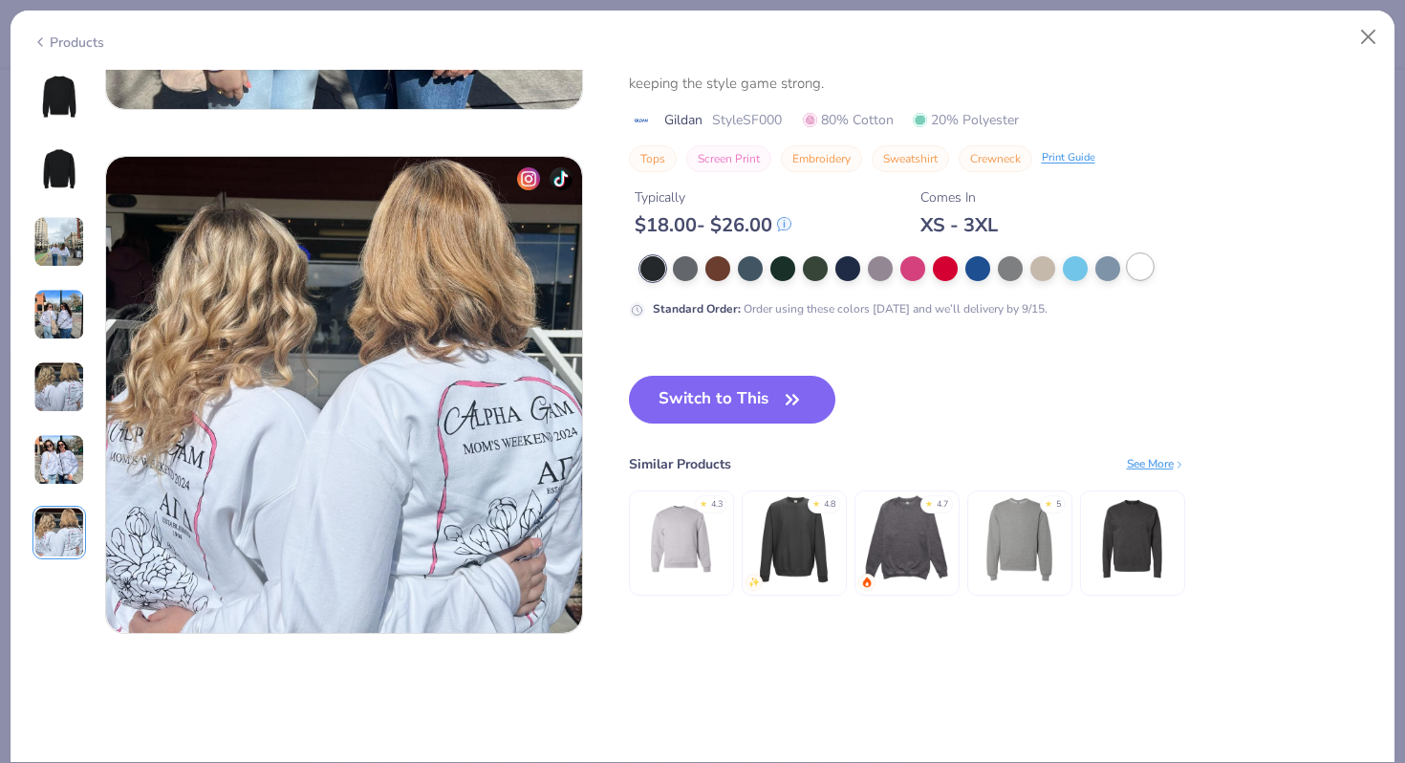
click at [1139, 264] on div at bounding box center [1140, 266] width 25 height 25
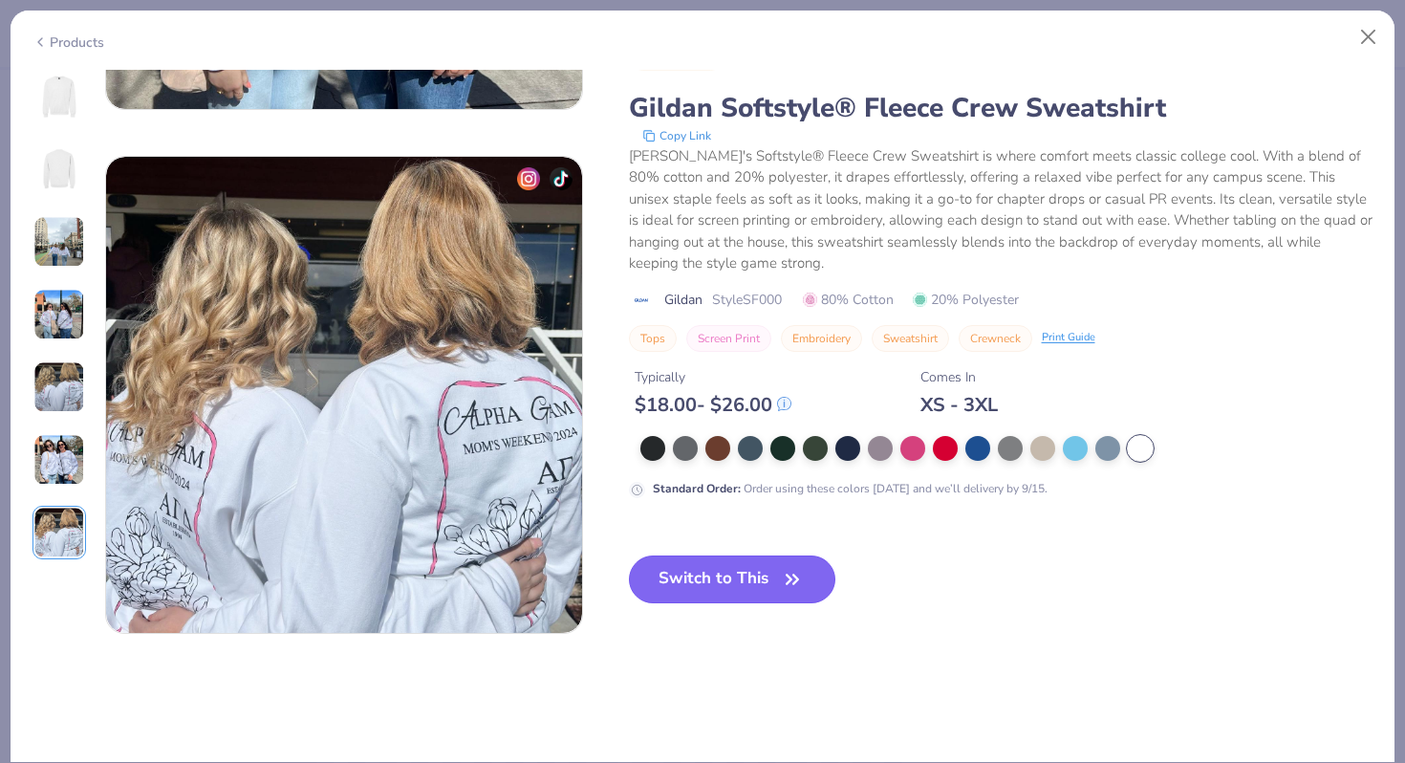
click at [768, 568] on button "Switch to This" at bounding box center [732, 579] width 207 height 48
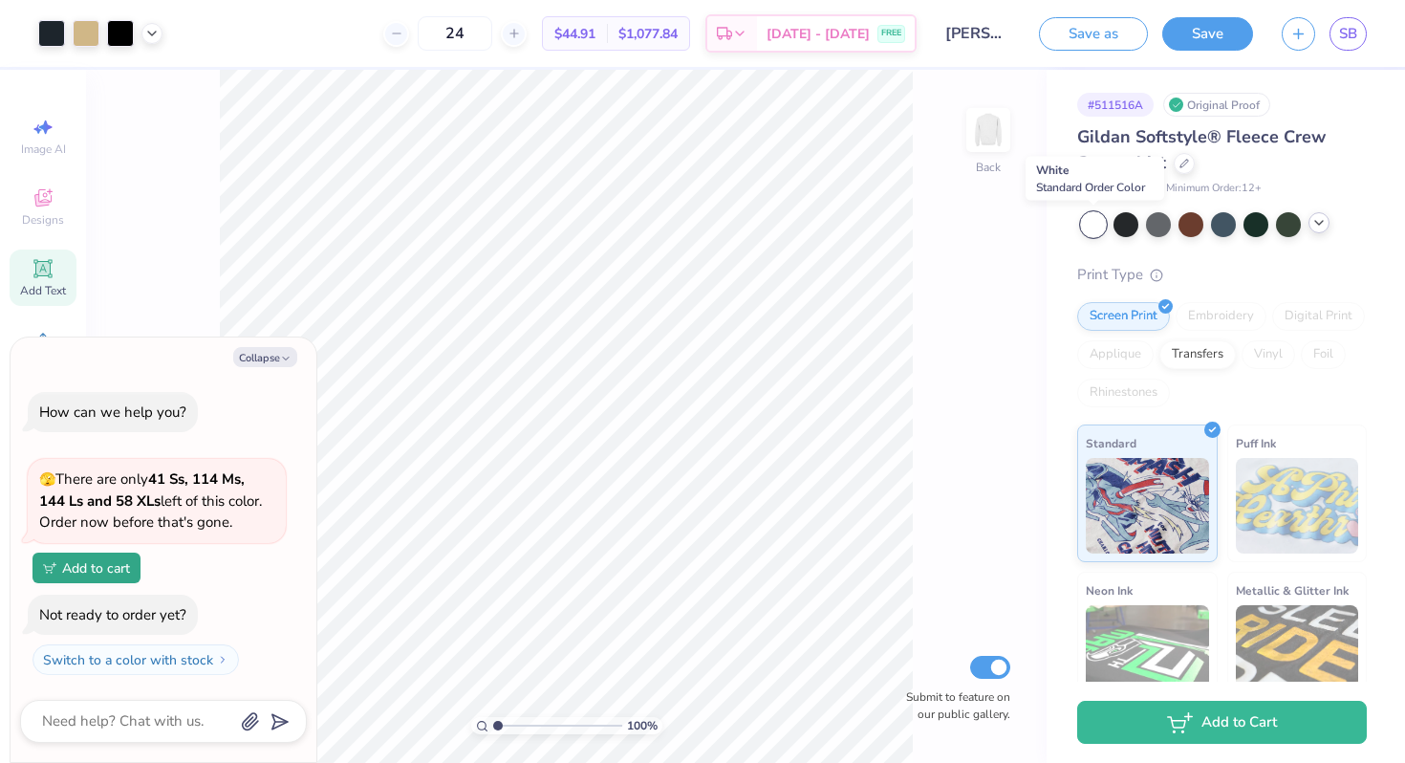
click at [1082, 223] on div at bounding box center [1093, 224] width 25 height 25
click at [1216, 34] on button "Save" at bounding box center [1207, 30] width 91 height 33
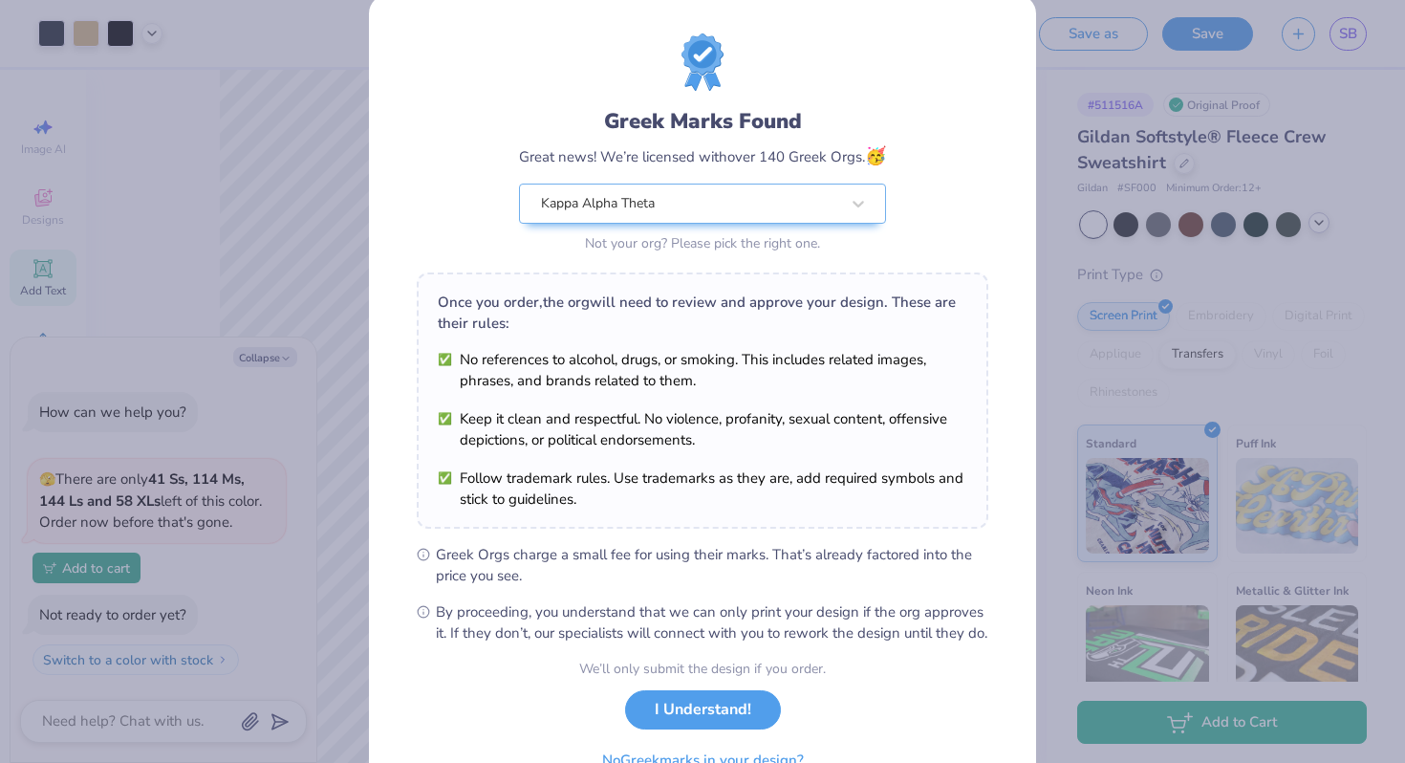
scroll to position [46, 0]
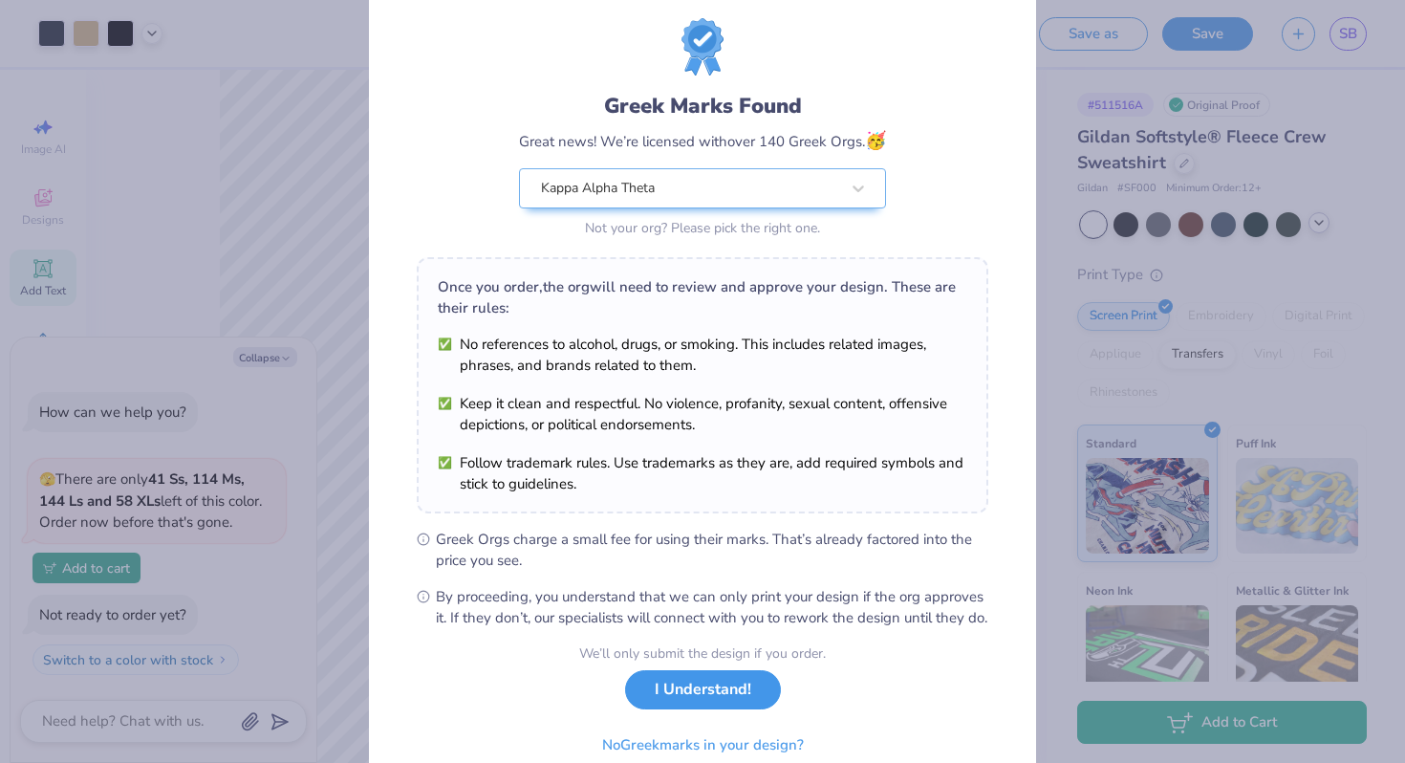
click at [696, 704] on button "I Understand!" at bounding box center [703, 689] width 156 height 39
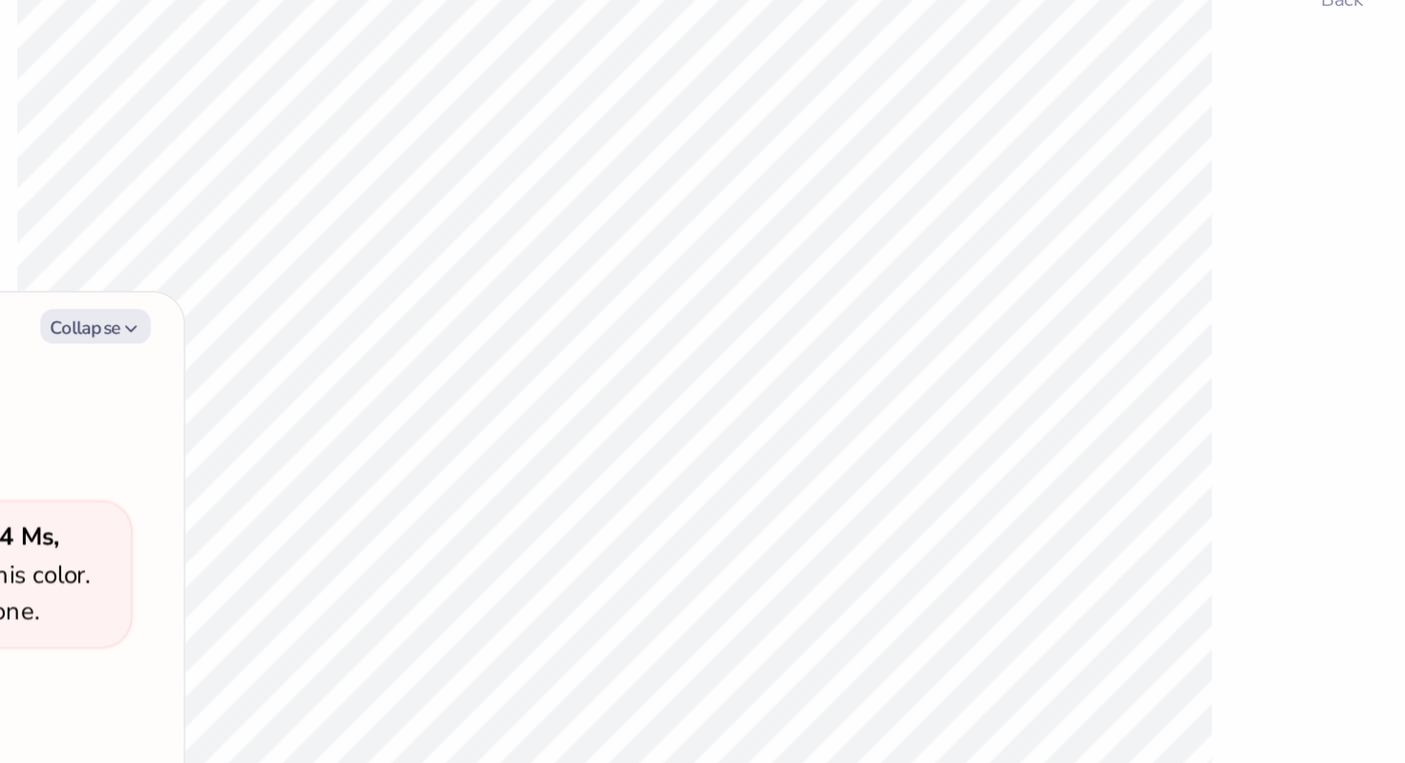
type textarea "x"
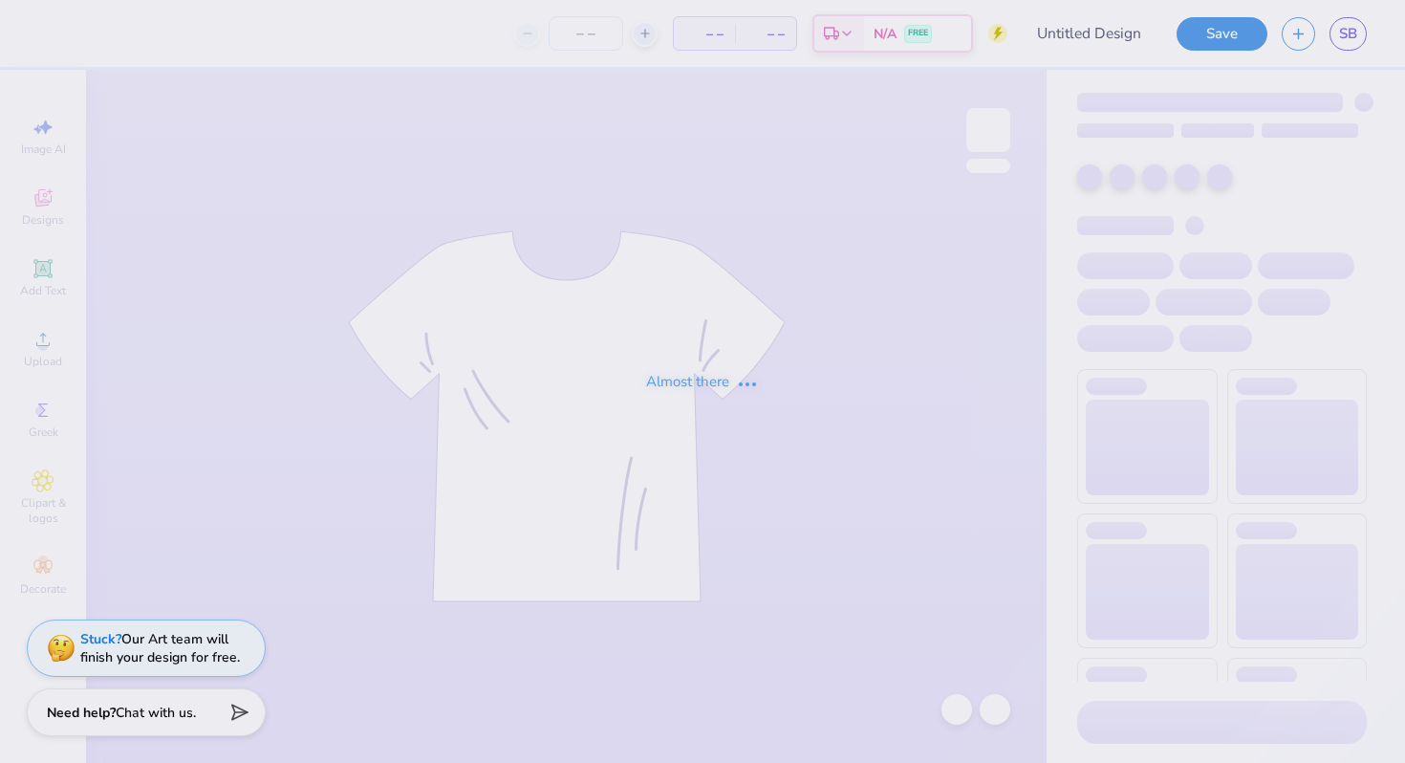
type input "[PERSON_NAME] : [GEOGRAPHIC_DATA]"
type input "24"
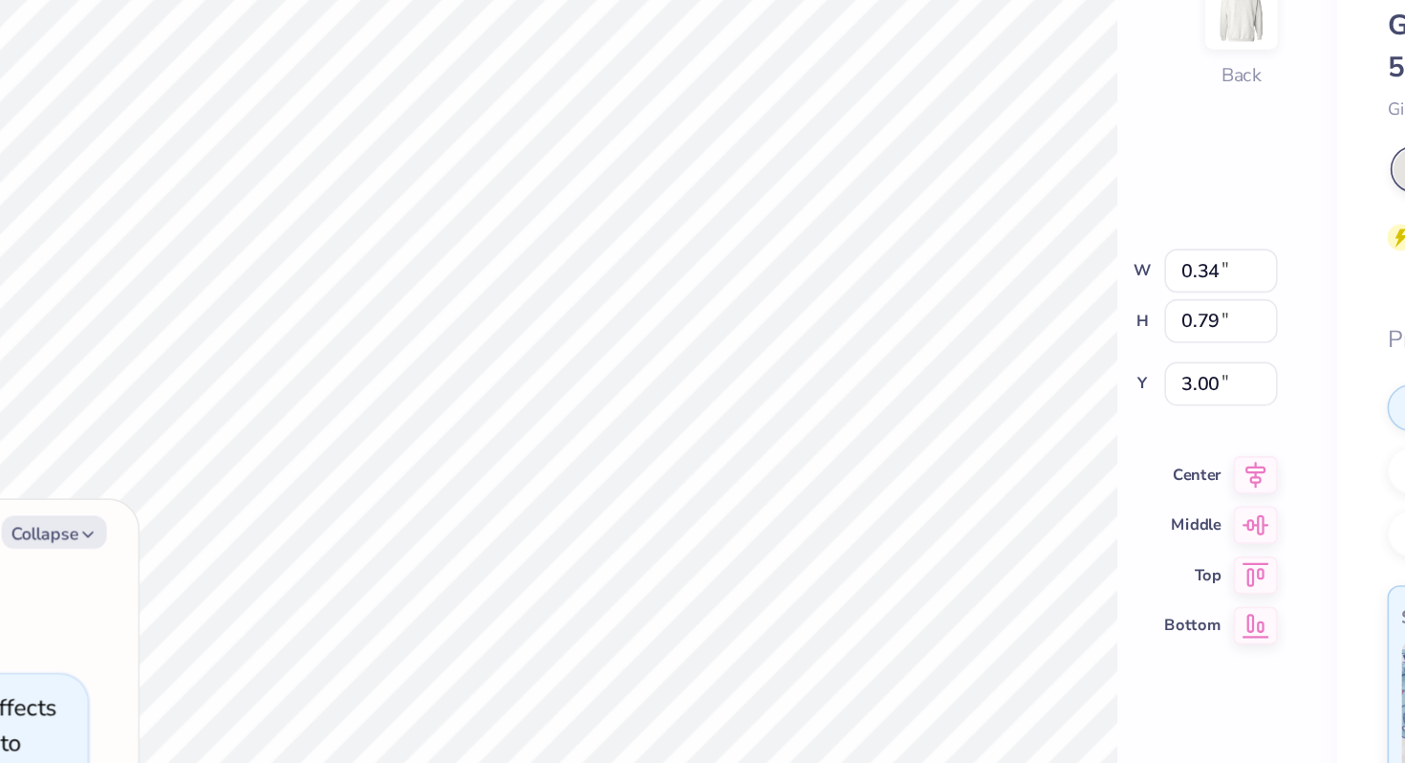
type textarea "x"
type input "0.34"
type input "0.79"
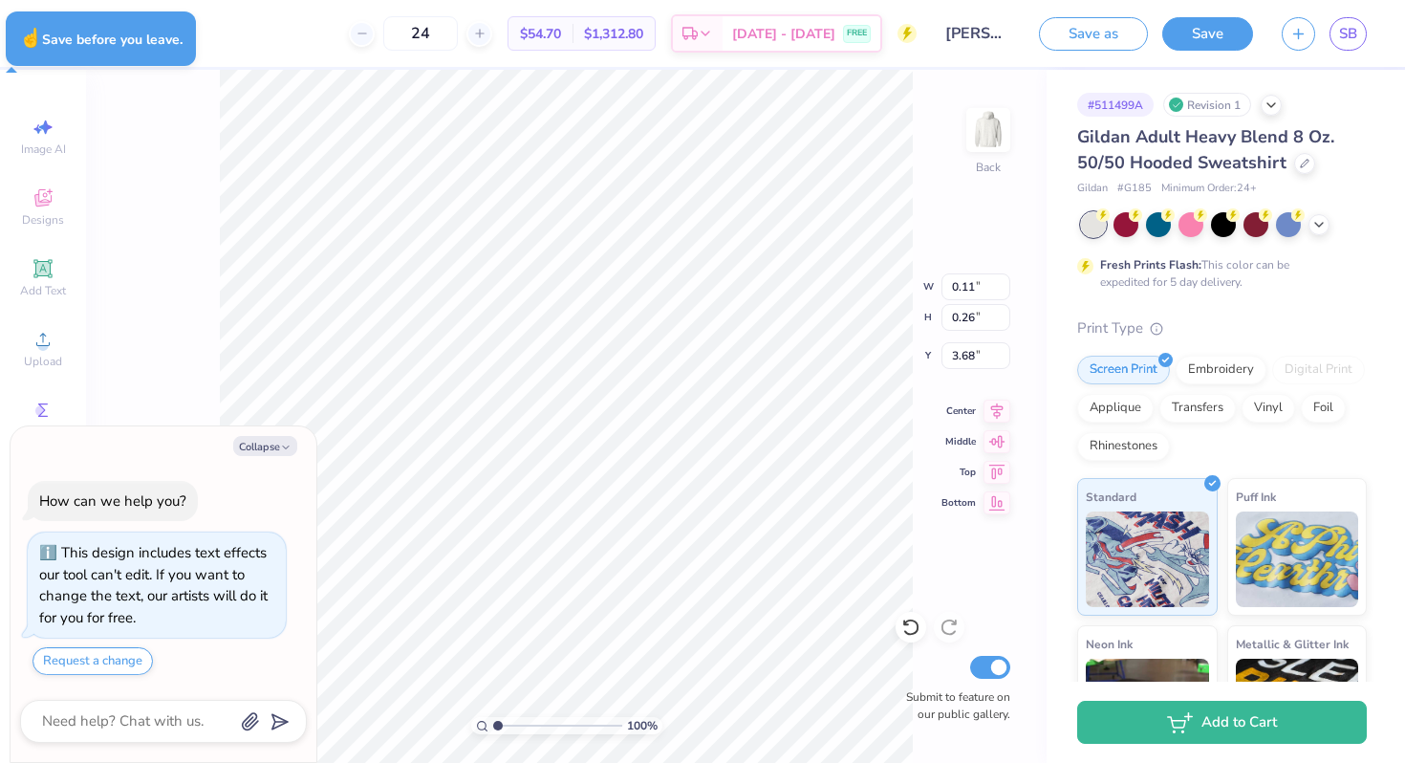
type textarea "x"
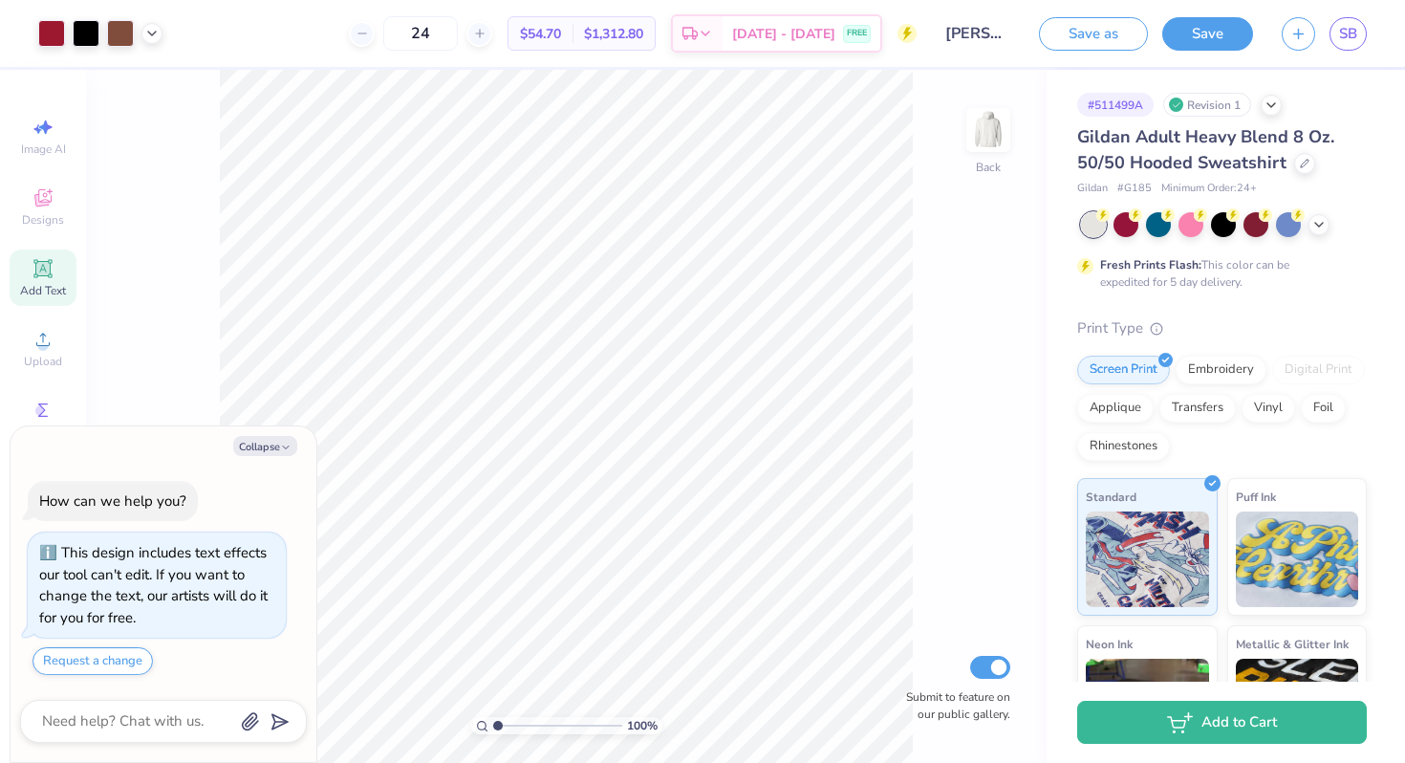
click at [53, 265] on icon at bounding box center [43, 268] width 23 height 23
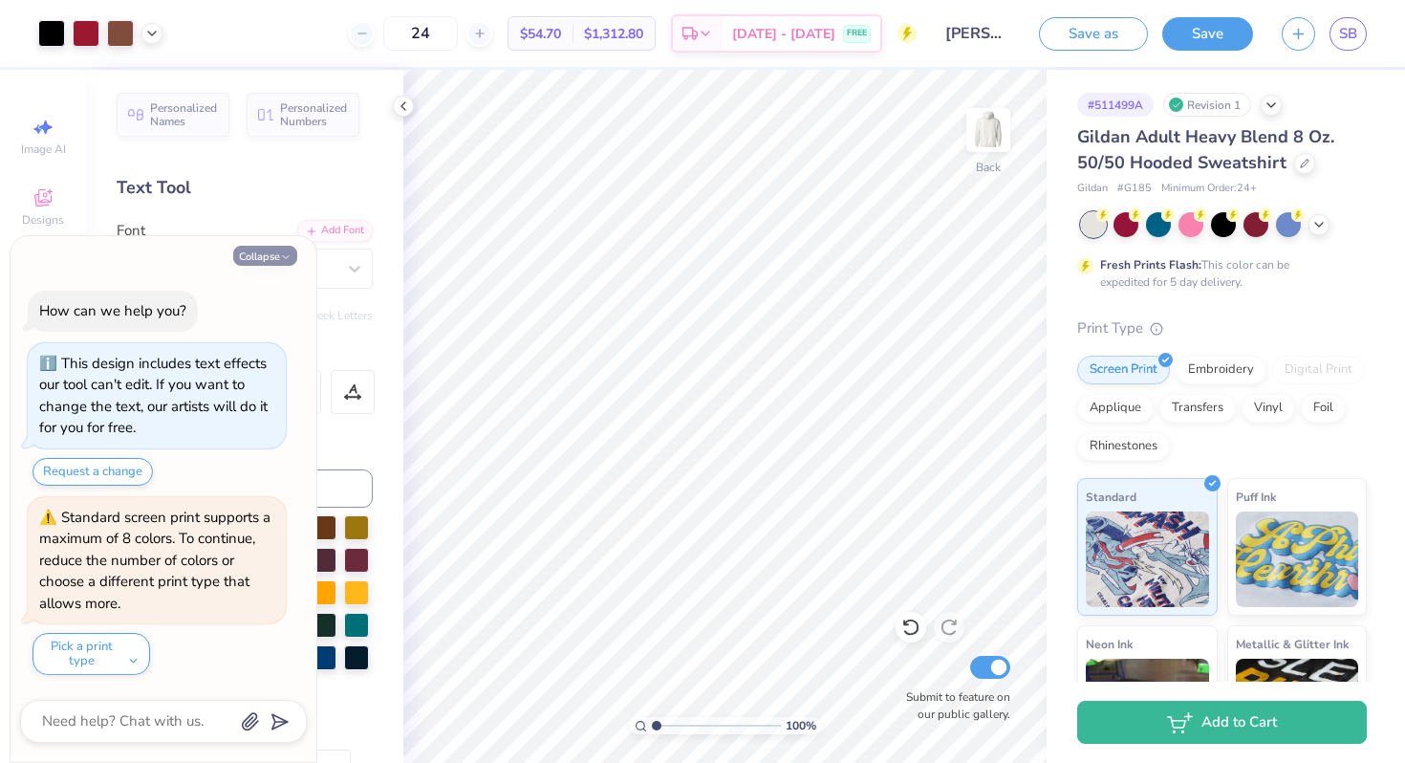
click at [252, 254] on button "Collapse" at bounding box center [265, 256] width 64 height 20
type textarea "x"
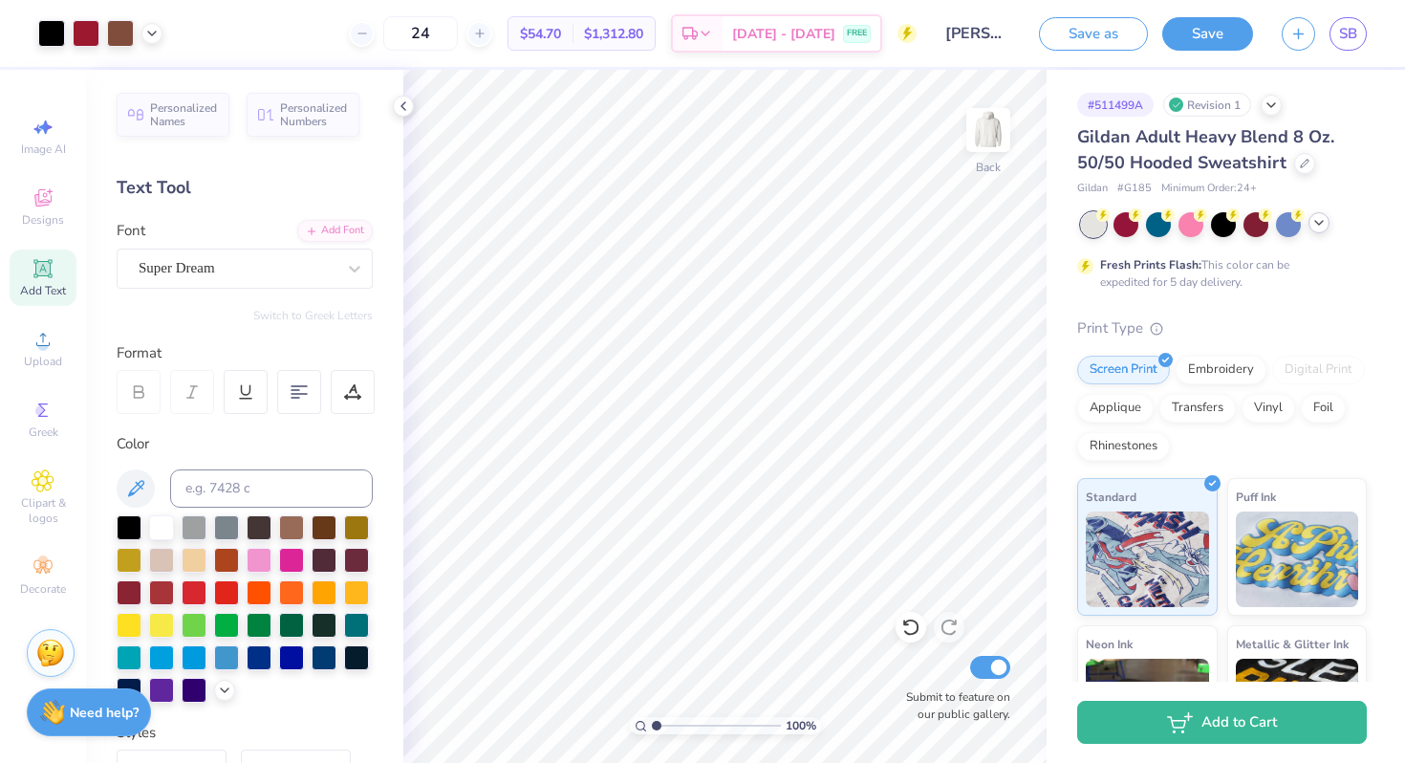
click at [1313, 225] on icon at bounding box center [1318, 222] width 15 height 15
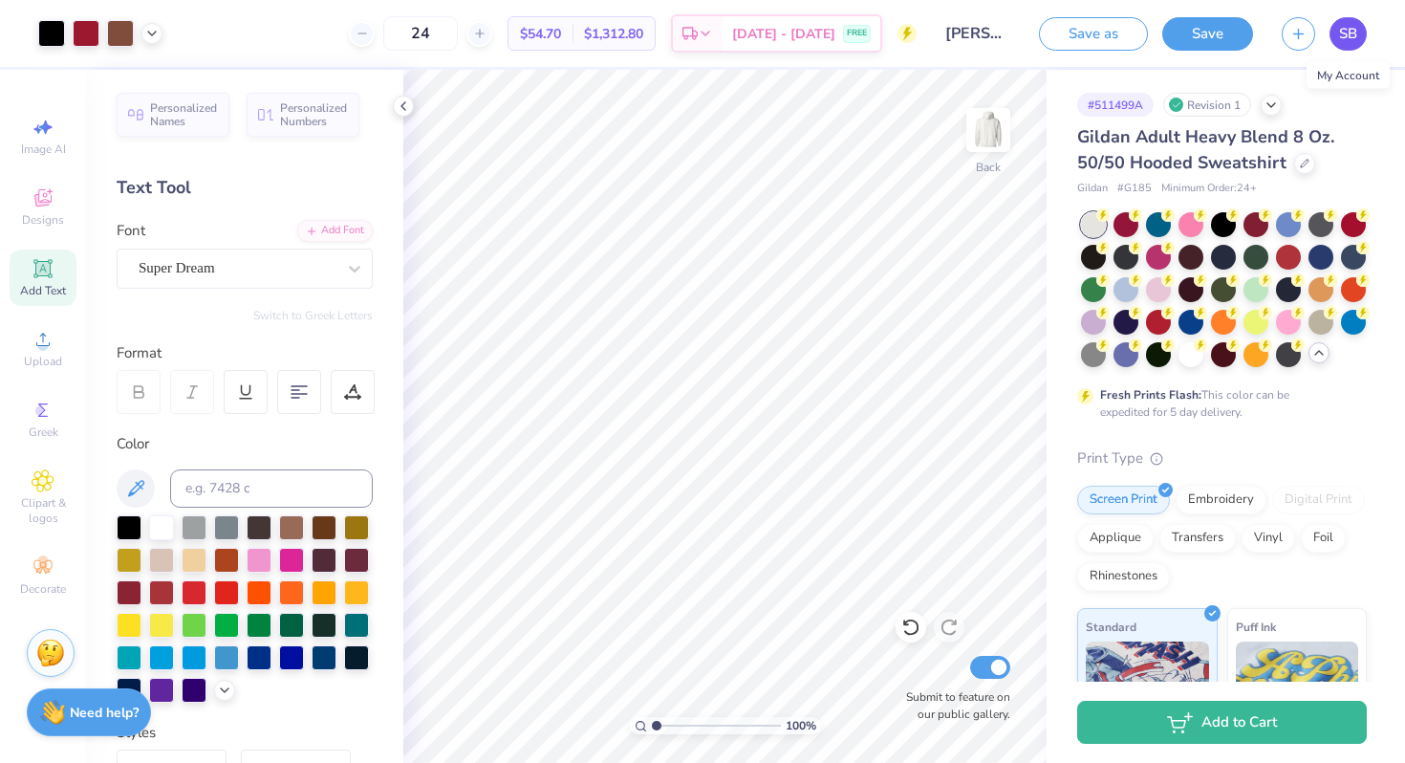
click at [1345, 32] on span "SB" at bounding box center [1348, 34] width 18 height 22
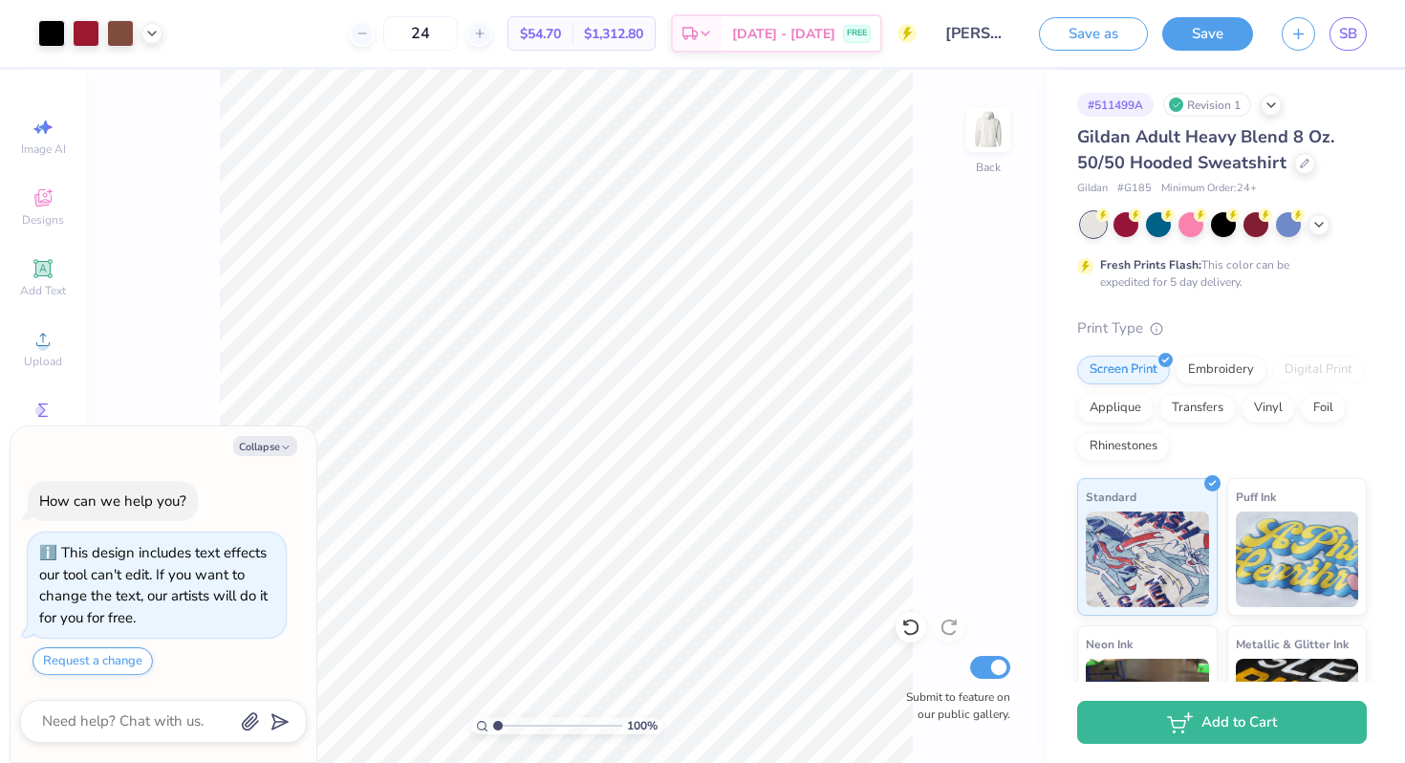
type textarea "x"
click at [1304, 169] on div at bounding box center [1304, 161] width 21 height 21
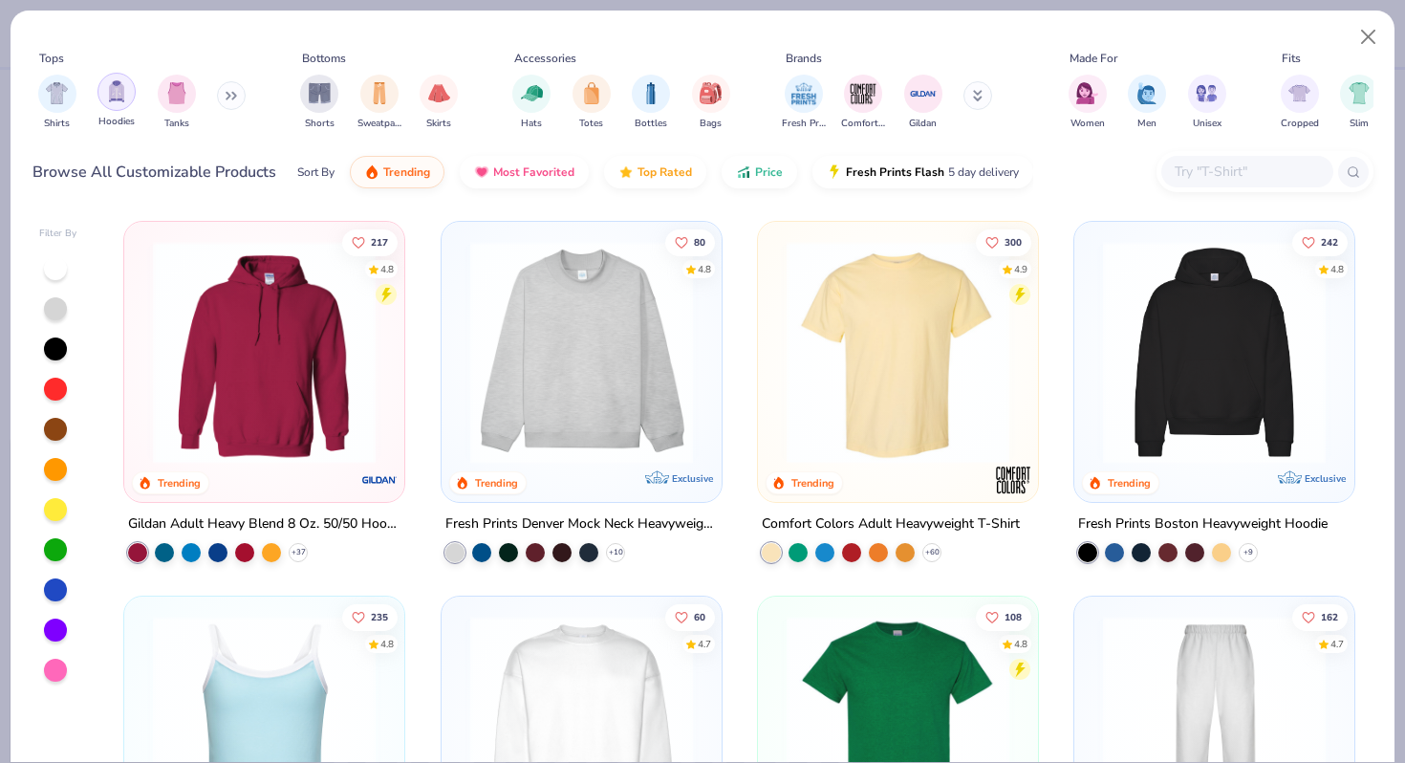
click at [129, 97] on div "filter for Hoodies" at bounding box center [116, 92] width 38 height 38
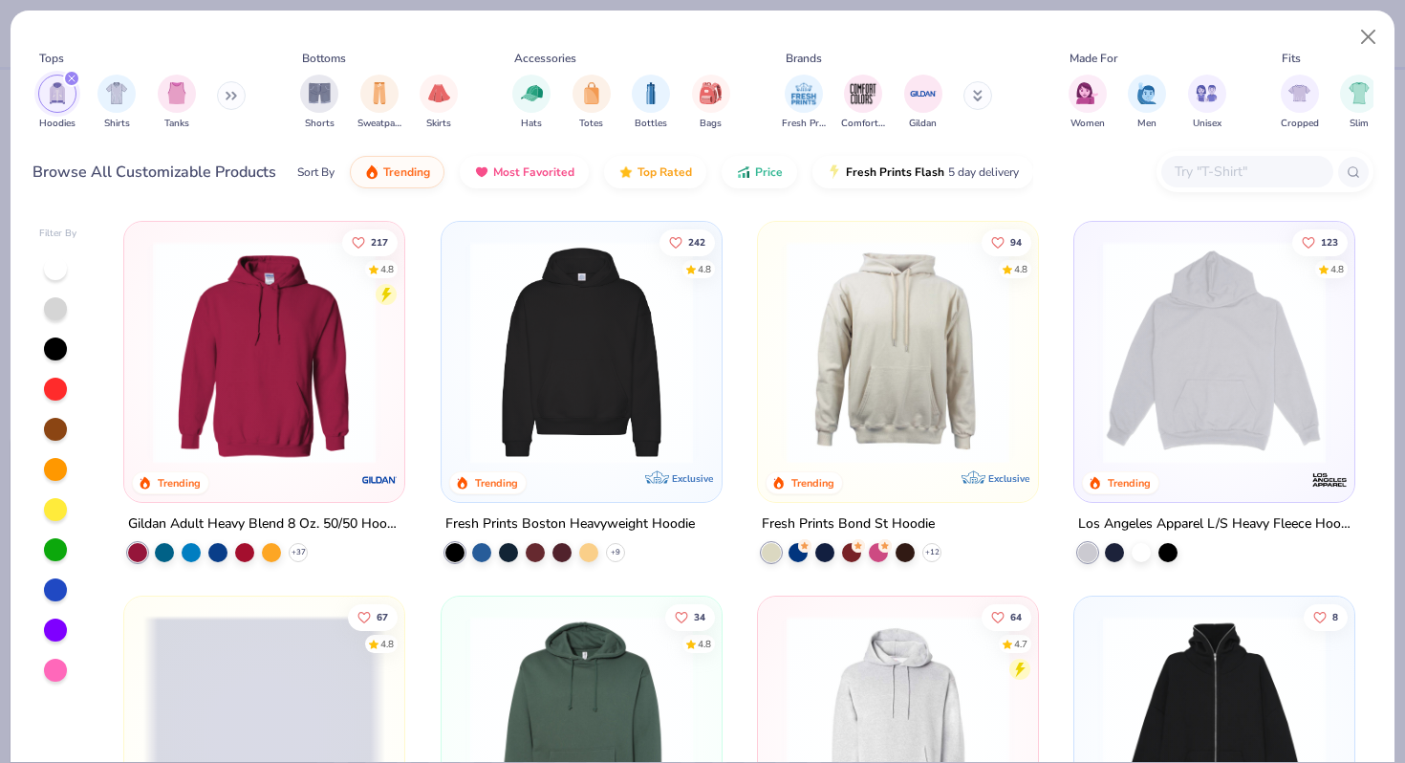
click at [60, 301] on div at bounding box center [55, 308] width 23 height 23
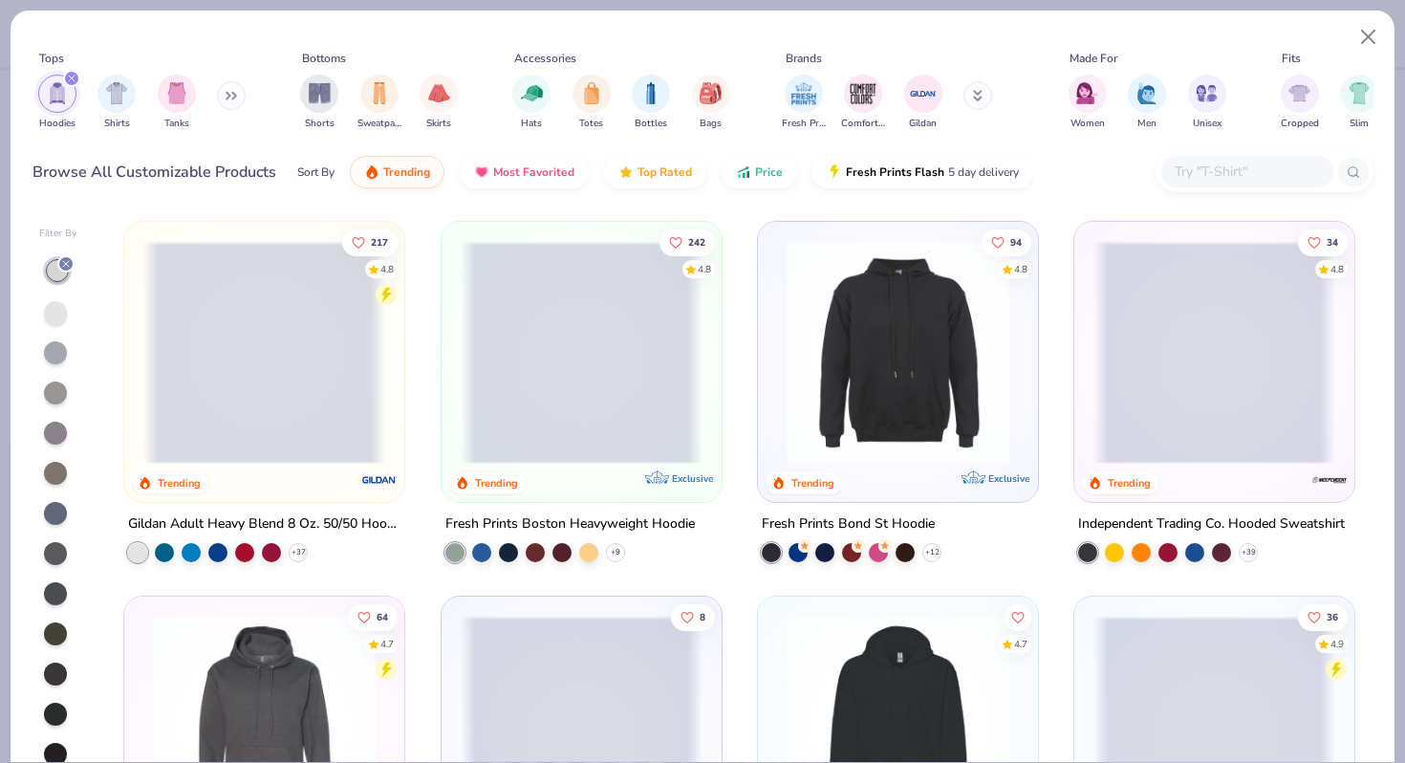
click at [61, 309] on div at bounding box center [55, 312] width 23 height 23
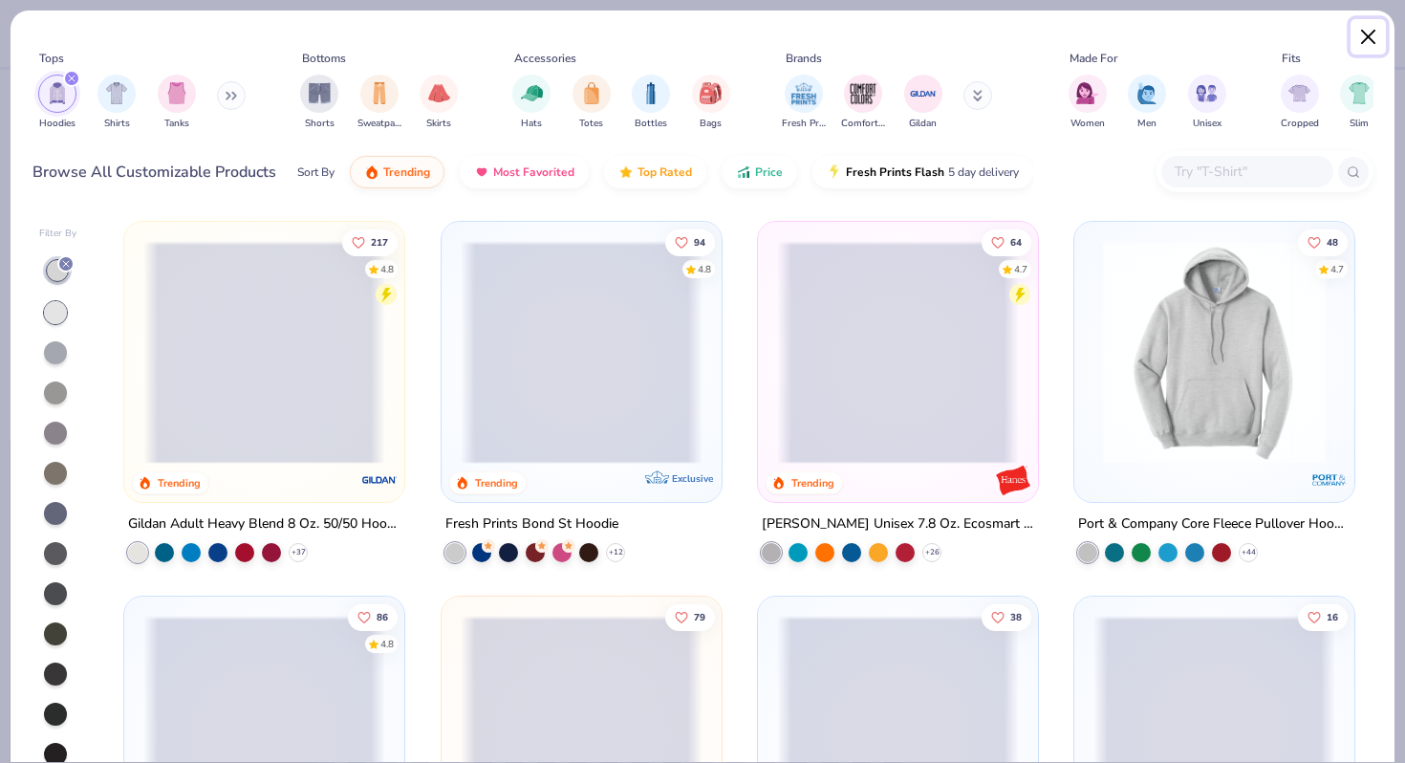
click at [1378, 32] on button "Close" at bounding box center [1368, 37] width 36 height 36
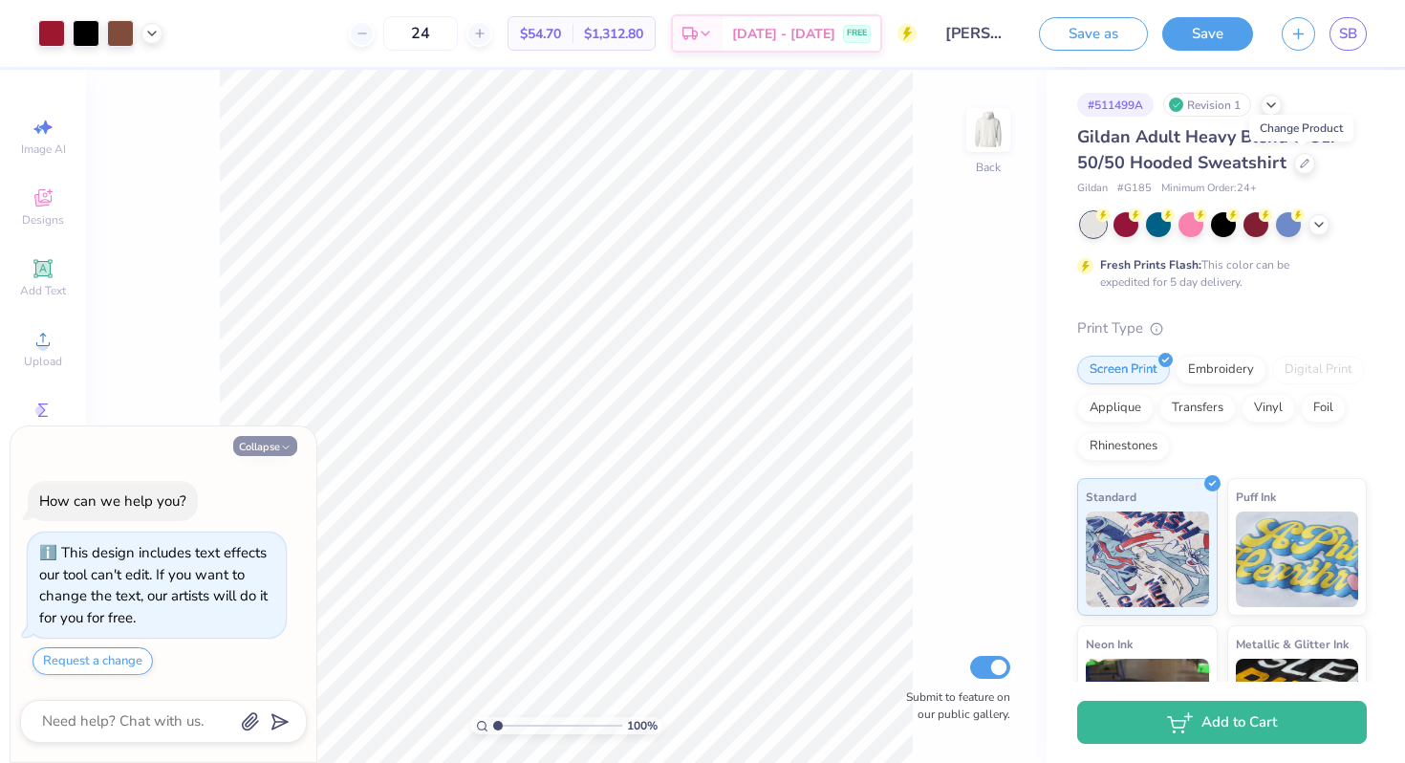
click at [266, 440] on button "Collapse" at bounding box center [265, 446] width 64 height 20
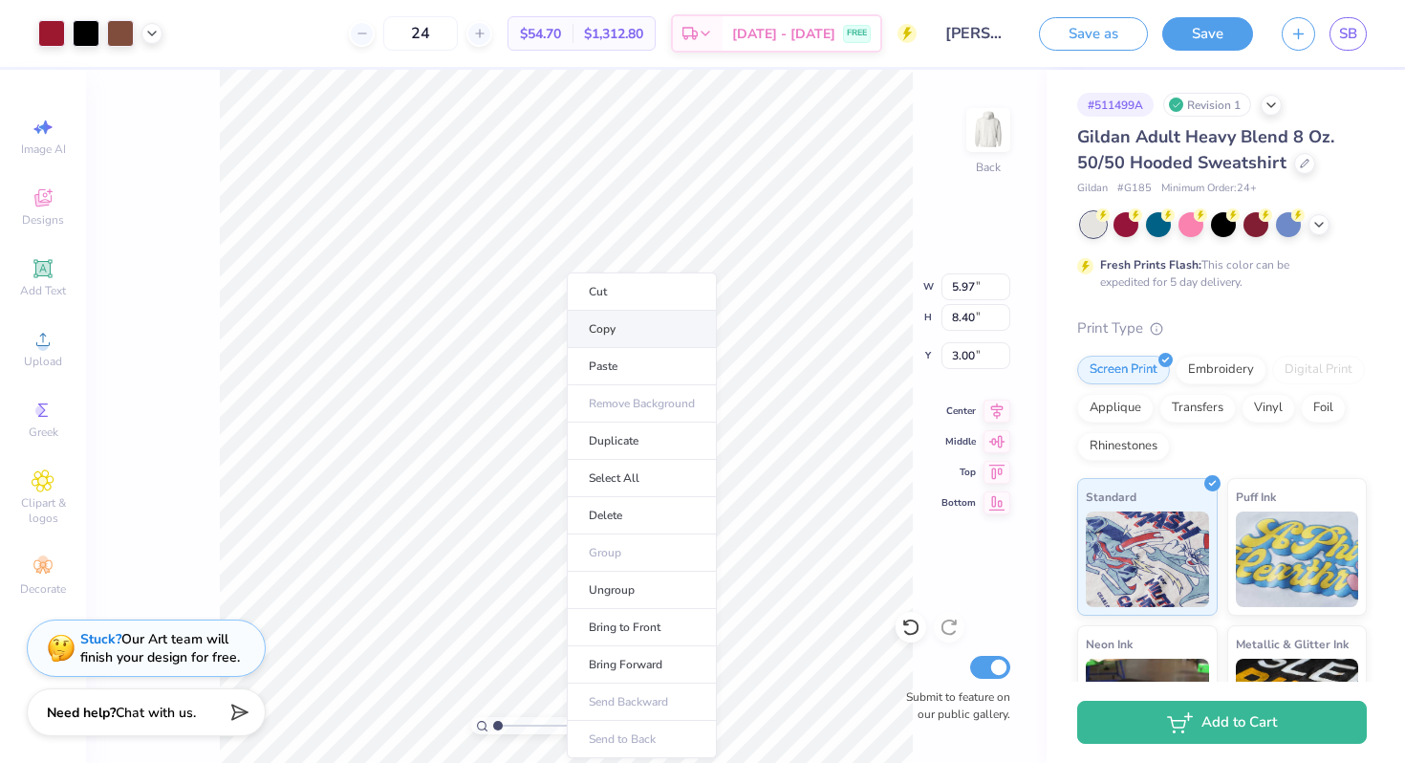
click at [635, 331] on li "Copy" at bounding box center [642, 329] width 150 height 37
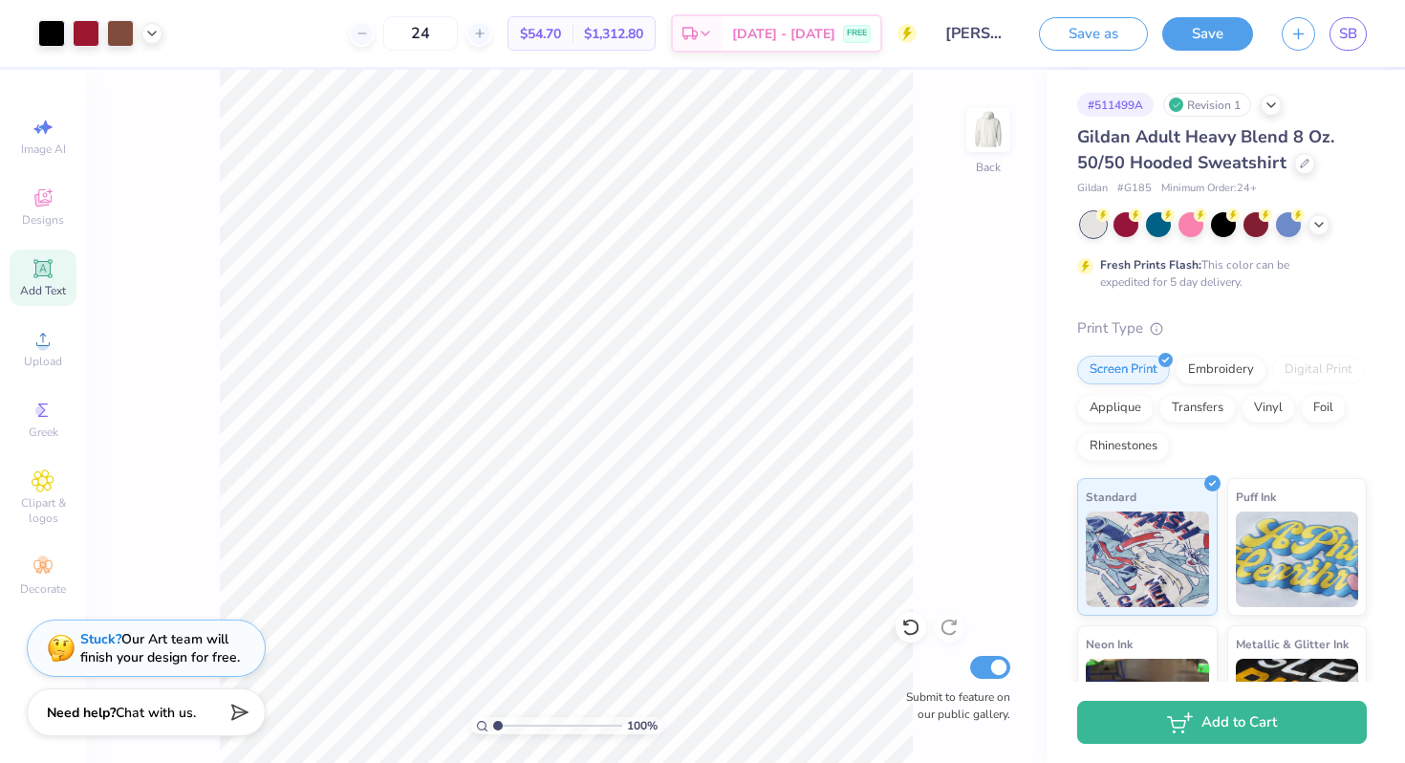
click at [53, 263] on icon at bounding box center [43, 268] width 23 height 23
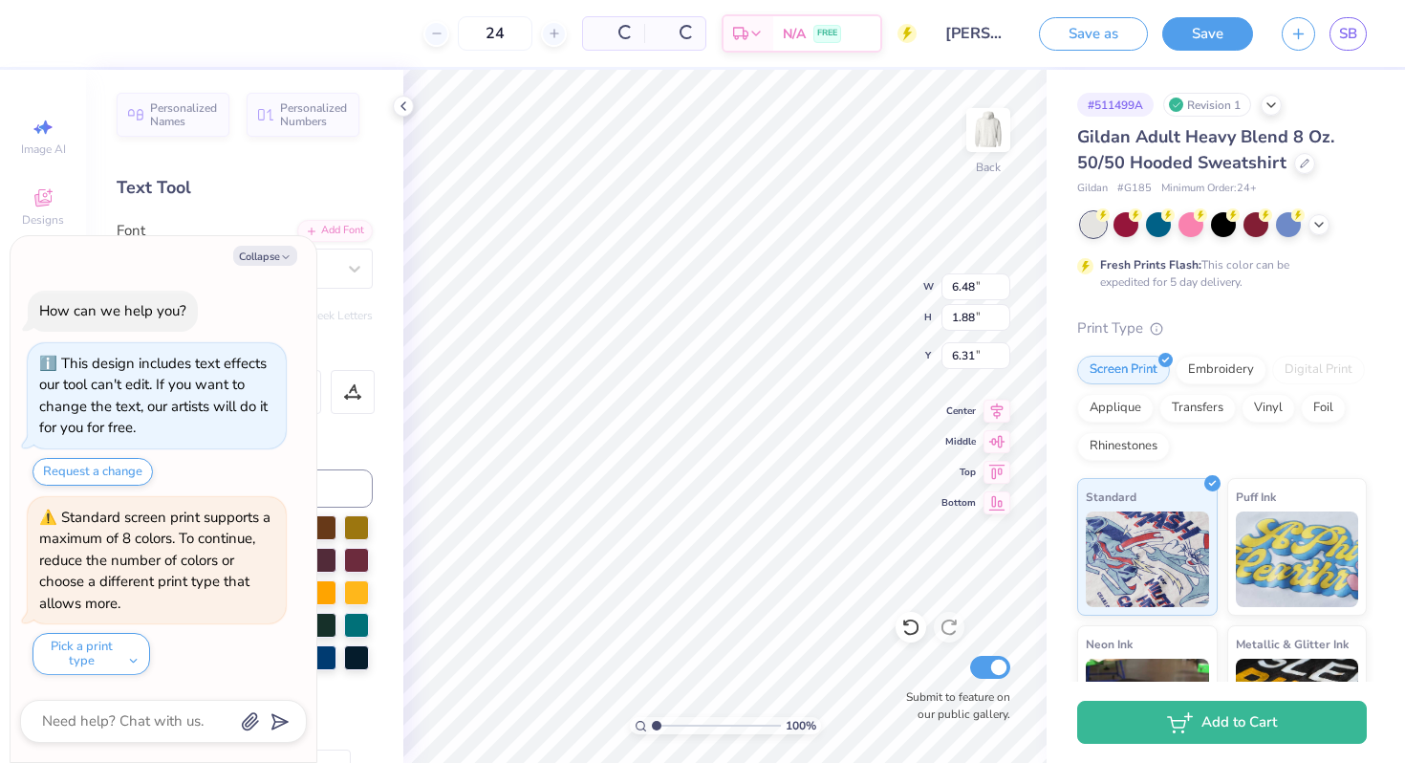
type textarea "x"
type textarea "EXT"
type textarea "x"
type textarea "EXT"
type textarea "x"
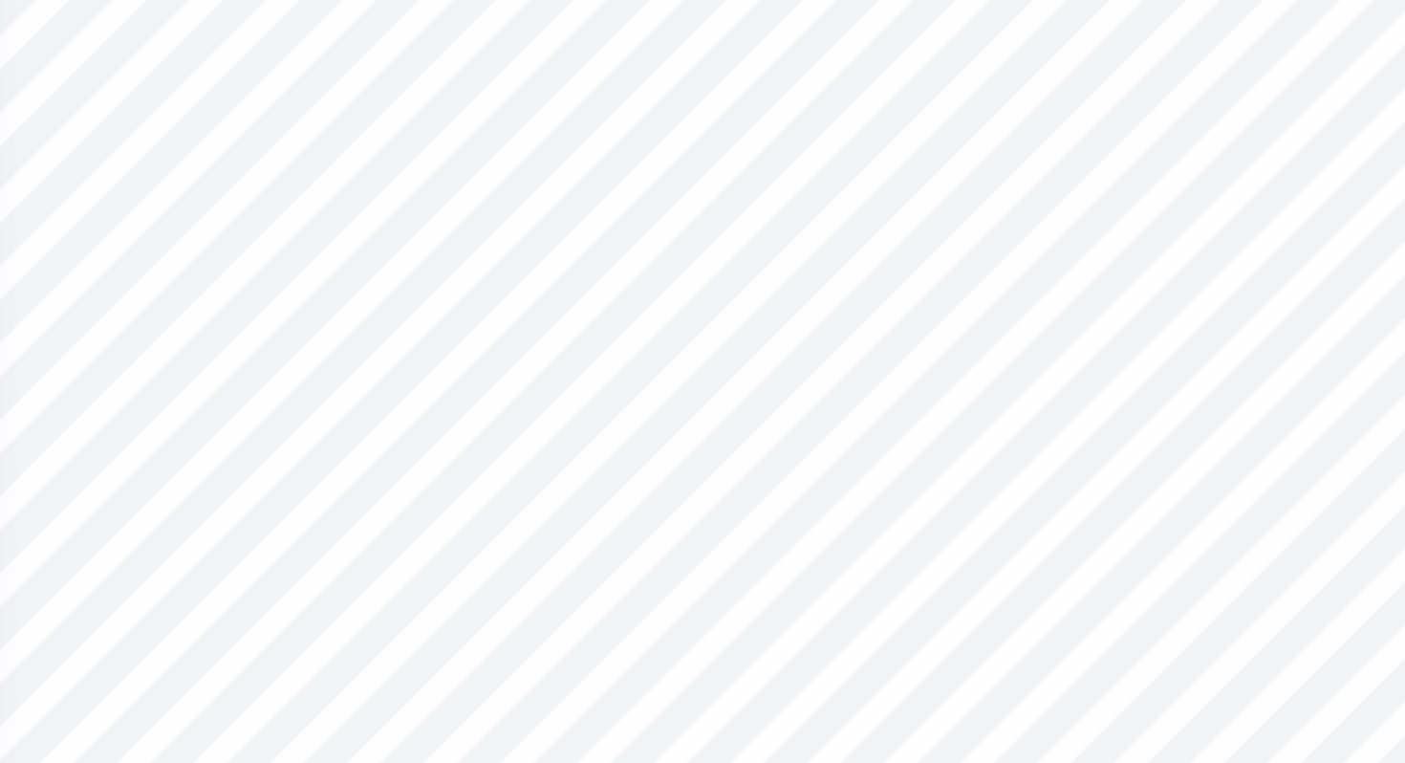
type textarea "x"
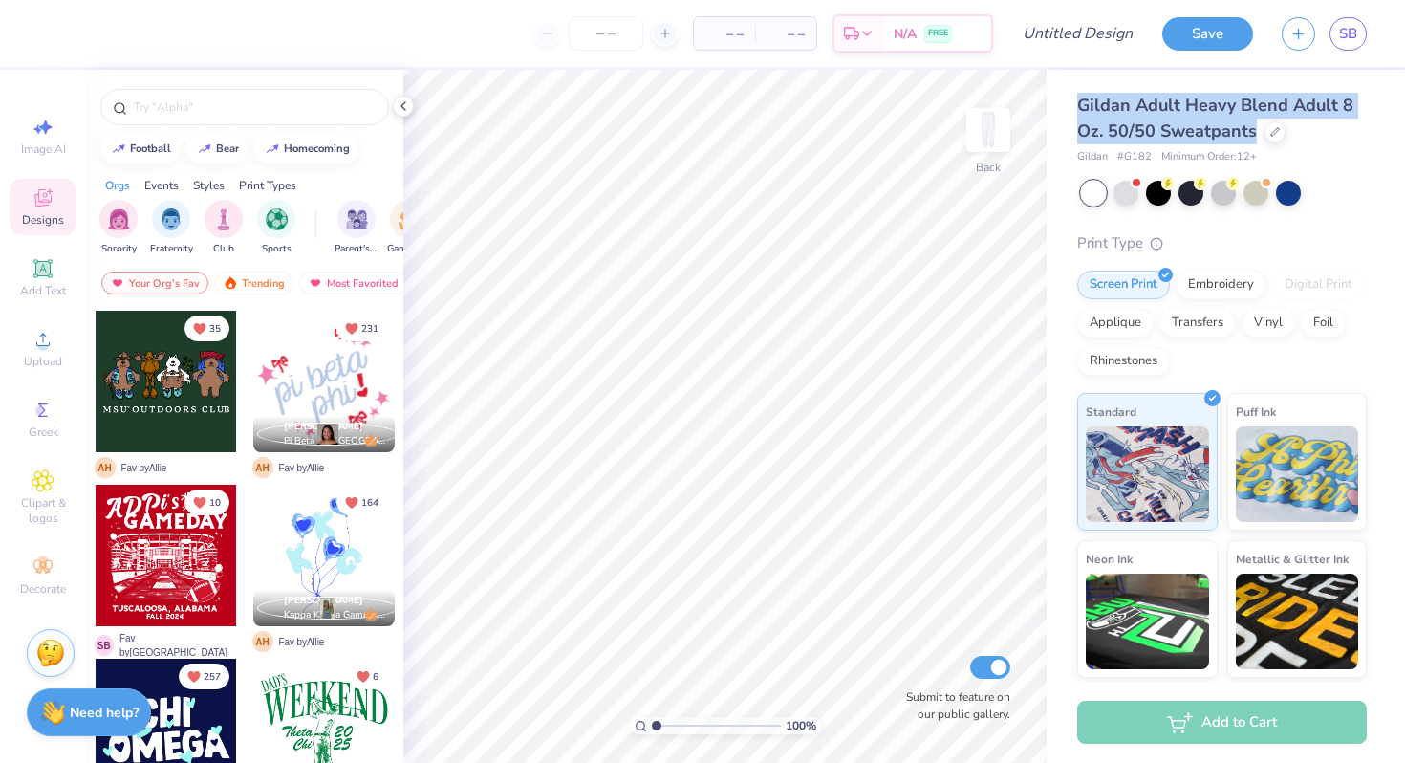
drag, startPoint x: 1251, startPoint y: 130, endPoint x: 1064, endPoint y: 104, distance: 189.1
click at [1064, 104] on div "Gildan Adult Heavy Blend Adult 8 Oz. 50/50 Sweatpants Gildan # G182 Minimum Ord…" at bounding box center [1226, 447] width 358 height 755
copy span "Gildan Adult Heavy Blend Adult 8 Oz. 50/50 Sweatpants"
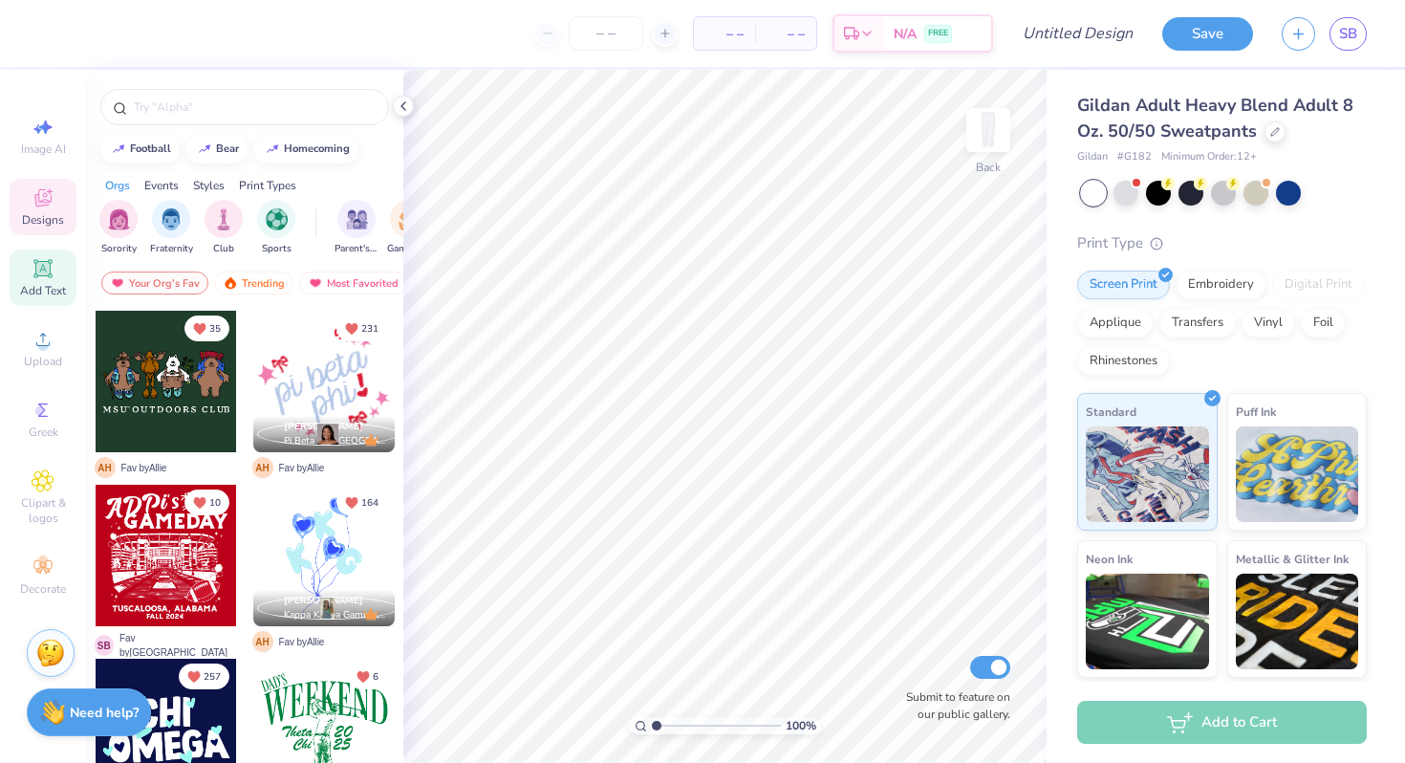
click at [45, 279] on icon at bounding box center [43, 268] width 23 height 23
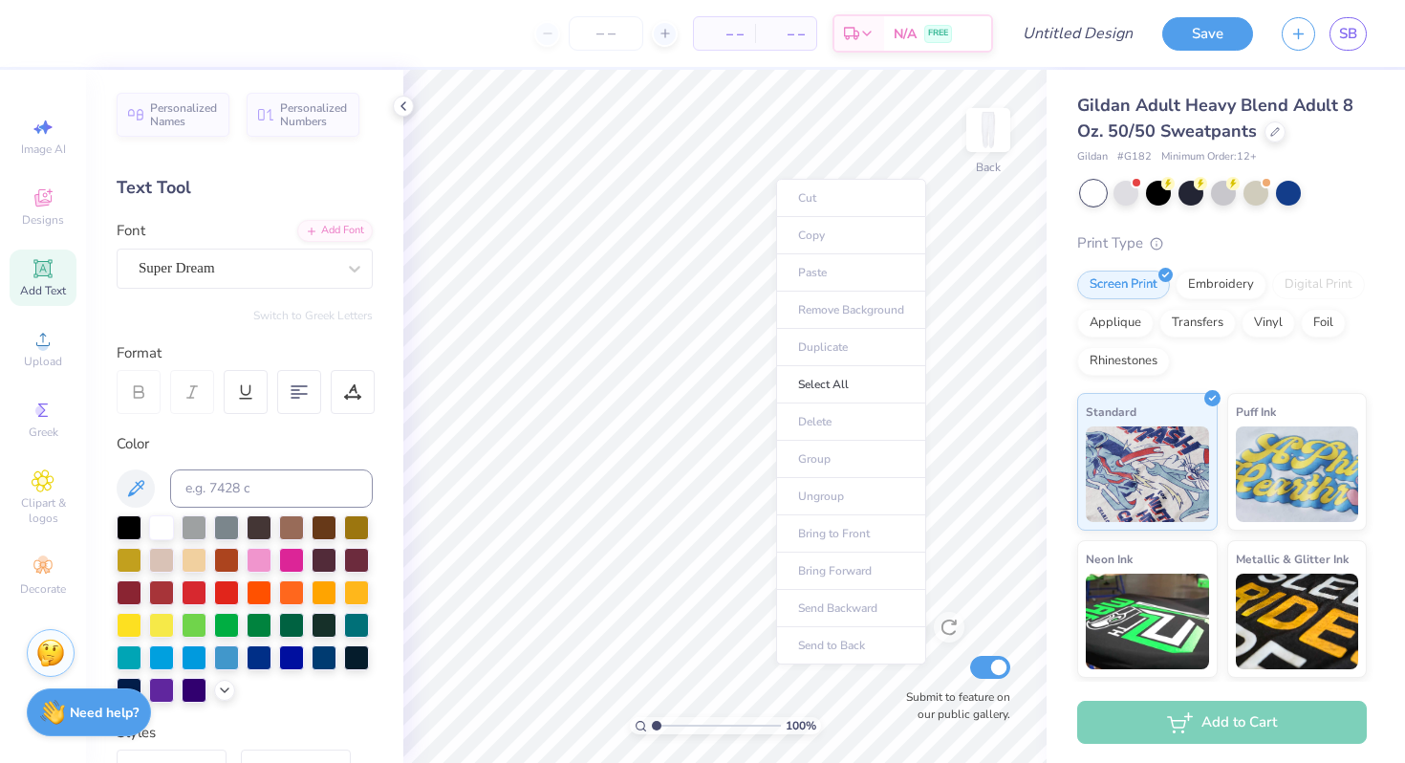
click at [809, 272] on ul "Cut Copy Paste Remove Background Duplicate Select All Delete Group Ungroup Brin…" at bounding box center [851, 422] width 150 height 486
click at [894, 215] on ul "Cut Copy Paste Remove Background Duplicate Select All Delete Group Ungroup Brin…" at bounding box center [851, 422] width 150 height 486
click at [1132, 195] on div at bounding box center [1125, 191] width 25 height 25
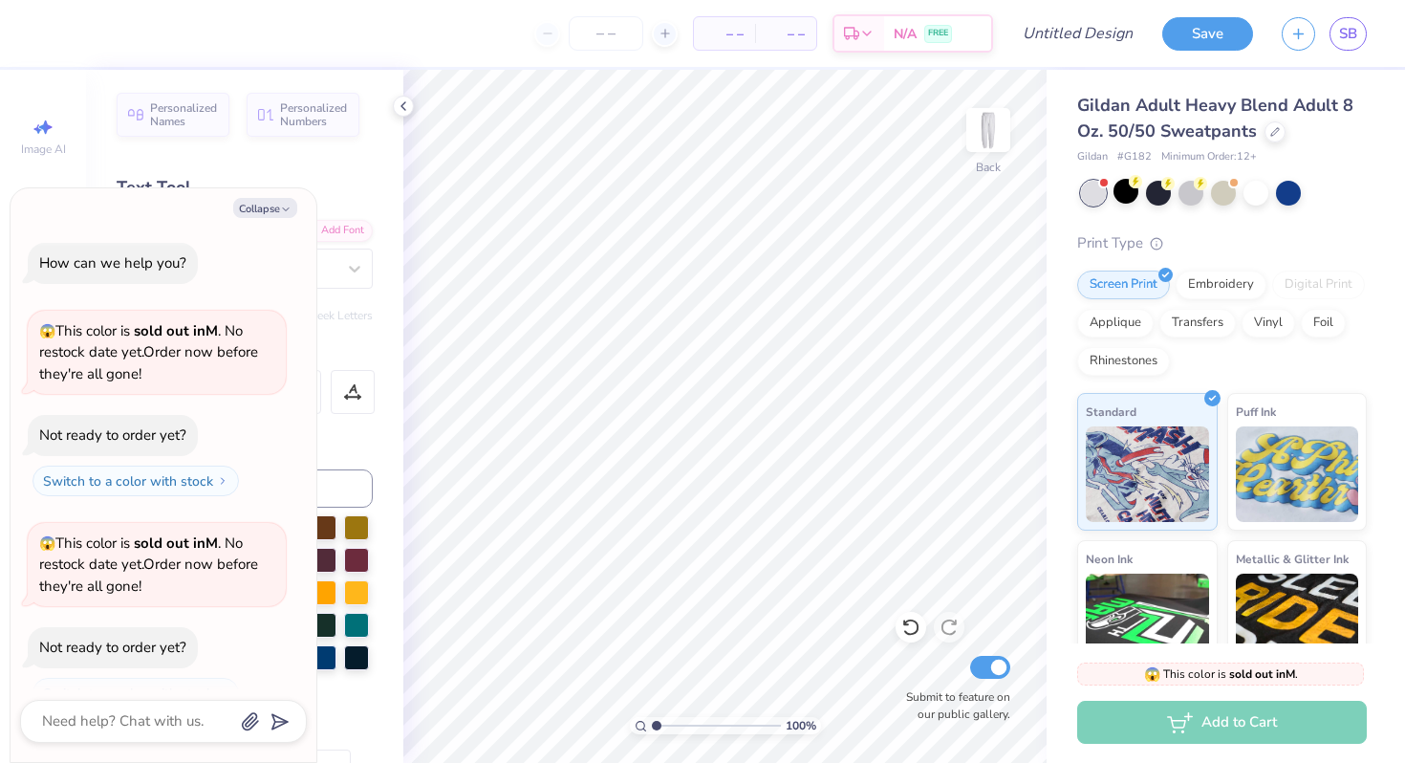
scroll to position [32, 0]
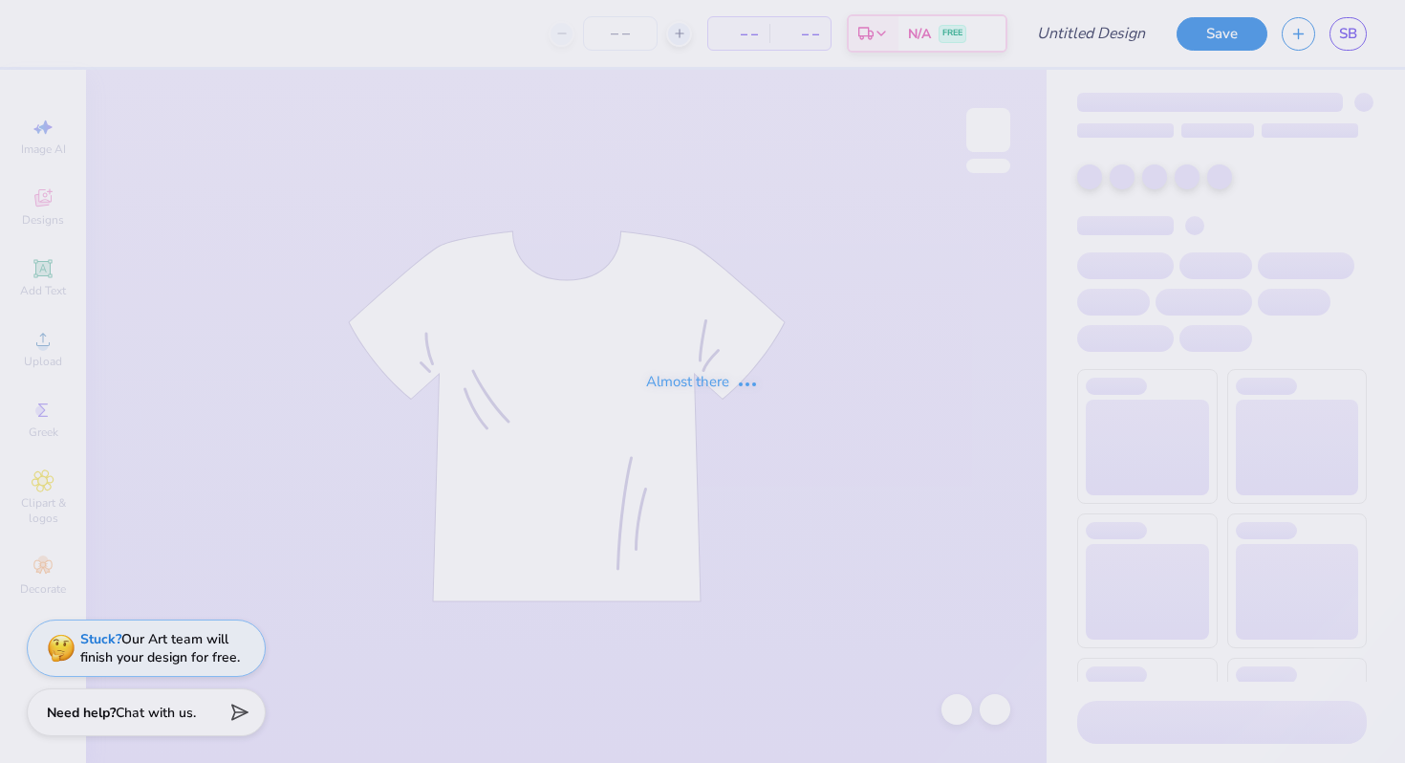
type input "[PERSON_NAME] : [GEOGRAPHIC_DATA]"
type input "24"
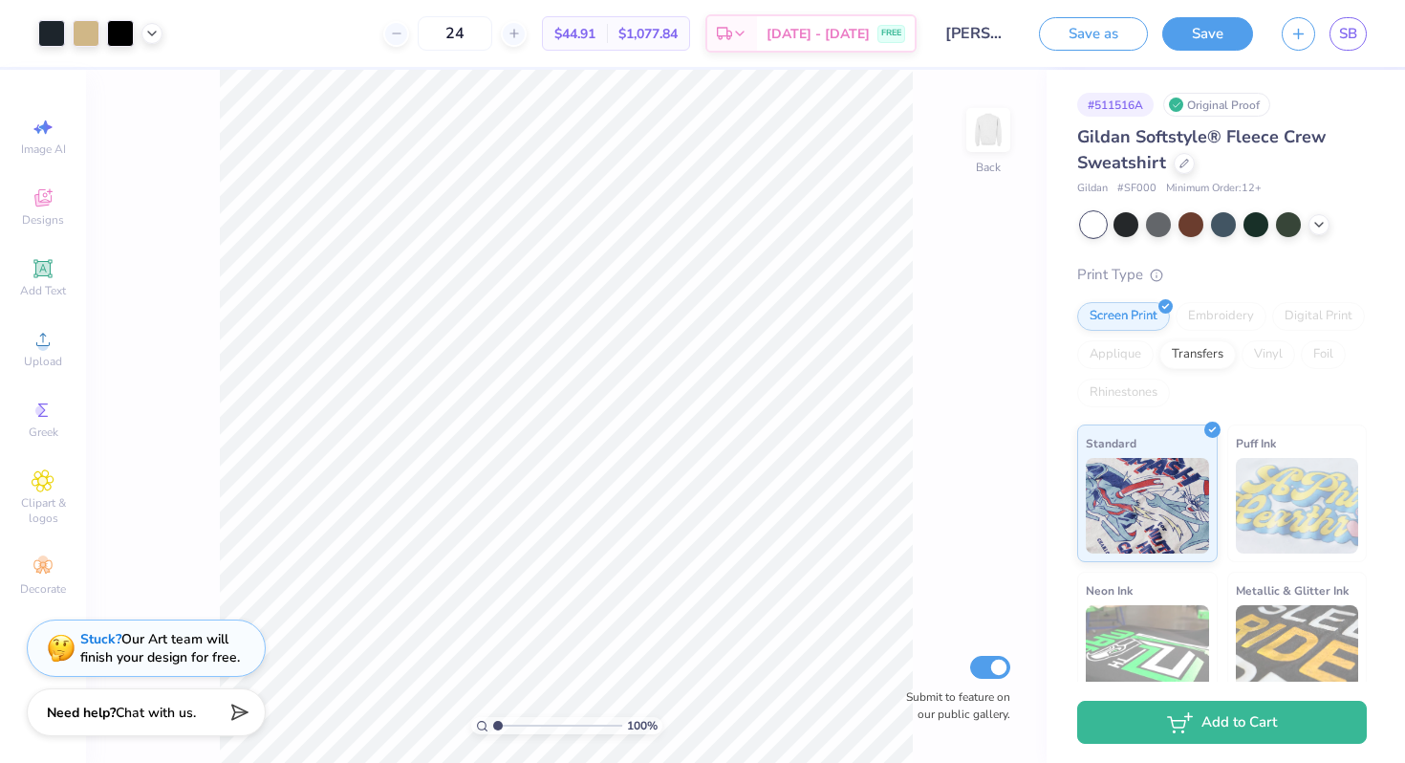
click at [1330, 46] on div "SB" at bounding box center [1347, 33] width 37 height 33
click at [1334, 41] on link "SB" at bounding box center [1347, 33] width 37 height 33
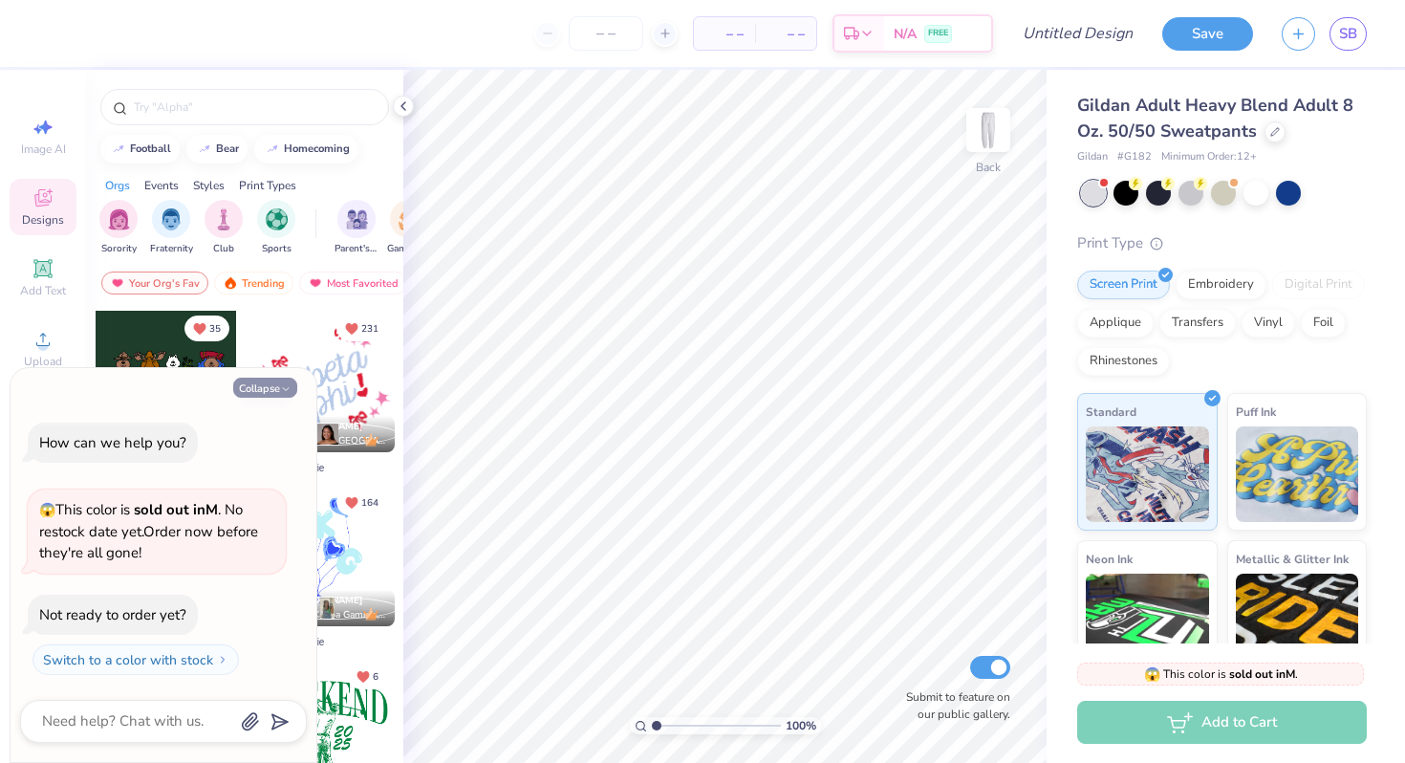
click at [286, 388] on icon "button" at bounding box center [285, 388] width 11 height 11
type textarea "x"
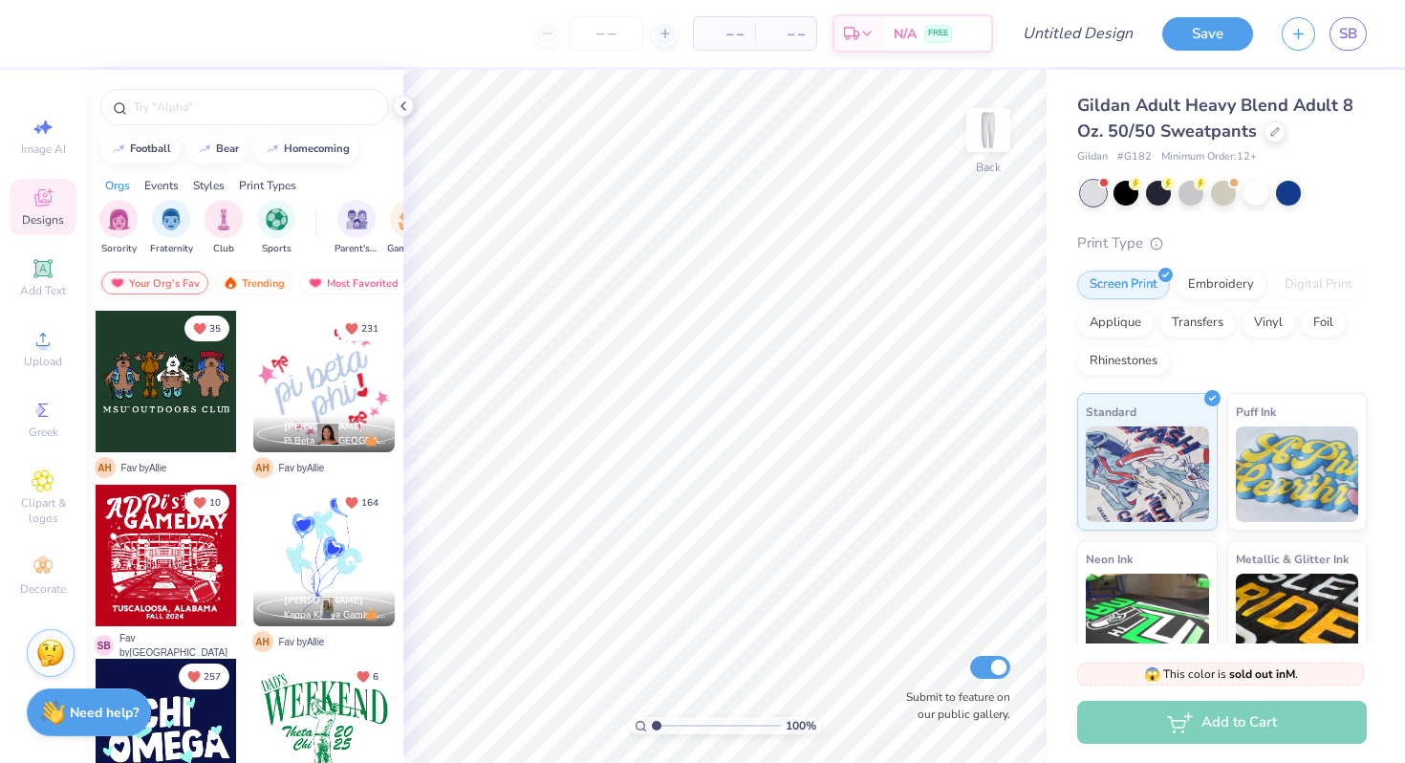
click at [184, 284] on div "Your Org's Fav" at bounding box center [154, 282] width 107 height 23
